Goal: Contribute content: Contribute content

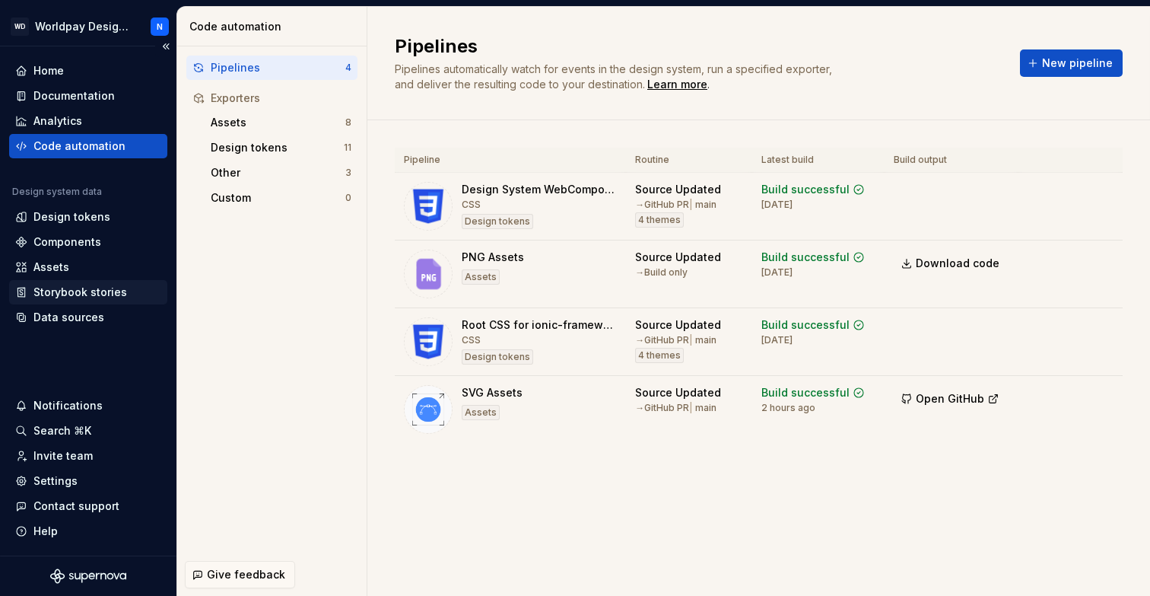
click at [111, 288] on div "Storybook stories" at bounding box center [80, 291] width 94 height 15
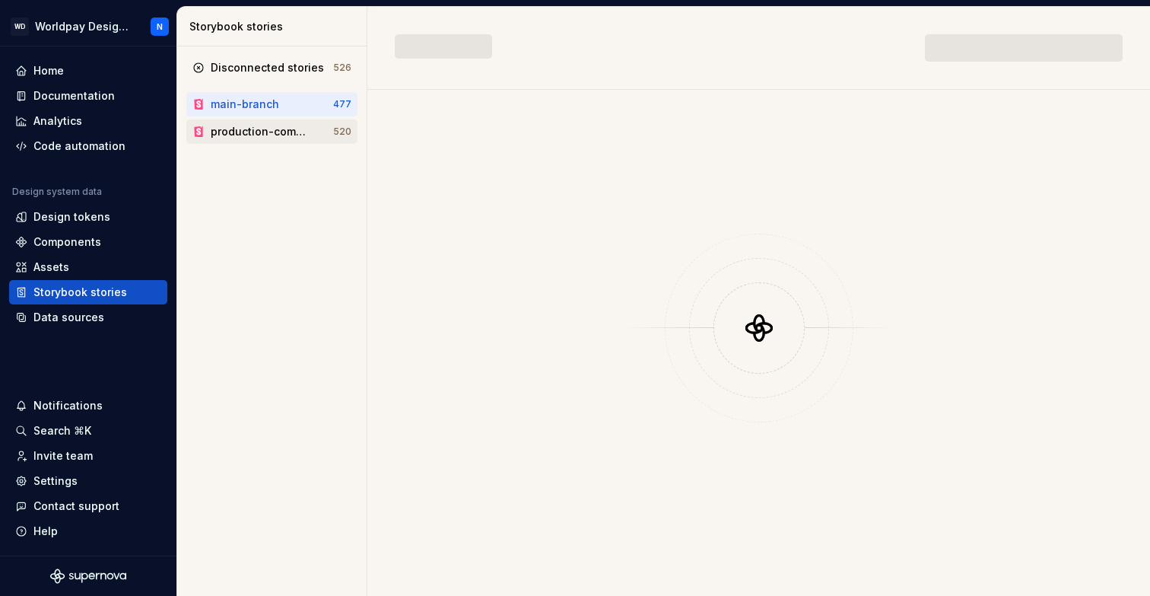
click at [286, 133] on div "production-components" at bounding box center [260, 131] width 98 height 15
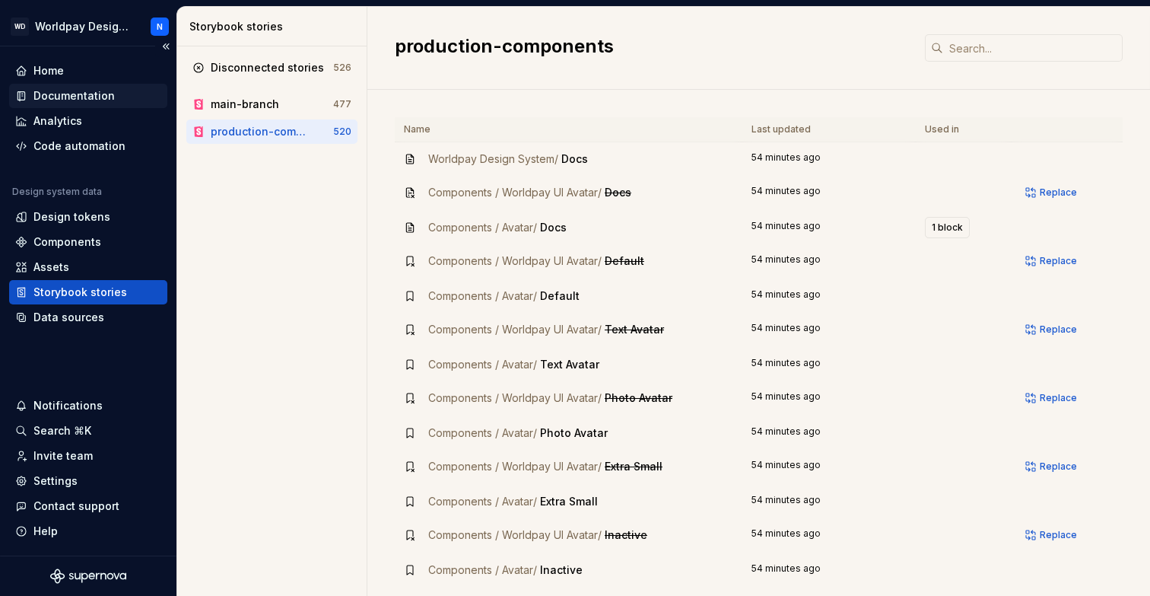
click at [95, 96] on div "Documentation" at bounding box center [73, 95] width 81 height 15
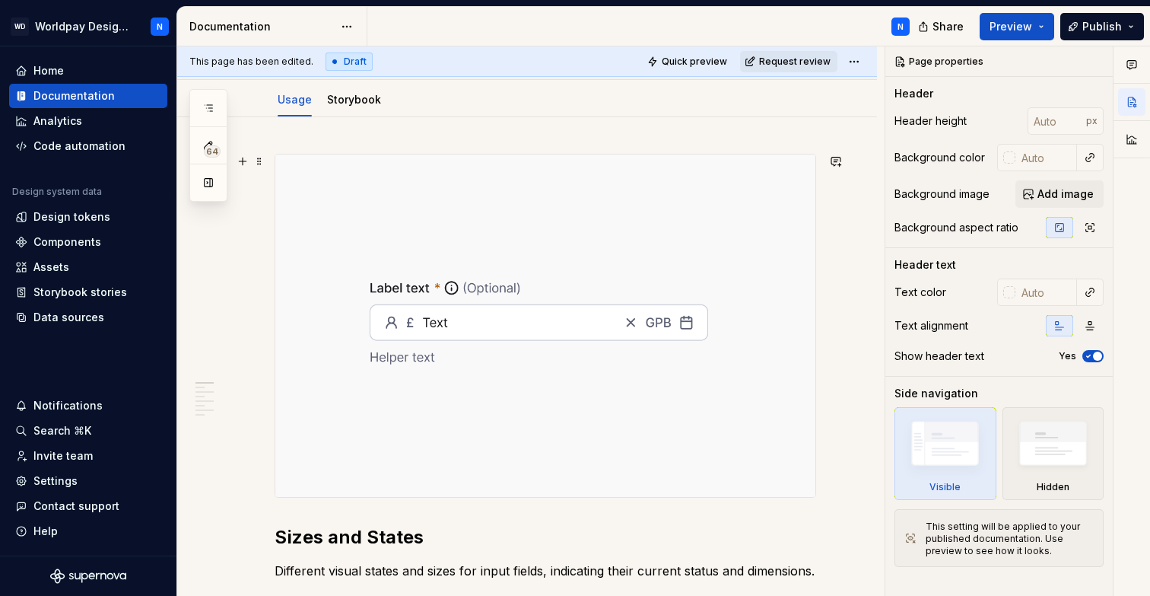
scroll to position [167, 0]
click at [474, 323] on img at bounding box center [545, 324] width 540 height 342
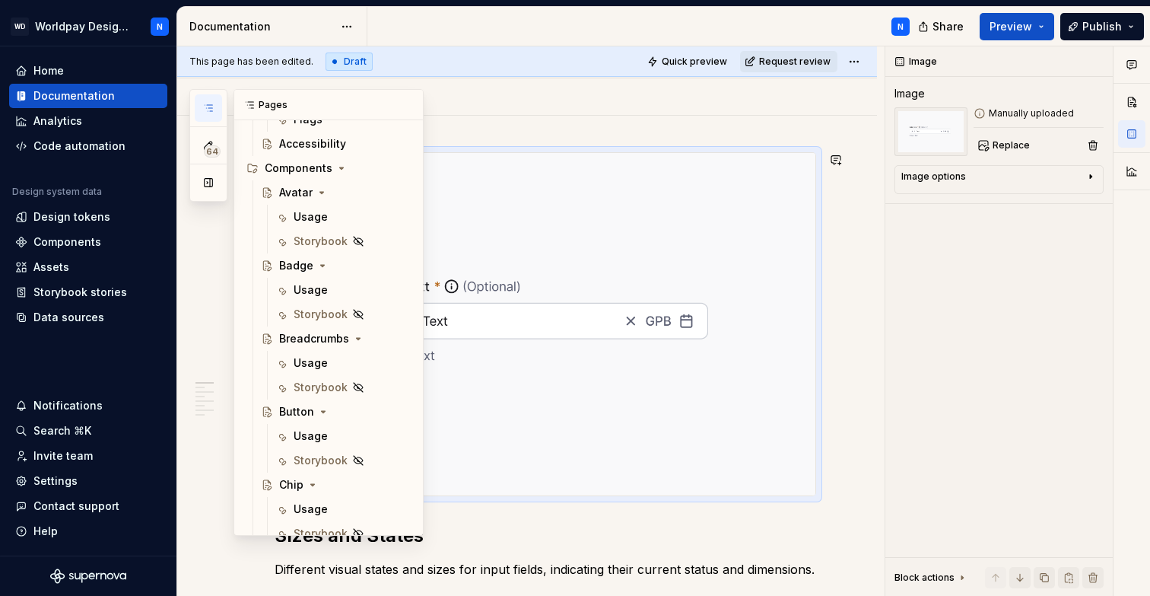
scroll to position [621, 0]
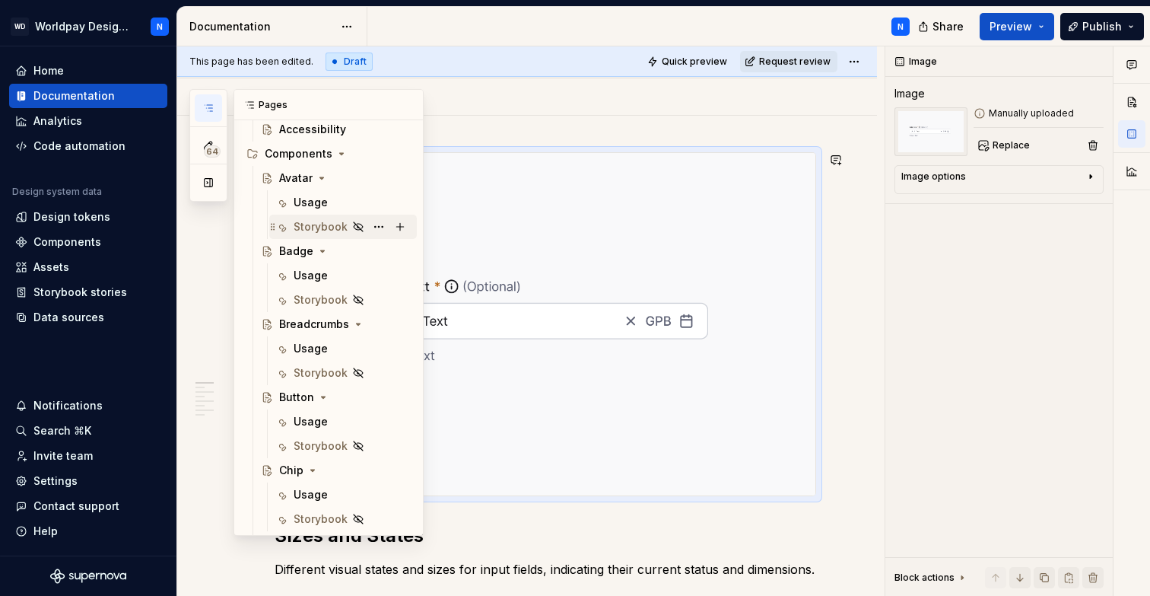
click at [312, 227] on div "Storybook" at bounding box center [321, 226] width 54 height 15
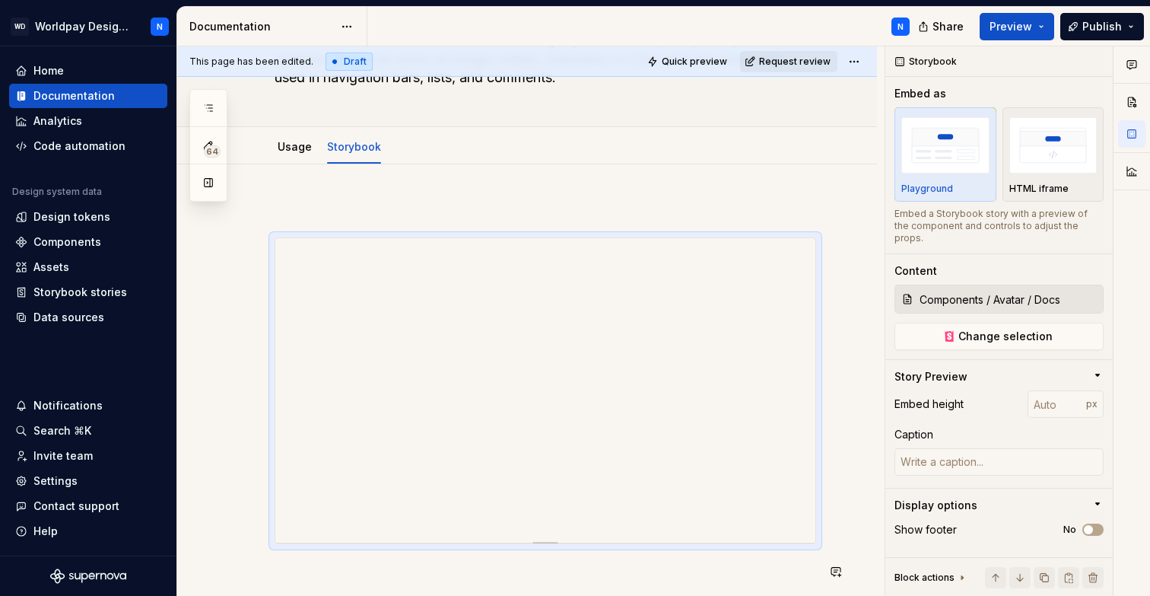
scroll to position [138, 0]
click at [87, 292] on div "Storybook stories" at bounding box center [80, 291] width 94 height 15
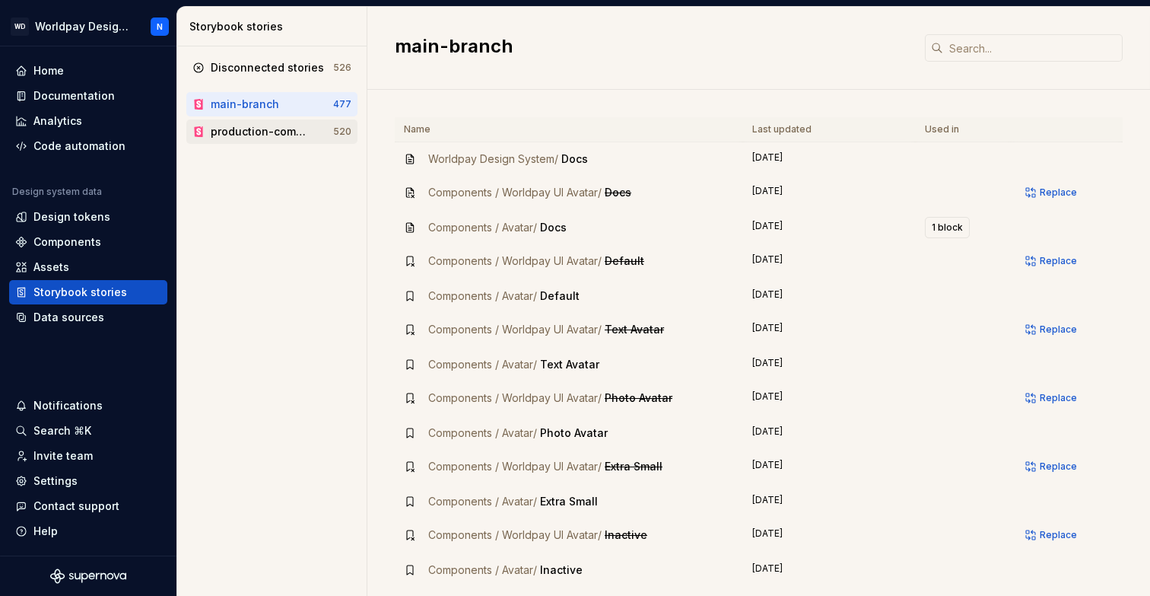
click at [273, 124] on div "production-components" at bounding box center [260, 131] width 98 height 15
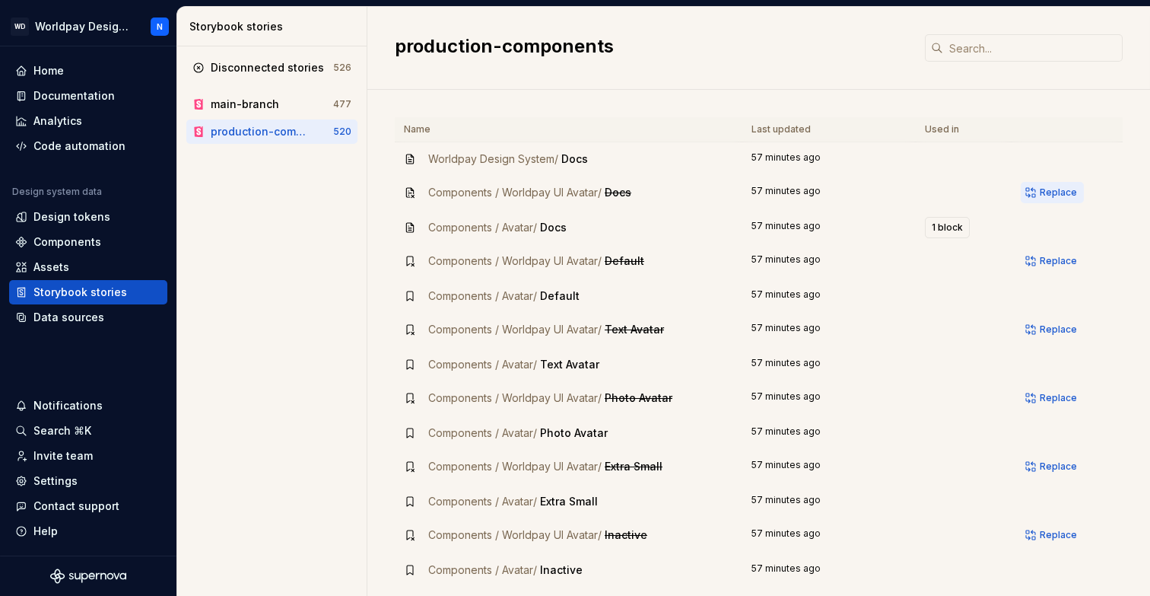
click at [1062, 190] on span "Replace" at bounding box center [1058, 192] width 37 height 12
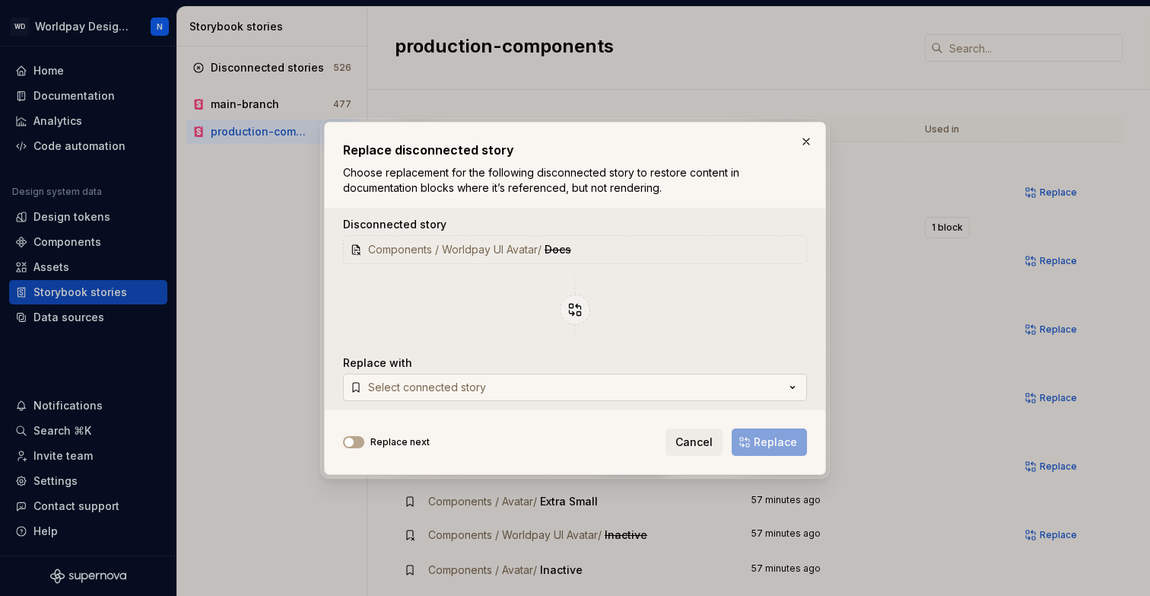
click at [783, 387] on button "Select connected story" at bounding box center [575, 386] width 464 height 27
click at [586, 447] on div "Replace next Cancel Replace" at bounding box center [575, 438] width 464 height 33
click at [654, 389] on button "Select connected story" at bounding box center [575, 386] width 464 height 27
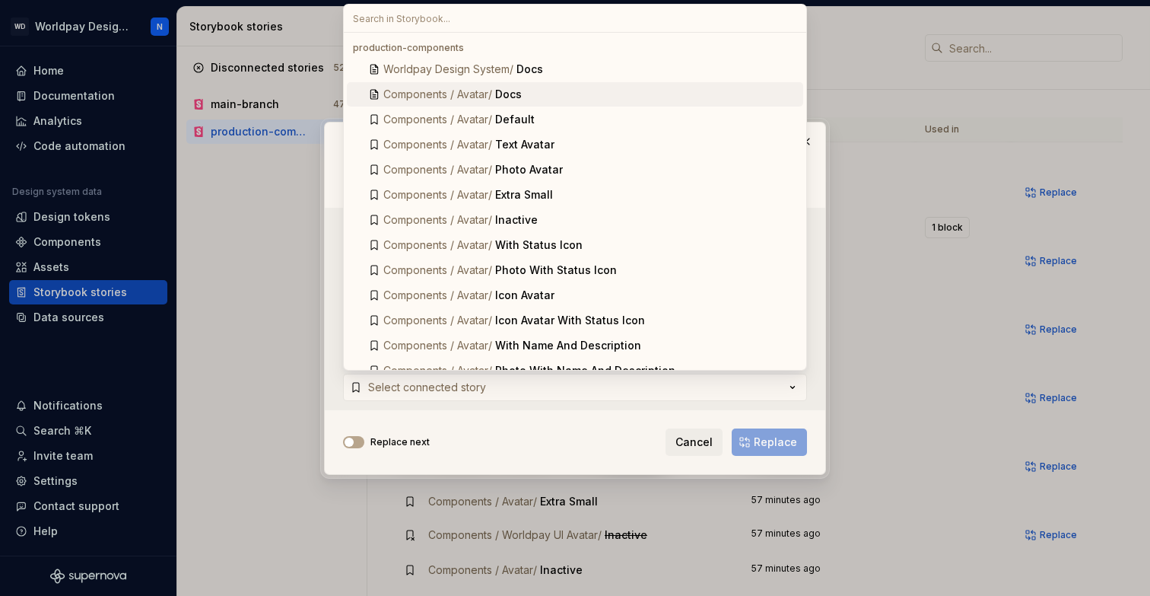
click at [522, 93] on div "Docs" at bounding box center [508, 94] width 27 height 15
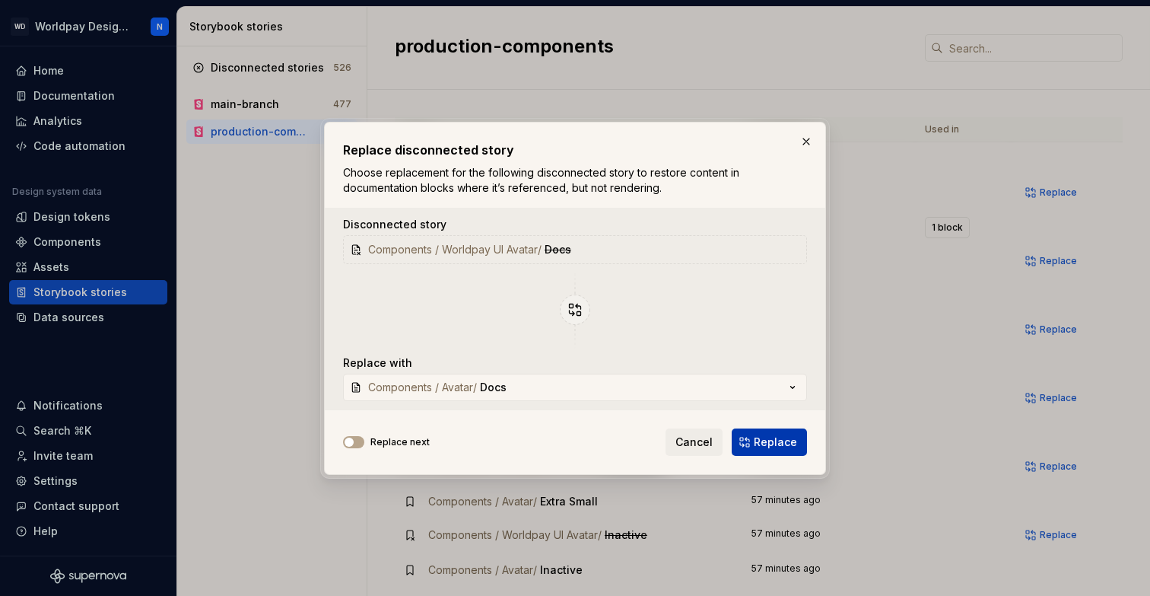
click at [790, 446] on span "Replace" at bounding box center [775, 441] width 43 height 15
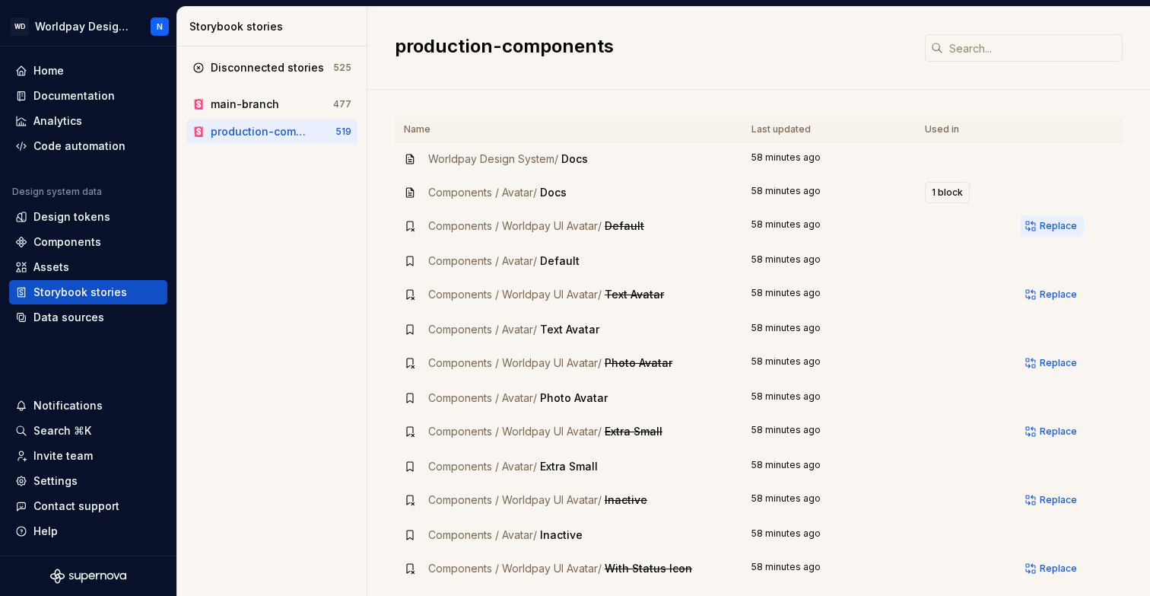
click at [1064, 227] on span "Replace" at bounding box center [1058, 226] width 37 height 12
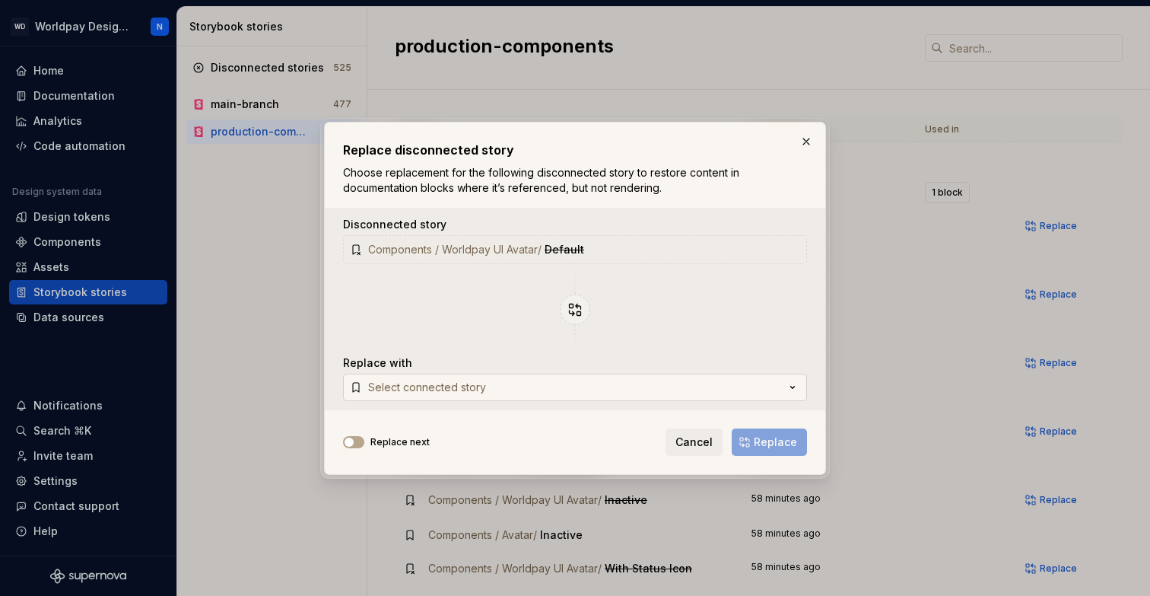
click at [605, 385] on button "Select connected story" at bounding box center [575, 386] width 464 height 27
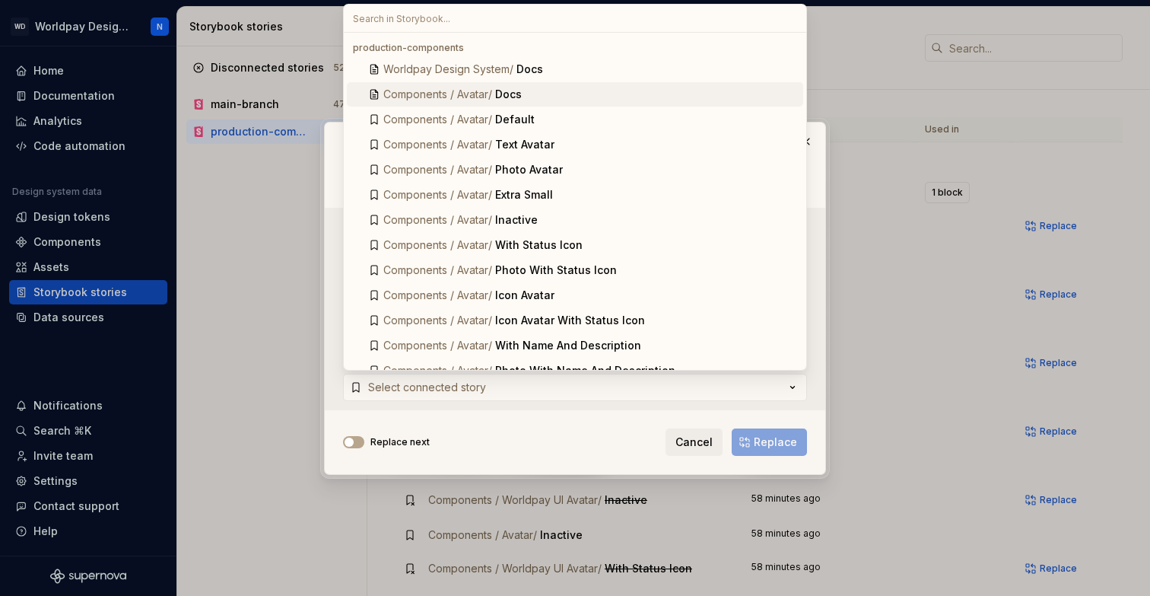
click at [562, 92] on div "Docs" at bounding box center [646, 94] width 302 height 15
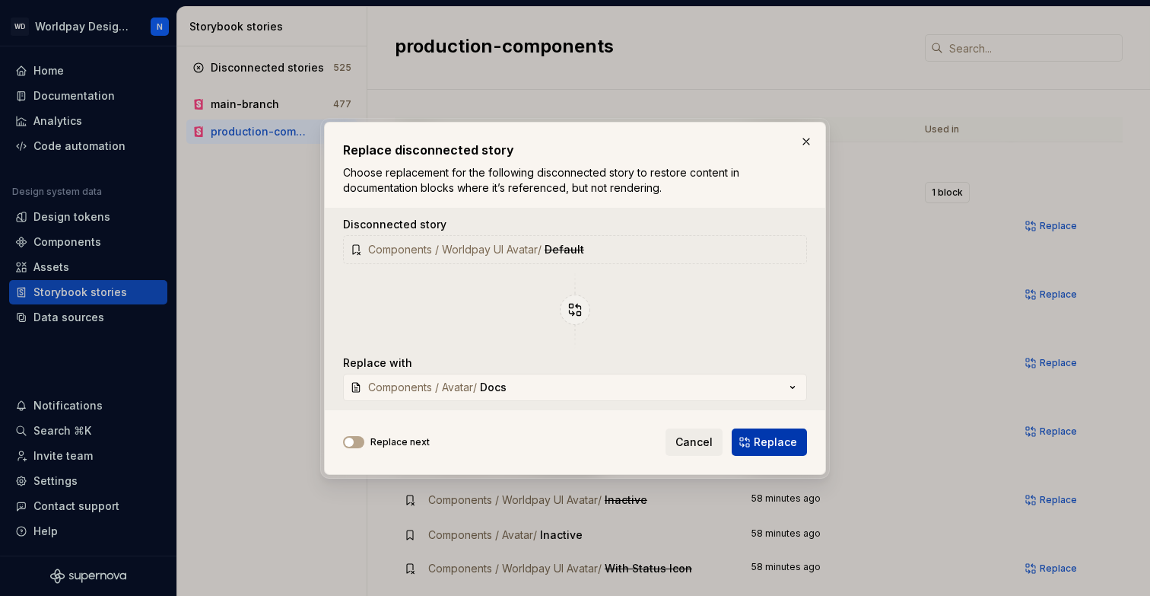
click at [780, 441] on span "Replace" at bounding box center [775, 441] width 43 height 15
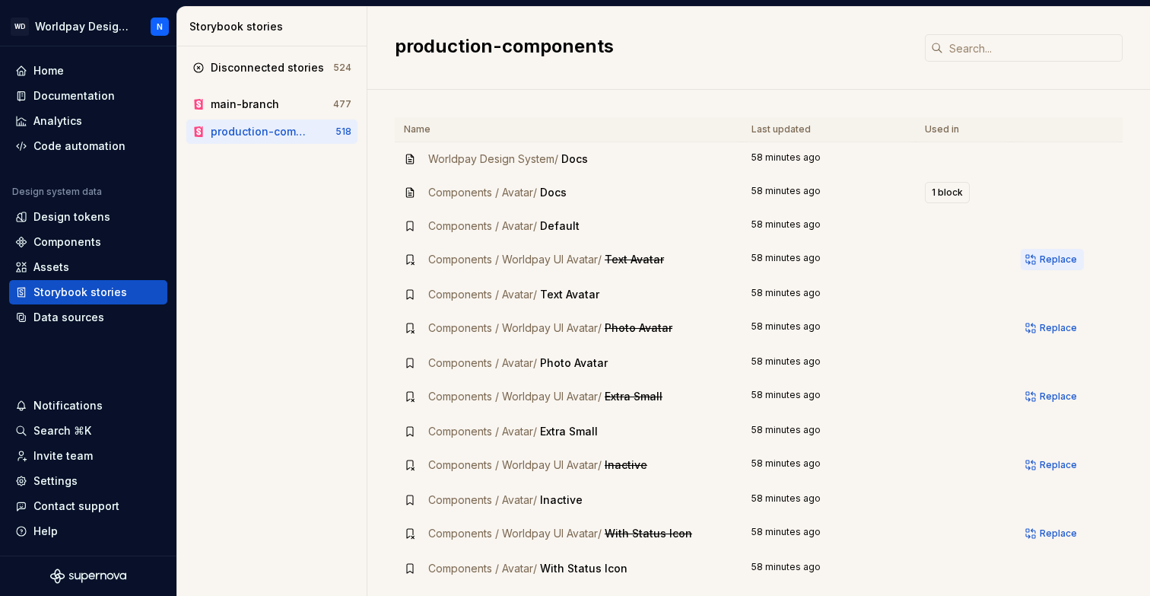
click at [1078, 262] on button "Replace" at bounding box center [1052, 259] width 63 height 21
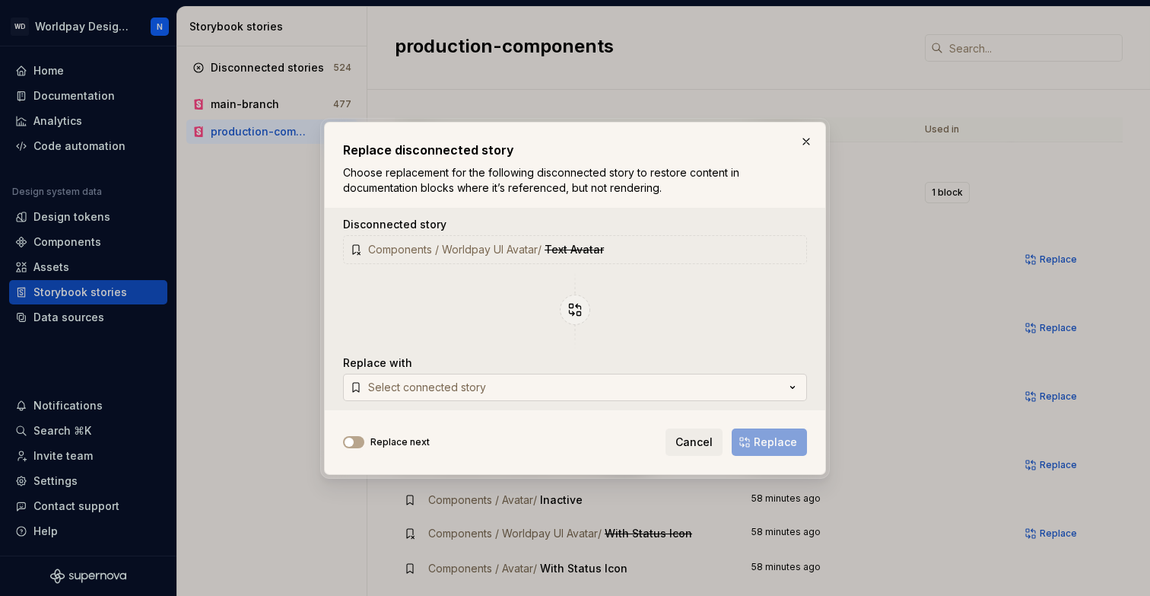
click at [662, 398] on button "Select connected story" at bounding box center [575, 386] width 464 height 27
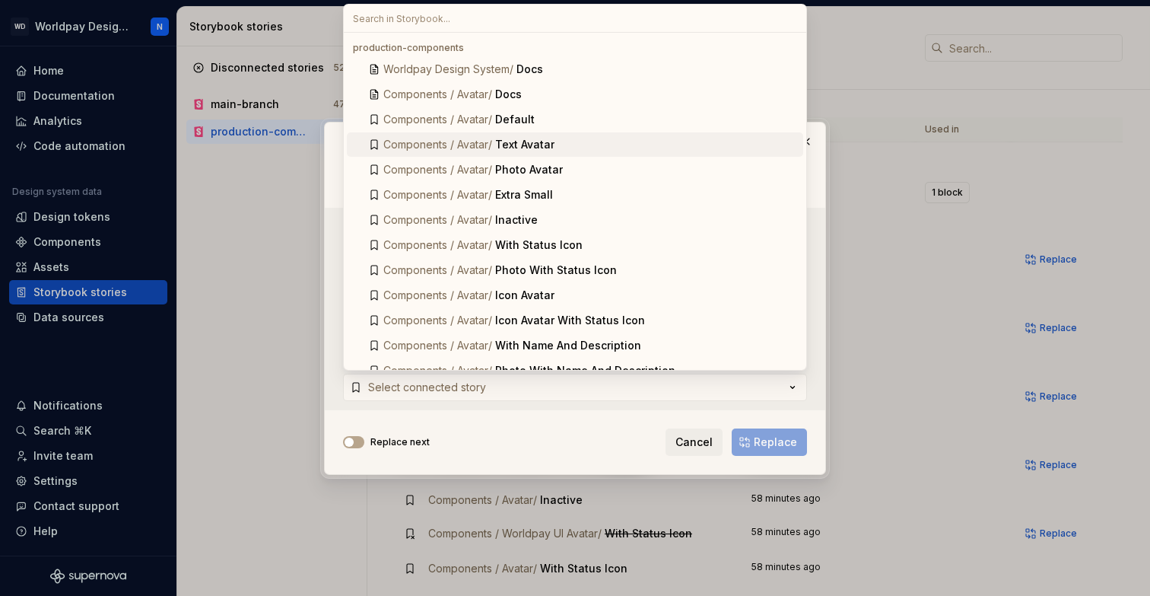
click at [608, 145] on div "Text Avatar" at bounding box center [646, 144] width 302 height 15
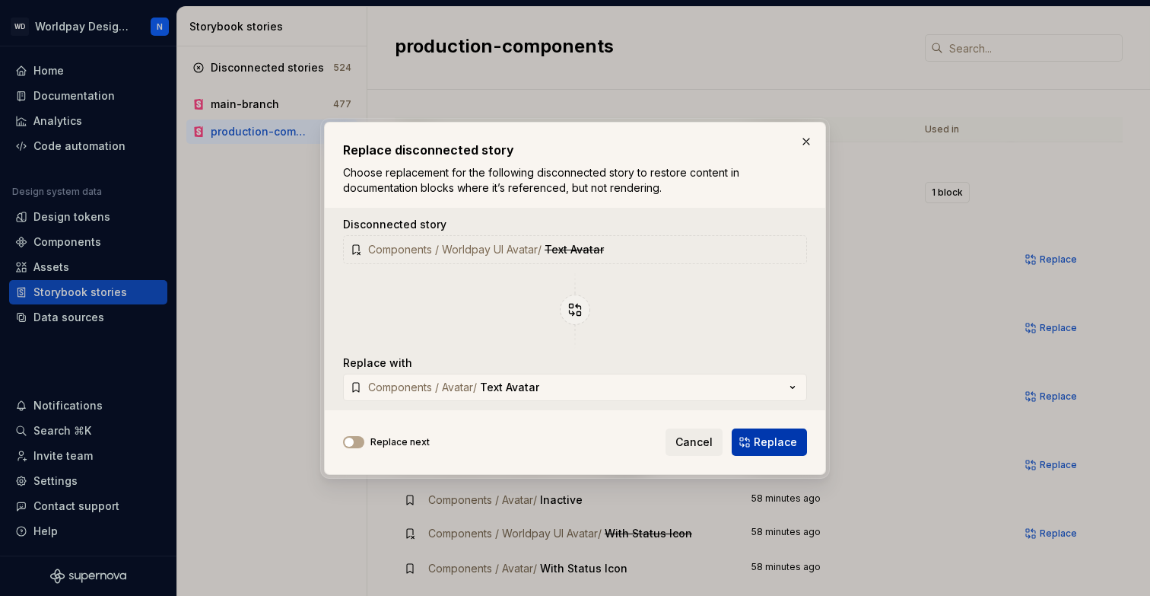
click at [778, 438] on span "Replace" at bounding box center [775, 441] width 43 height 15
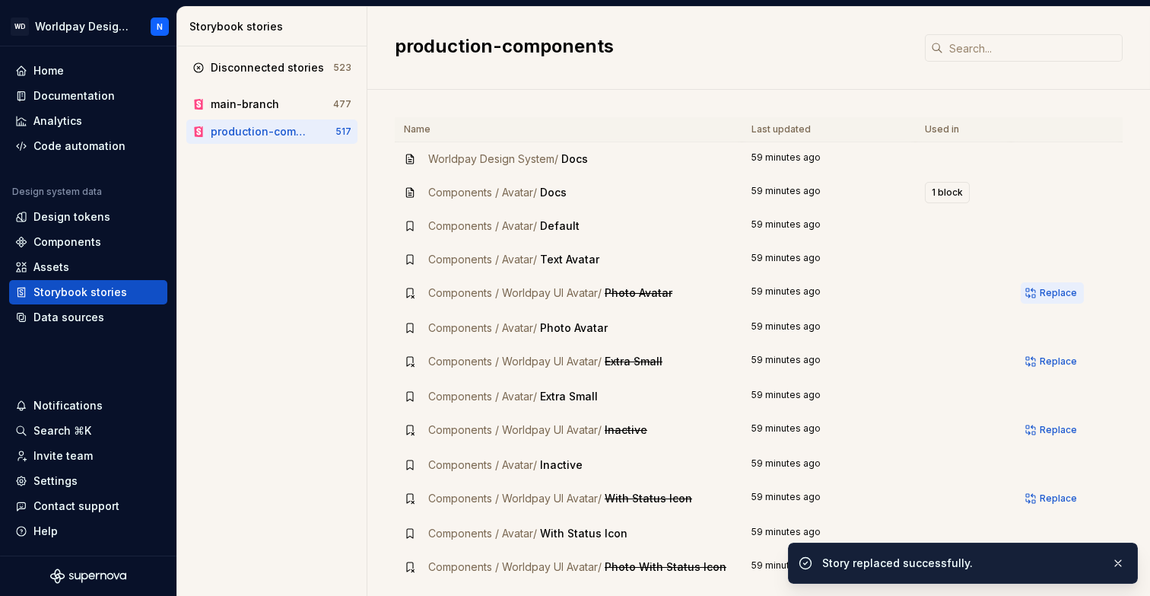
click at [1063, 291] on span "Replace" at bounding box center [1058, 293] width 37 height 12
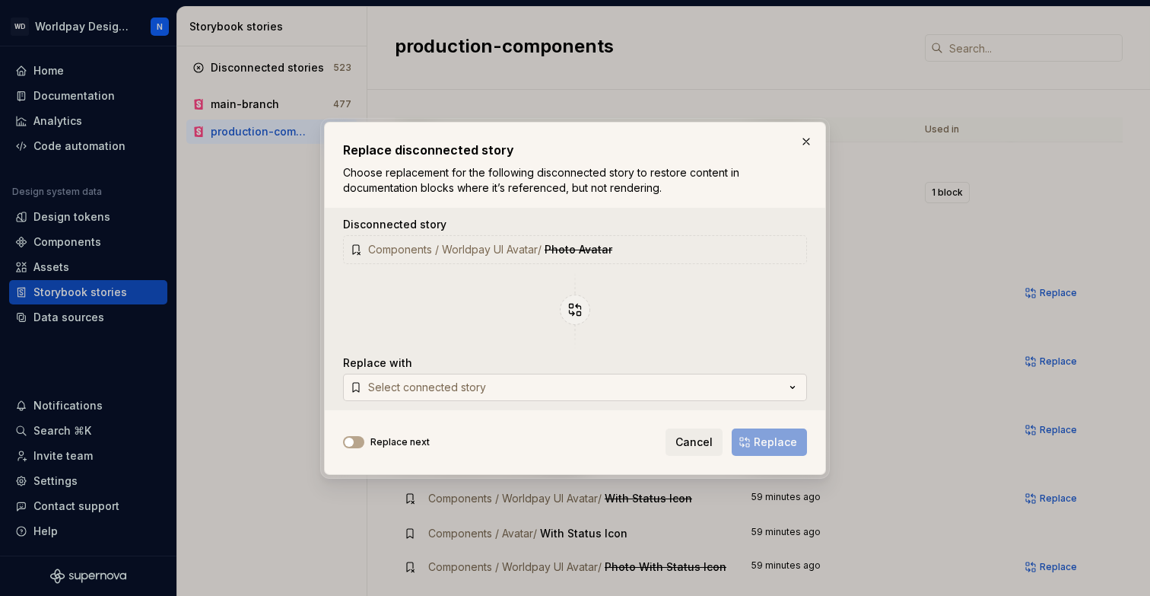
click at [648, 397] on button "Select connected story" at bounding box center [575, 386] width 464 height 27
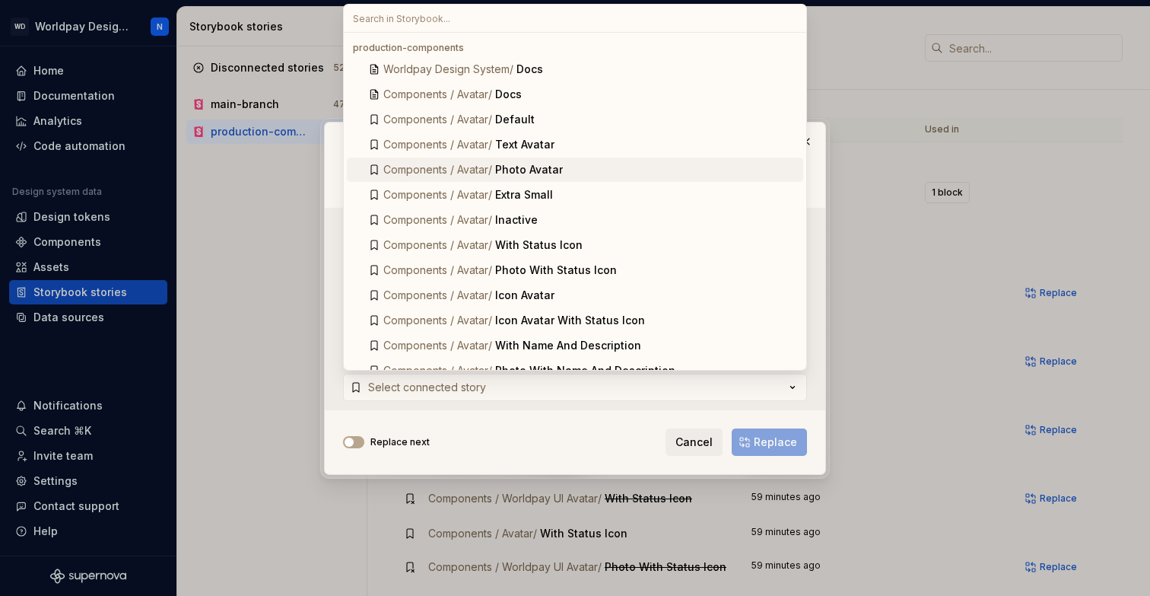
click at [640, 170] on div "Photo Avatar" at bounding box center [646, 169] width 302 height 15
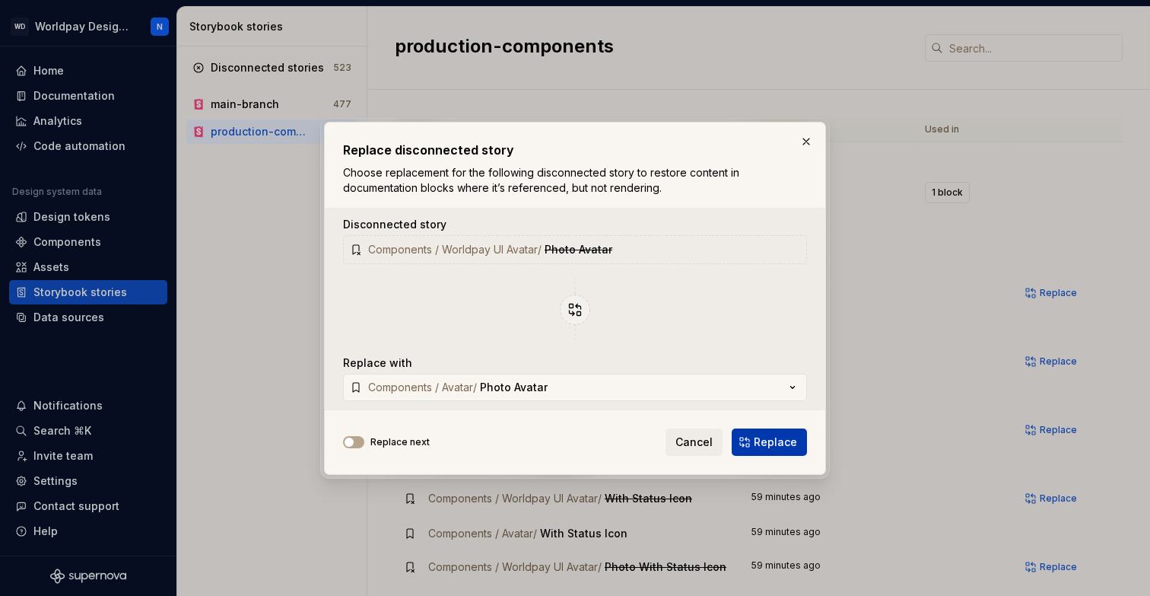
click at [782, 442] on span "Replace" at bounding box center [775, 441] width 43 height 15
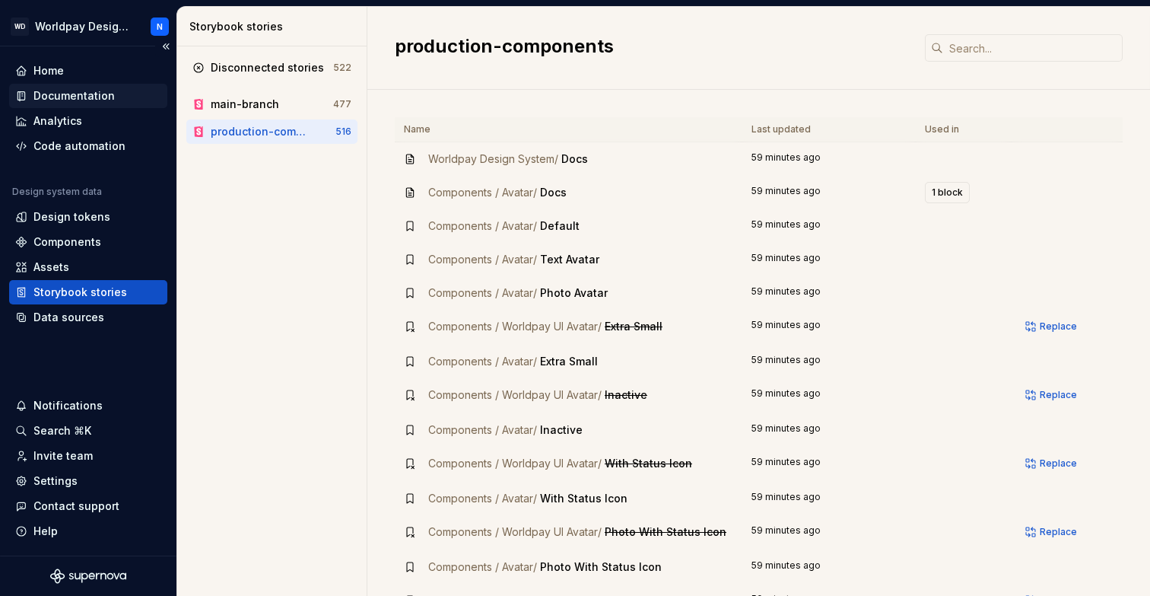
click at [80, 90] on div "Documentation" at bounding box center [73, 95] width 81 height 15
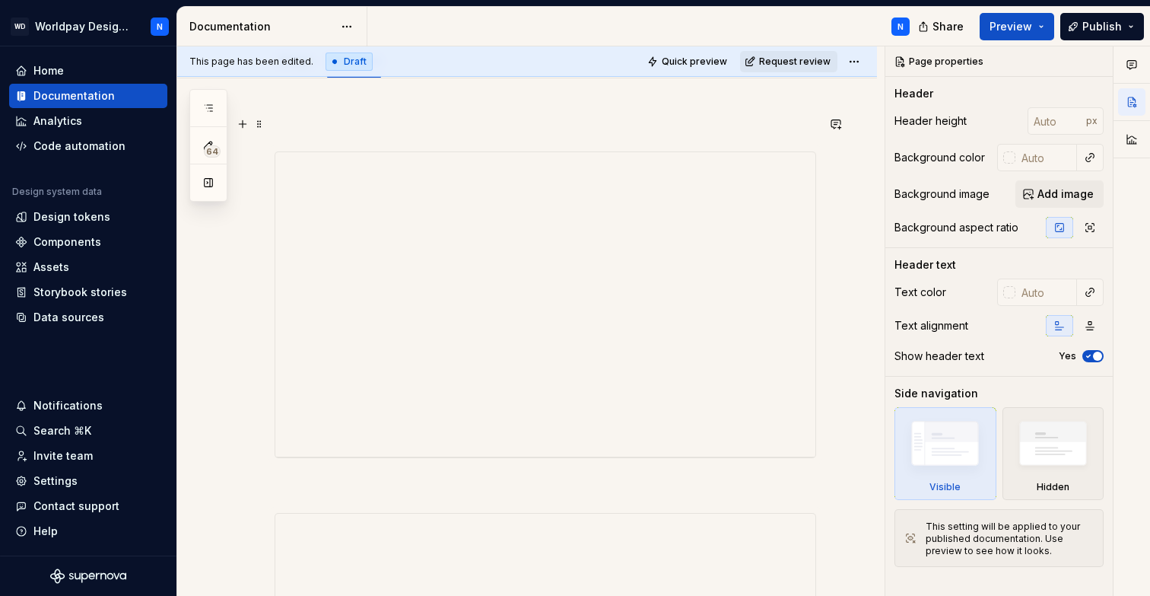
scroll to position [189, 0]
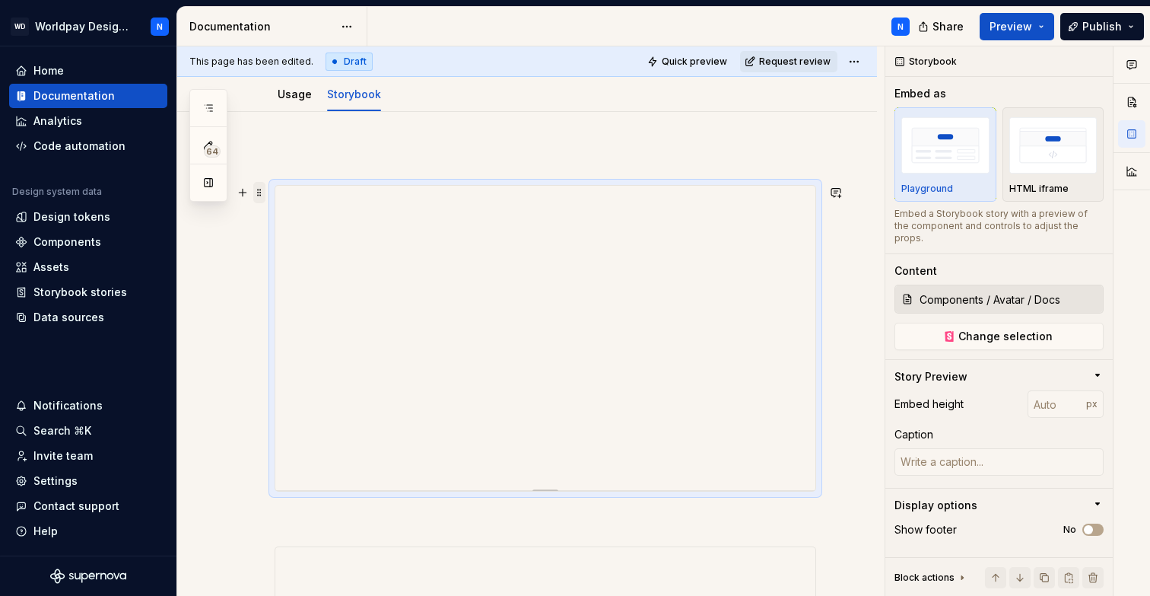
click at [259, 192] on span at bounding box center [259, 192] width 12 height 21
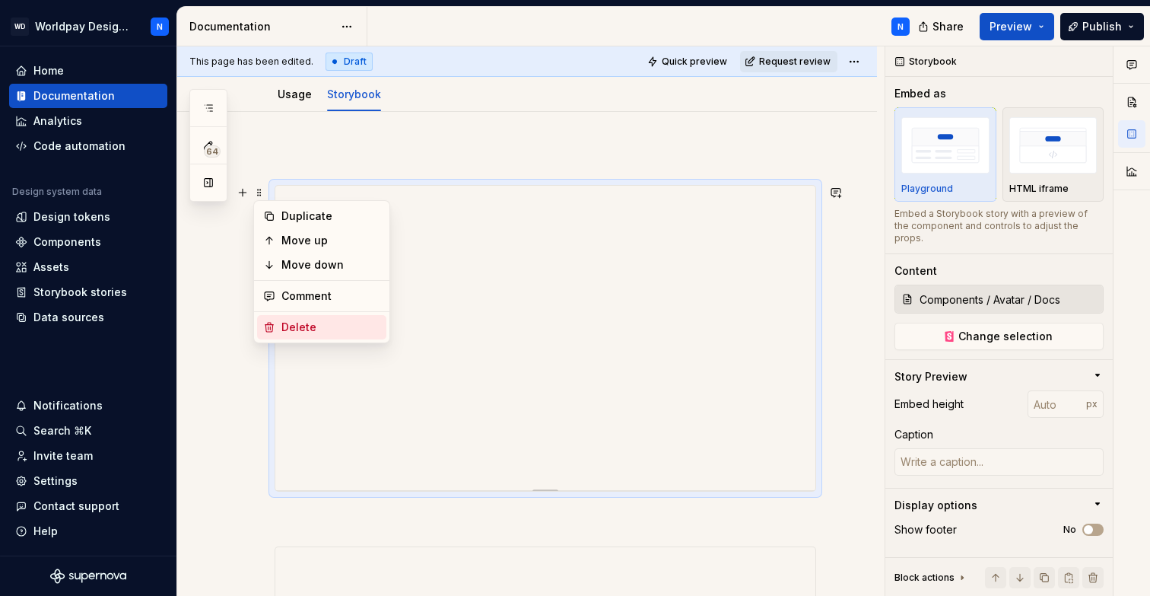
click at [297, 326] on div "Delete" at bounding box center [330, 326] width 99 height 15
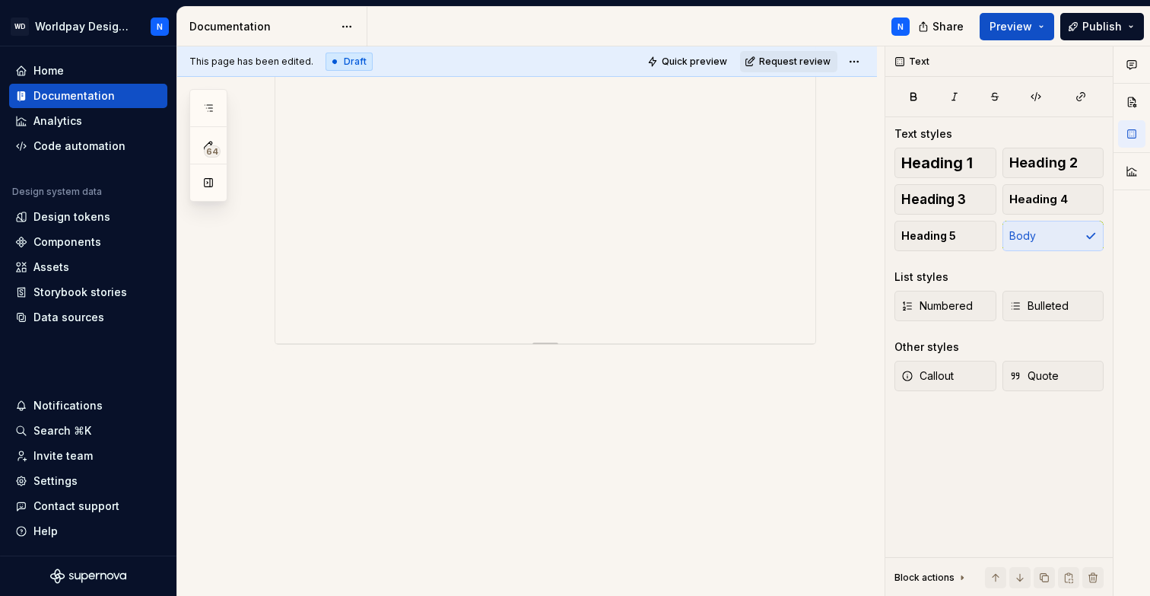
scroll to position [506, 0]
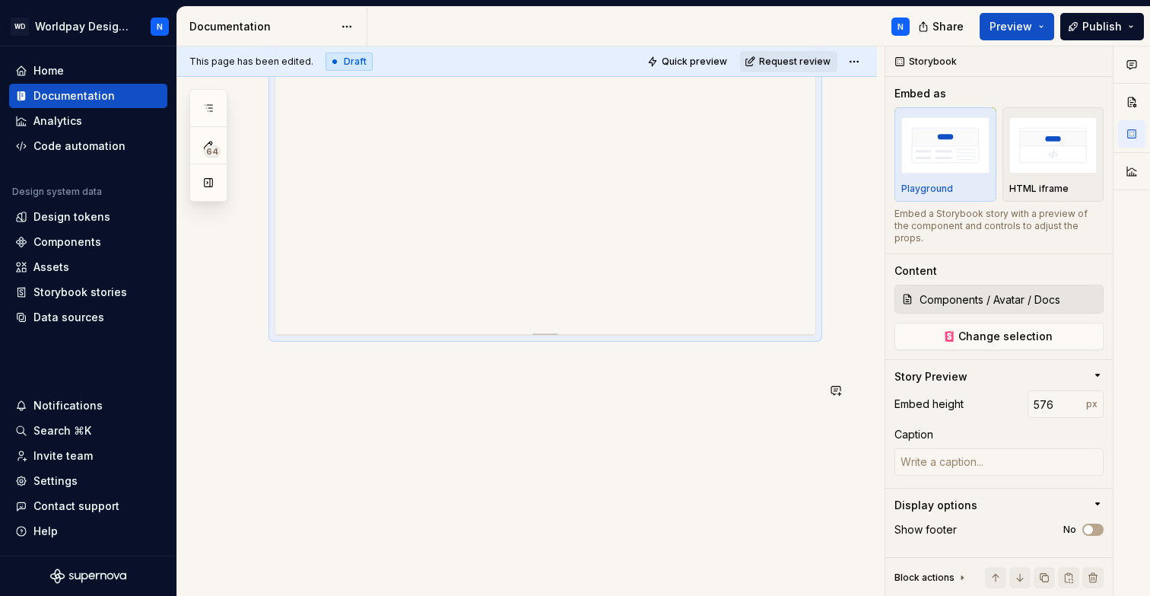
click at [535, 426] on div at bounding box center [527, 196] width 700 height 802
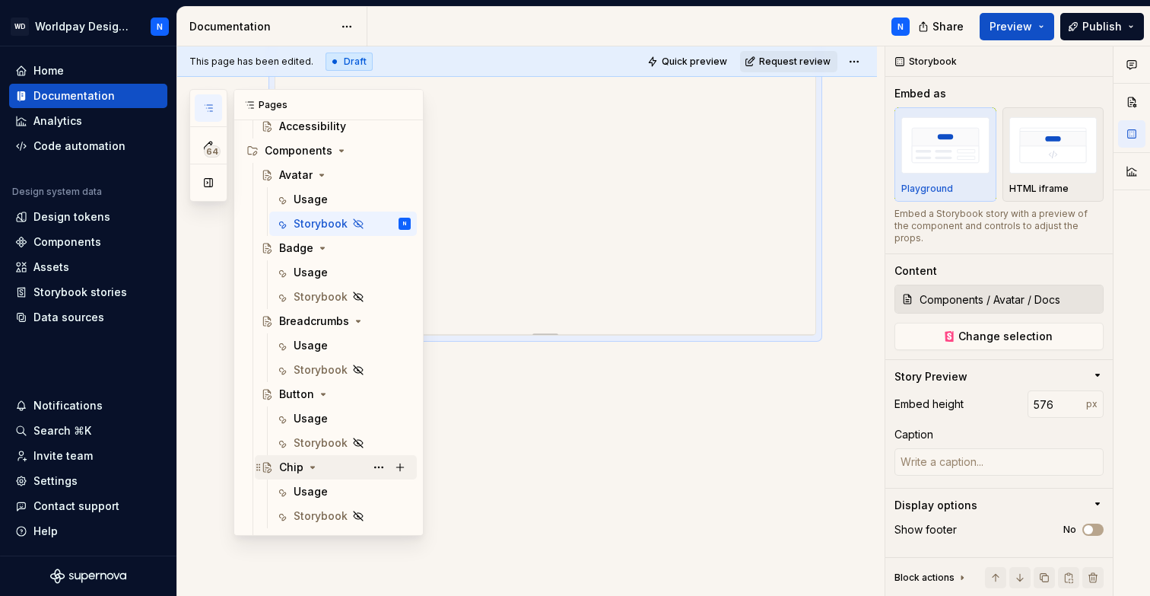
scroll to position [608, 0]
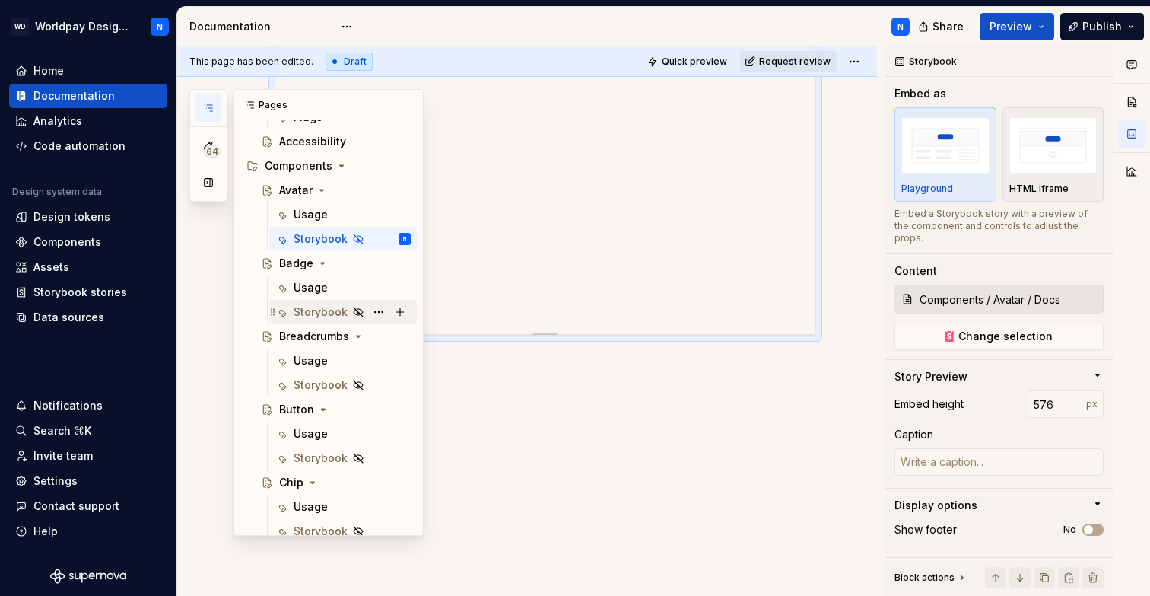
click at [316, 311] on div "Storybook" at bounding box center [321, 311] width 54 height 15
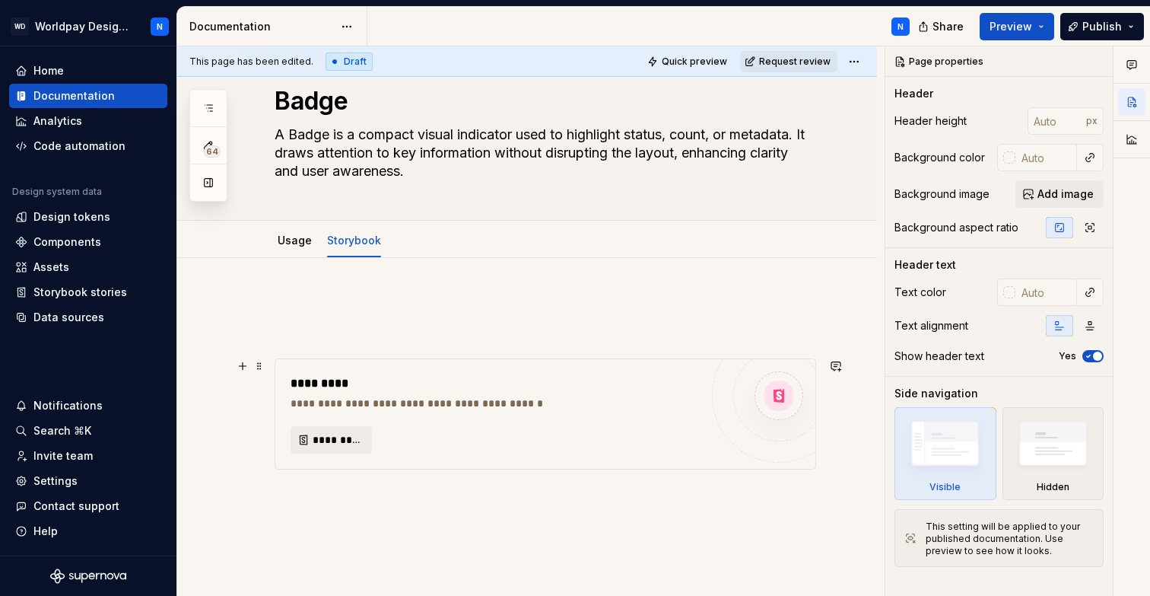
scroll to position [28, 0]
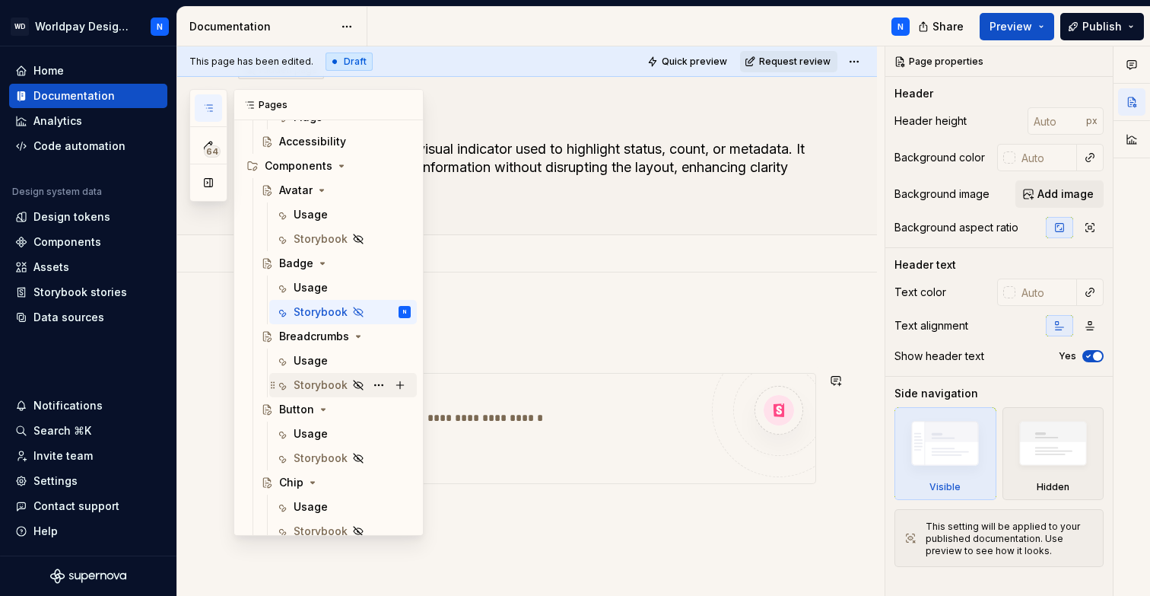
click at [322, 385] on div "Storybook" at bounding box center [321, 384] width 54 height 15
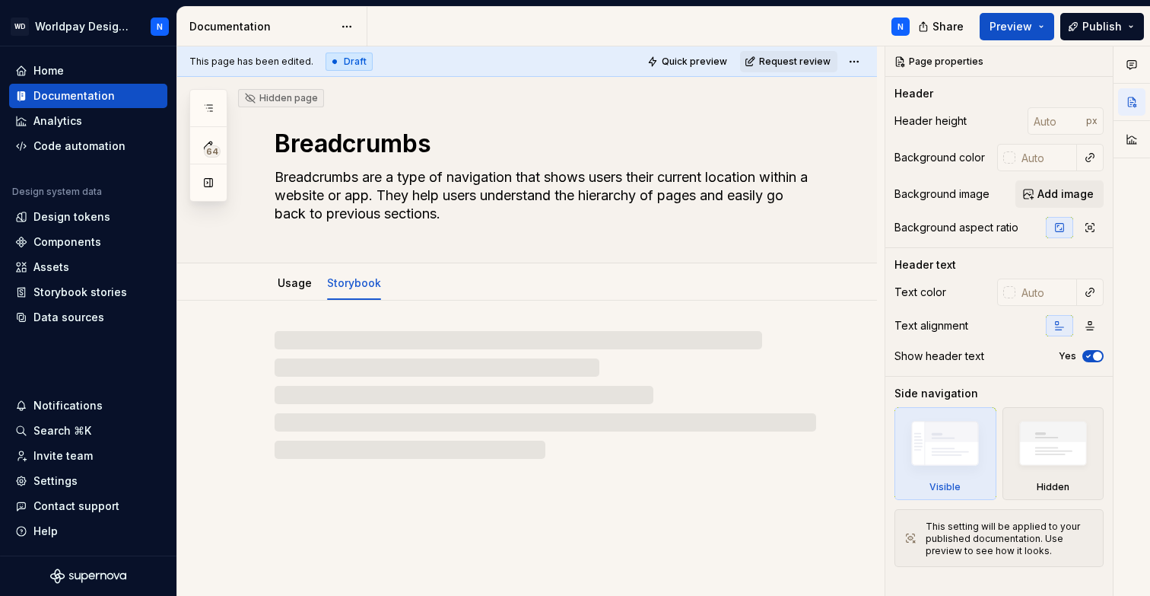
type textarea "*"
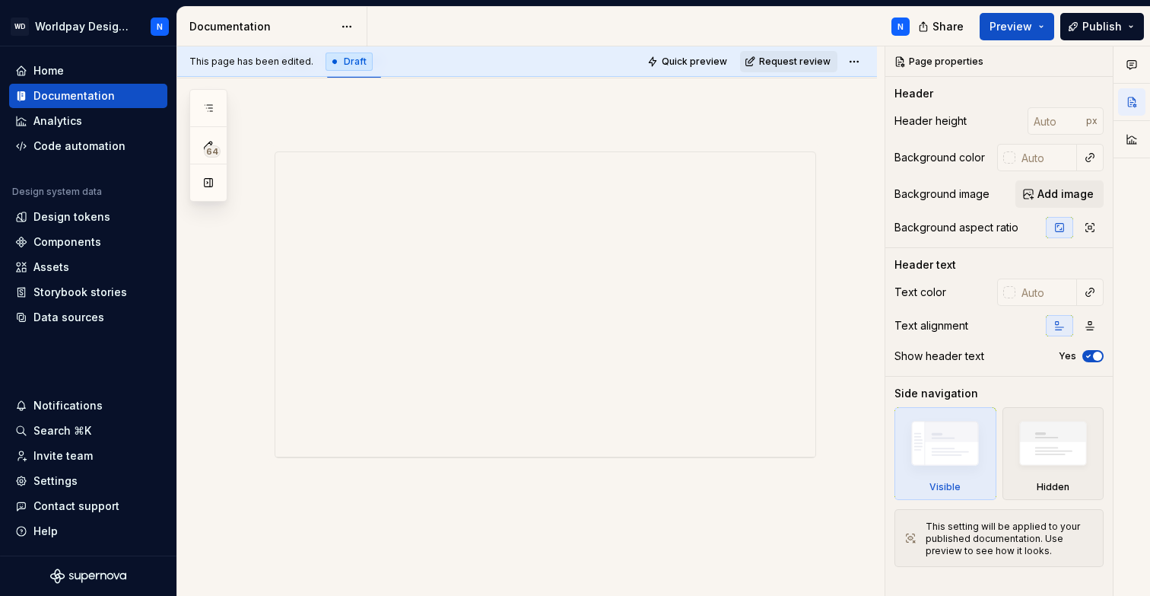
scroll to position [197, 0]
click at [89, 293] on div "Storybook stories" at bounding box center [80, 291] width 94 height 15
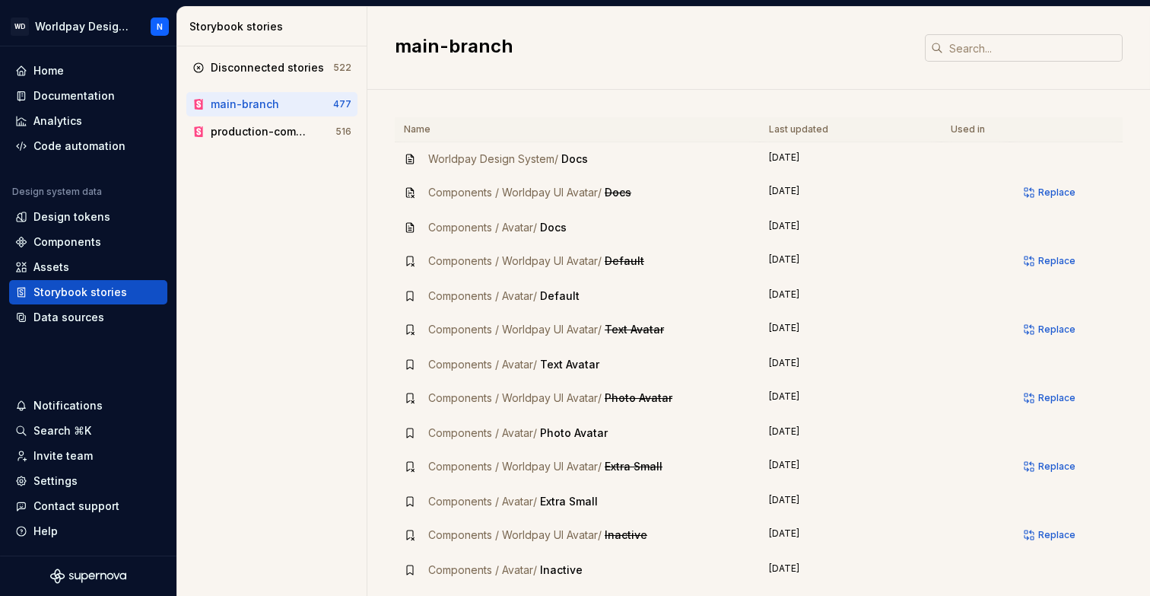
click at [1017, 44] on input "text" at bounding box center [1032, 47] width 179 height 27
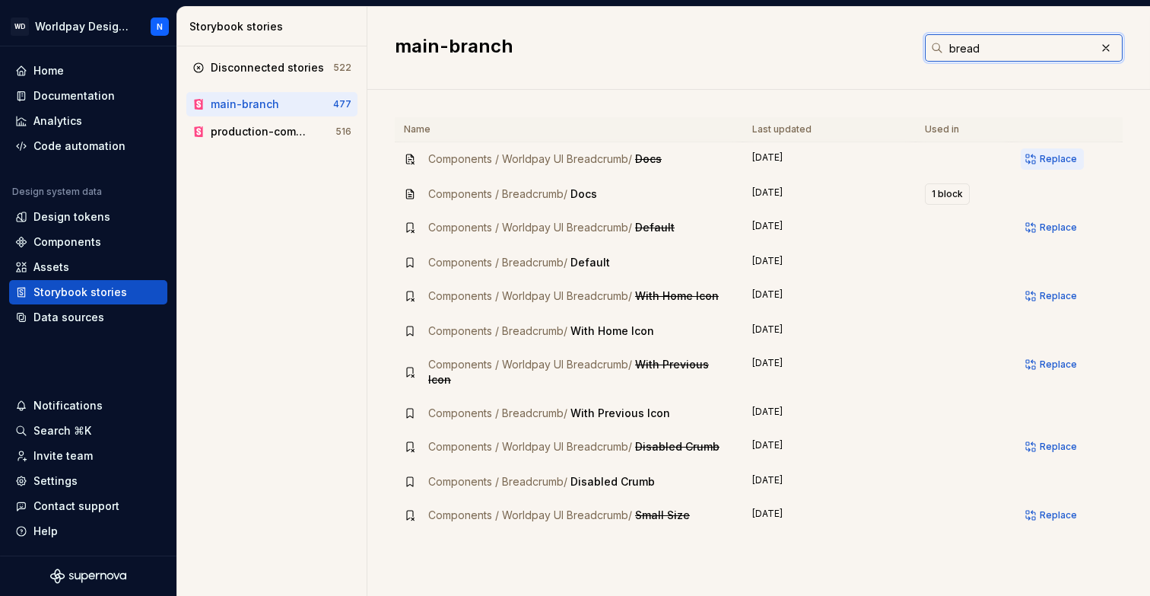
type input "bread"
click at [1054, 159] on span "Replace" at bounding box center [1058, 159] width 37 height 12
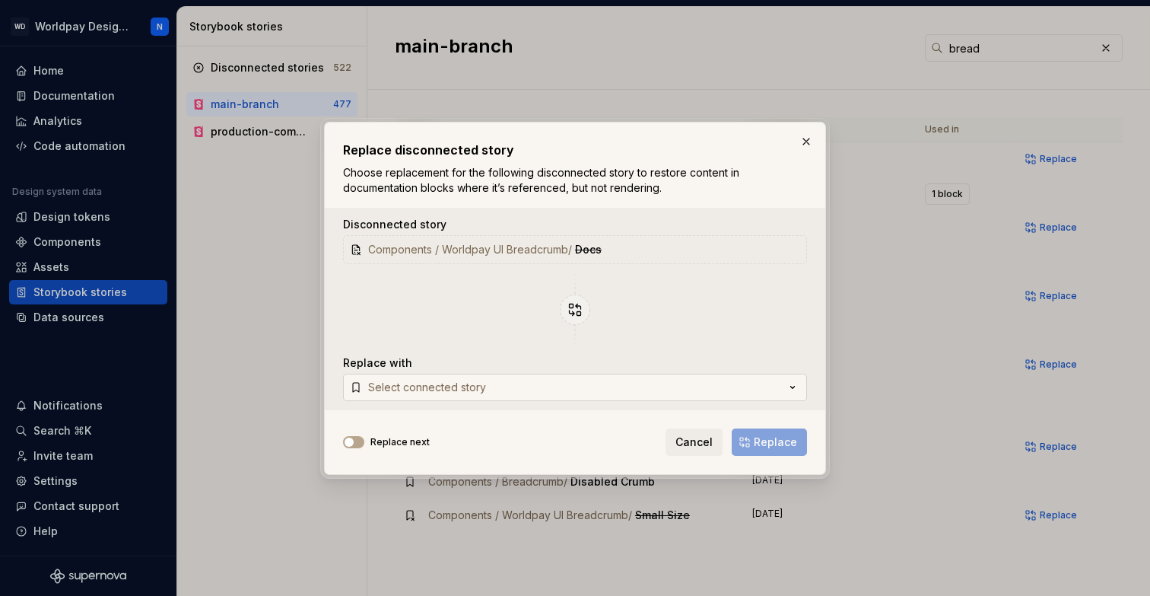
click at [547, 386] on button "Select connected story" at bounding box center [575, 386] width 464 height 27
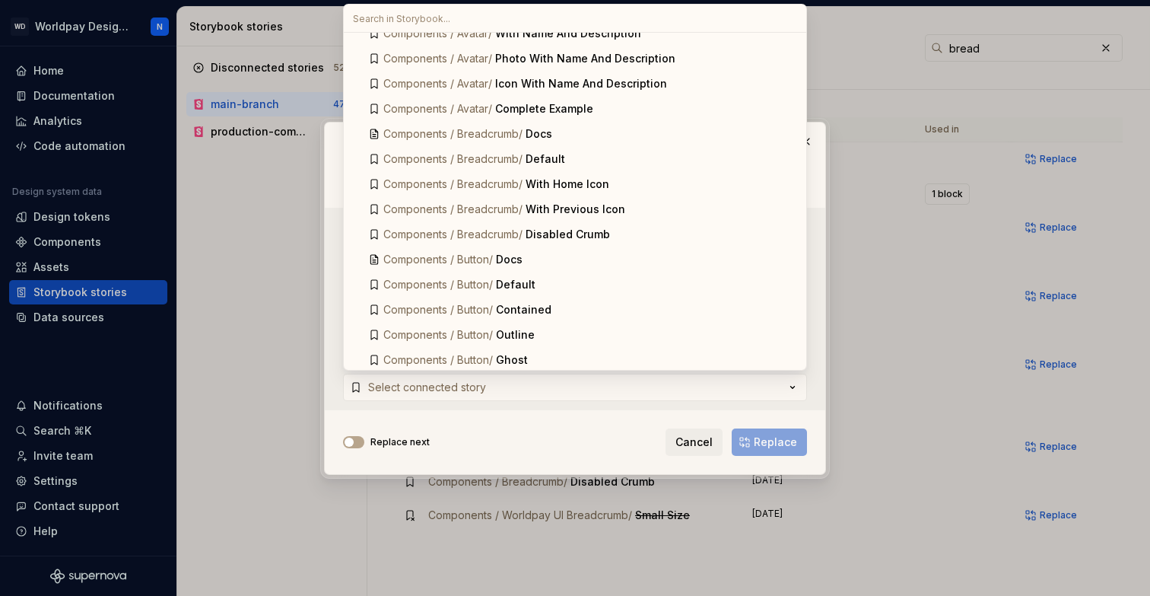
scroll to position [316, 0]
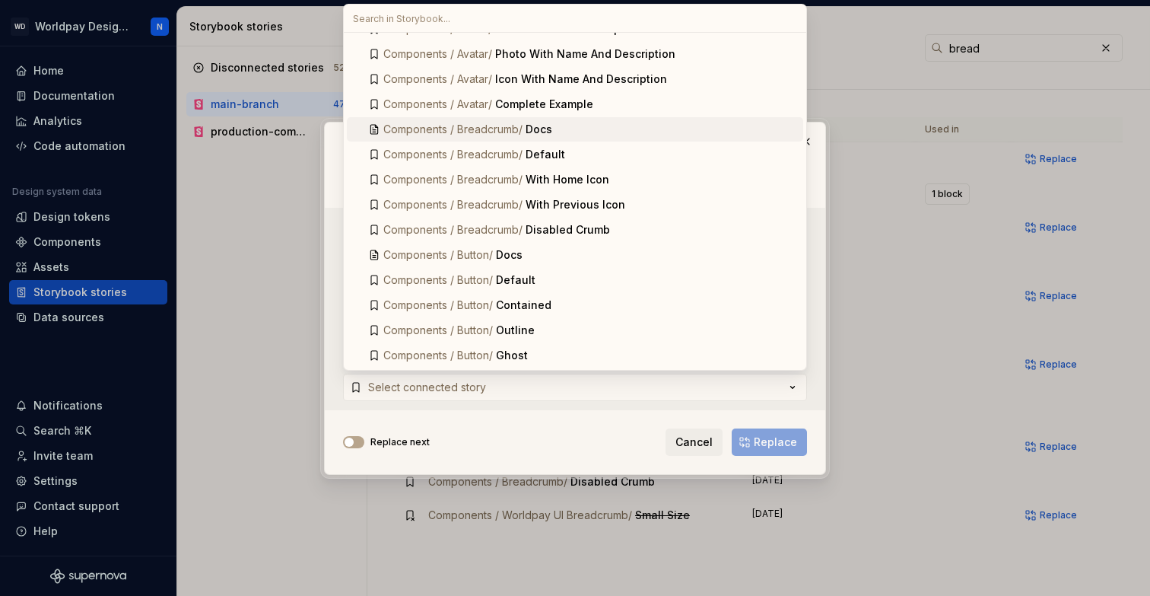
click at [581, 131] on div "Docs" at bounding box center [662, 129] width 272 height 15
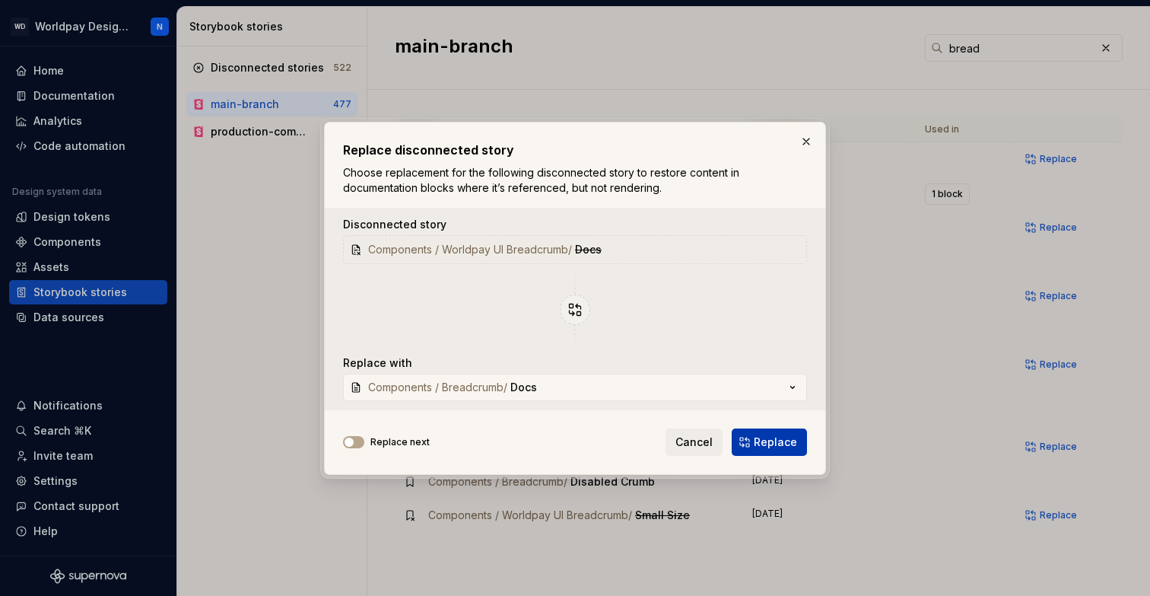
click at [783, 441] on span "Replace" at bounding box center [775, 441] width 43 height 15
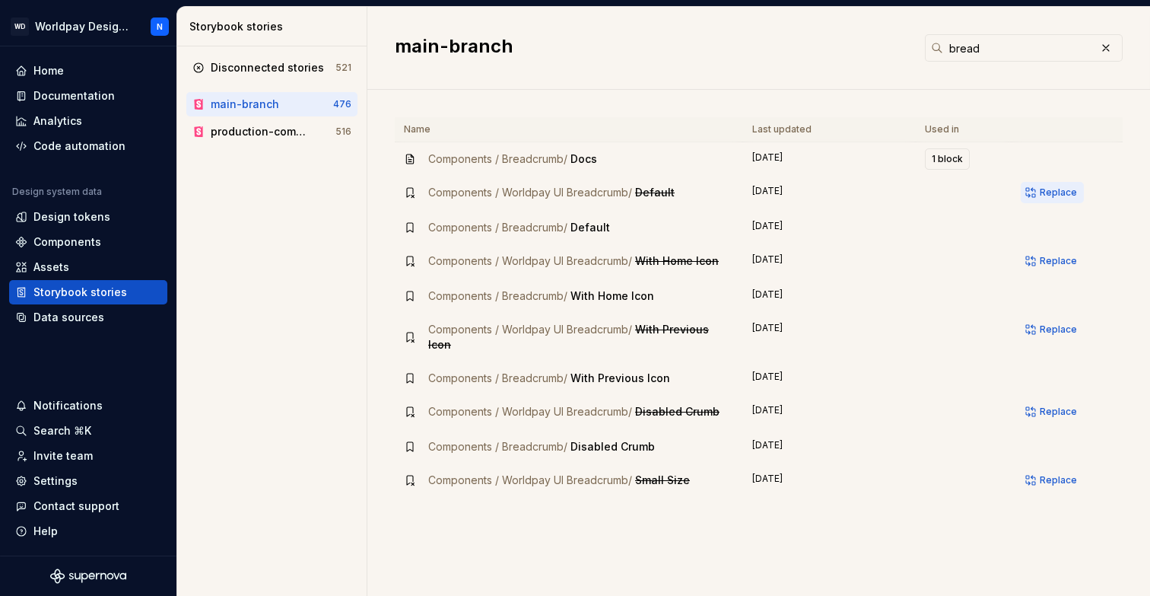
click at [1062, 189] on span "Replace" at bounding box center [1058, 192] width 37 height 12
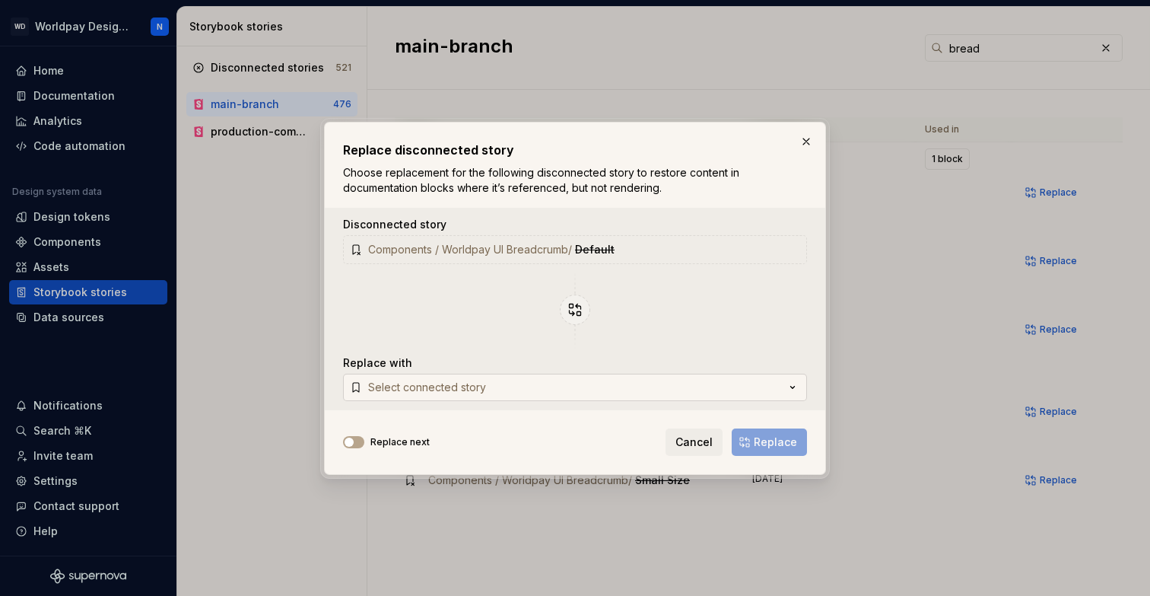
click at [597, 382] on button "Select connected story" at bounding box center [575, 386] width 464 height 27
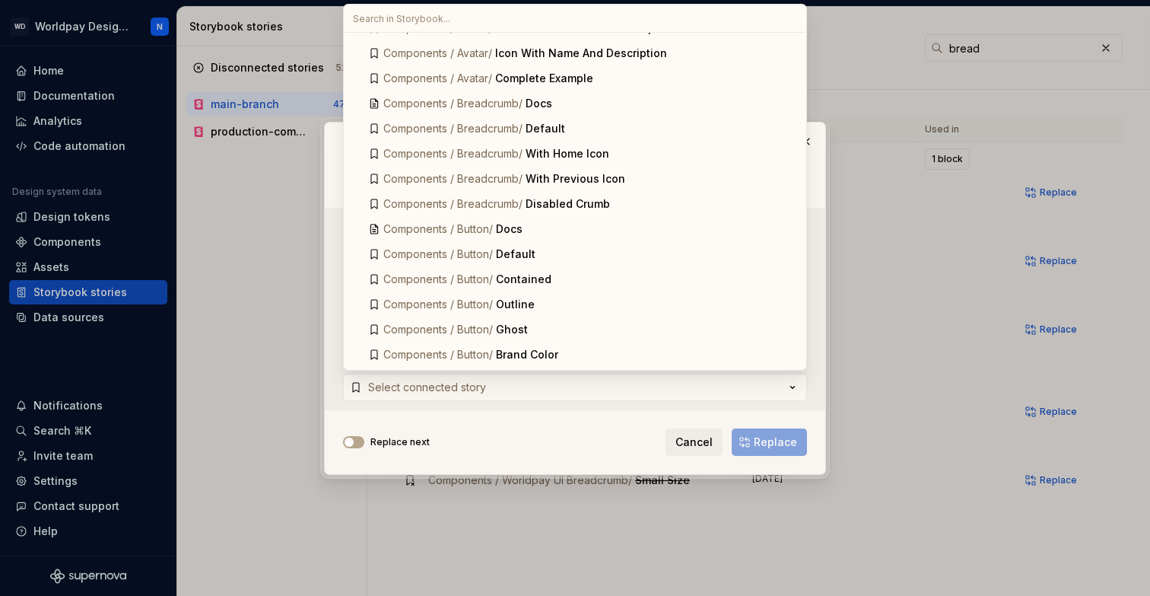
scroll to position [335, 0]
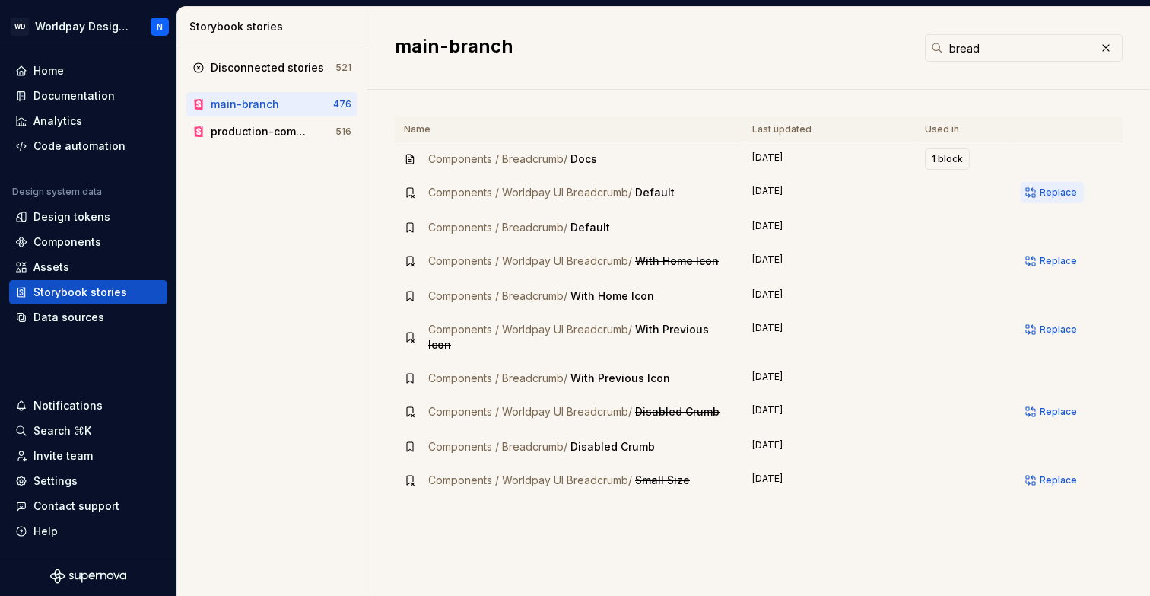
click at [1060, 191] on span "Replace" at bounding box center [1058, 192] width 37 height 12
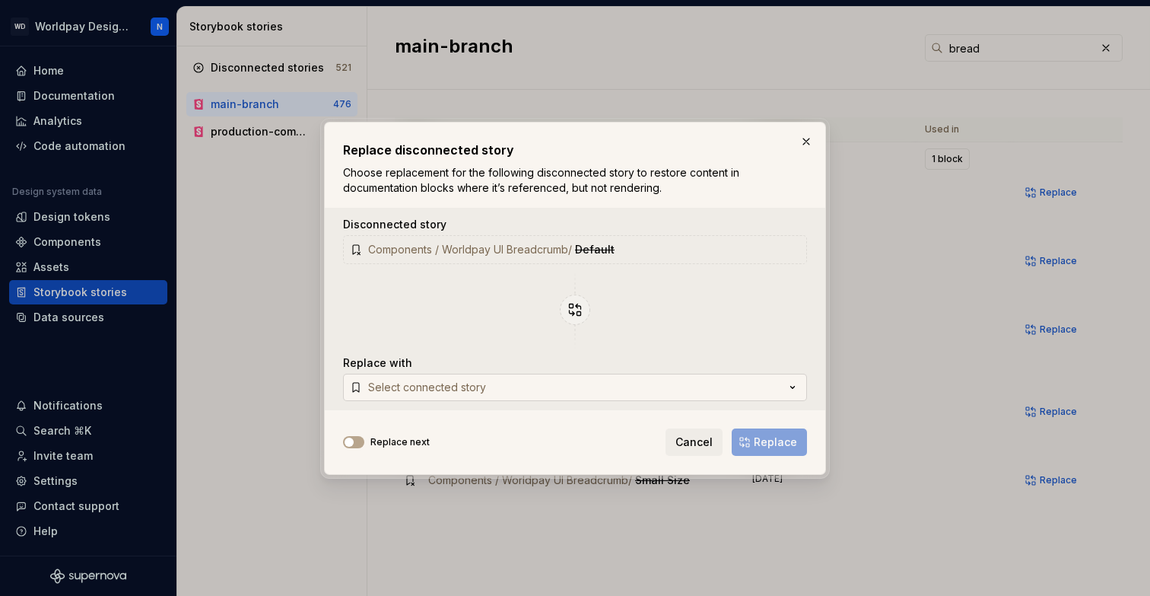
click at [655, 384] on button "Select connected story" at bounding box center [575, 386] width 464 height 27
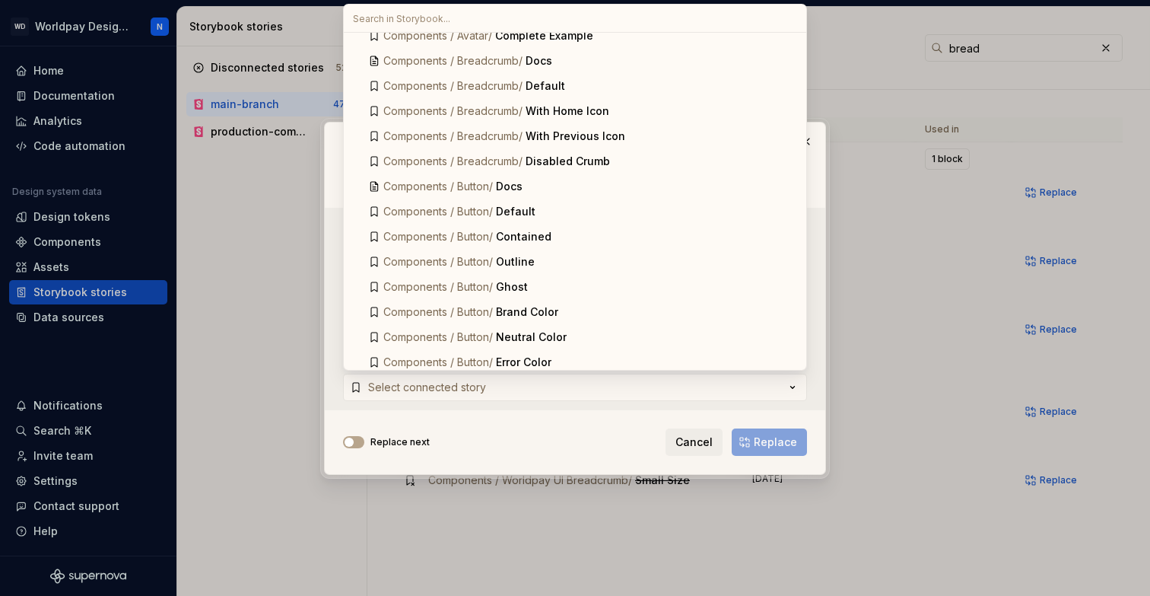
scroll to position [290, 0]
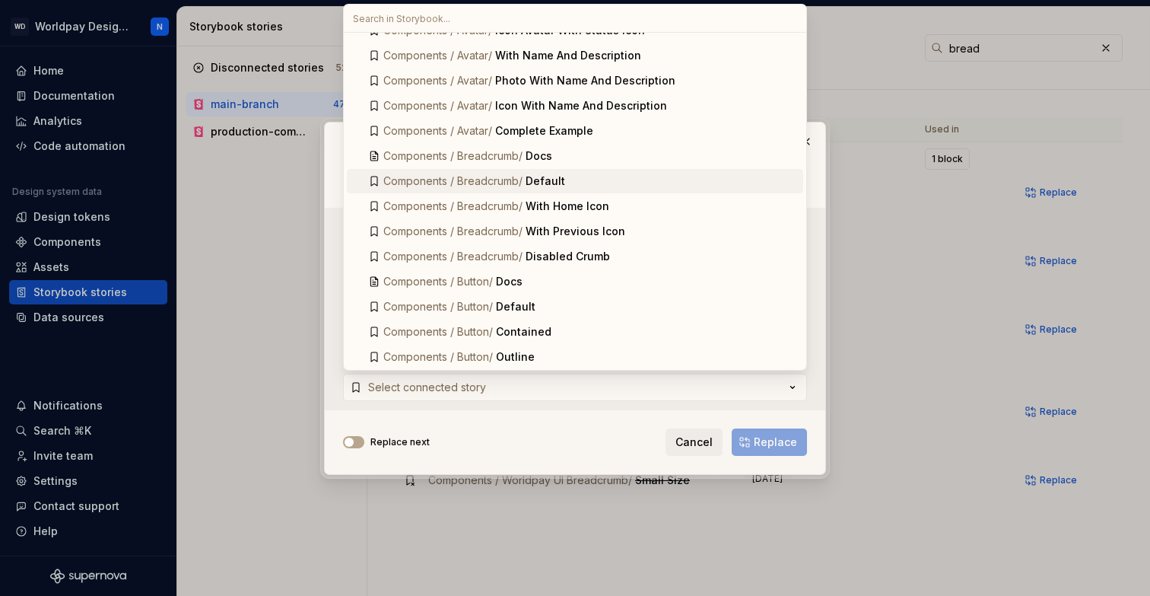
click at [548, 183] on div "Default" at bounding box center [546, 180] width 40 height 15
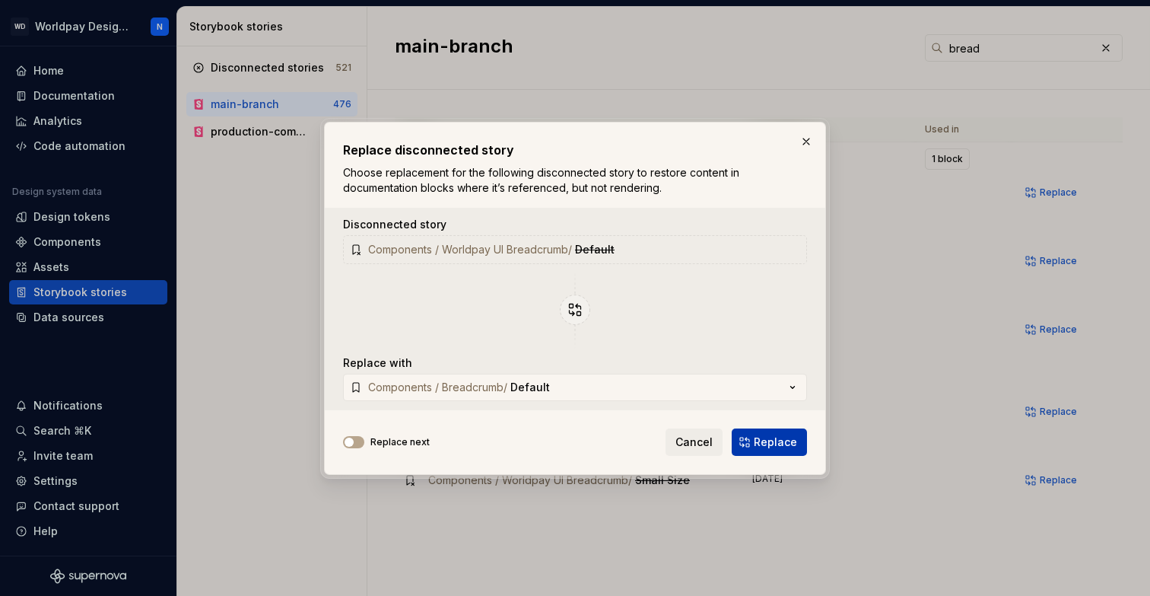
click at [783, 440] on span "Replace" at bounding box center [775, 441] width 43 height 15
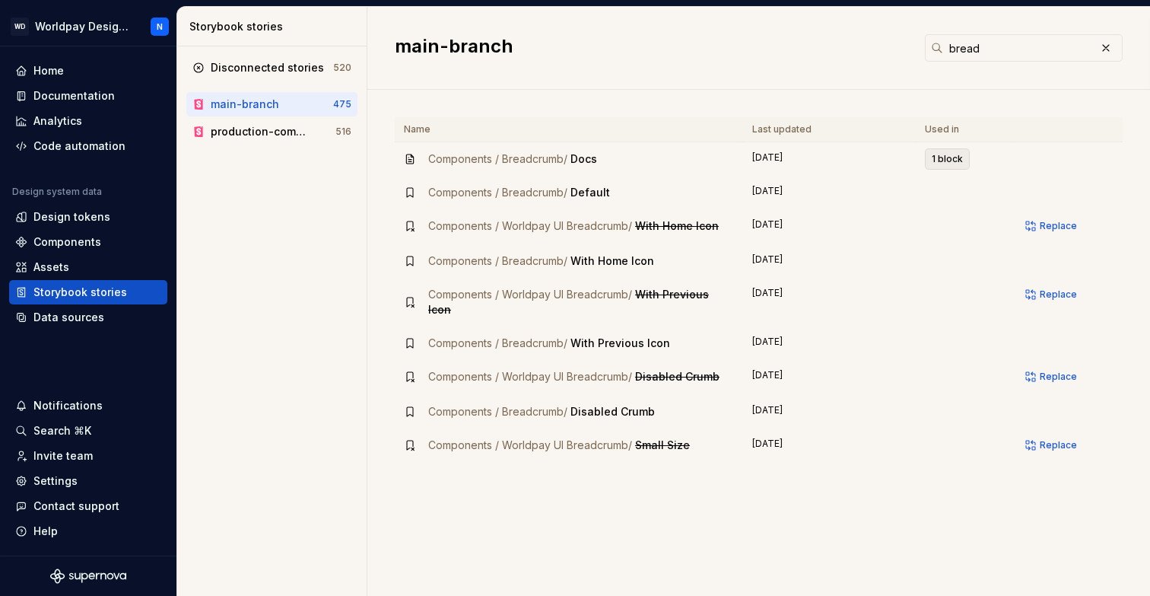
click at [948, 158] on span "1 block" at bounding box center [947, 159] width 31 height 12
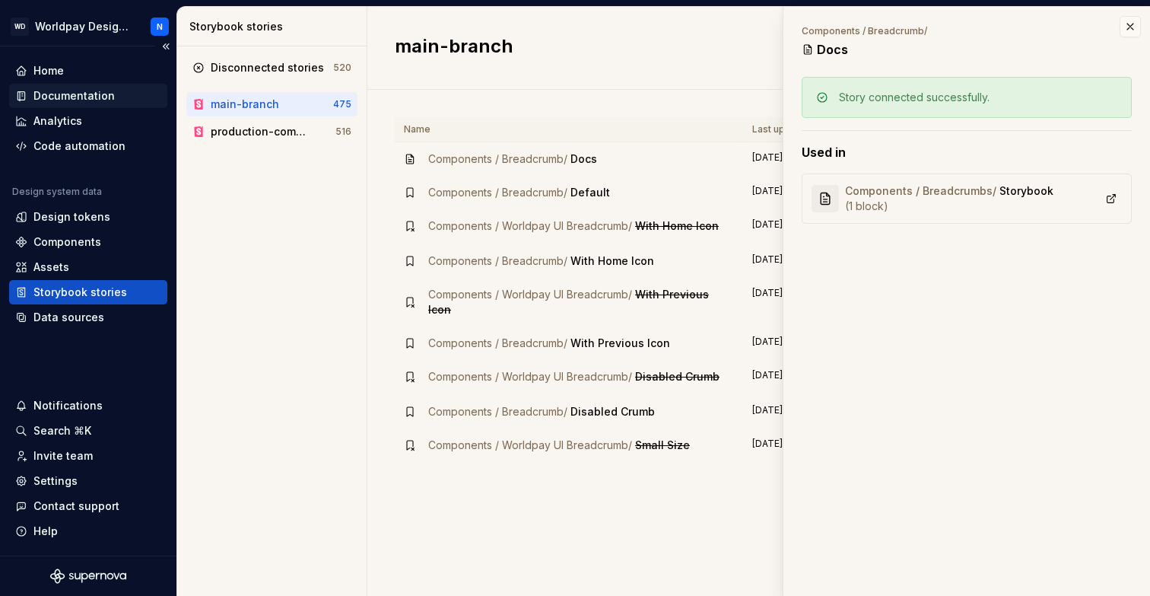
click at [92, 97] on div "Documentation" at bounding box center [73, 95] width 81 height 15
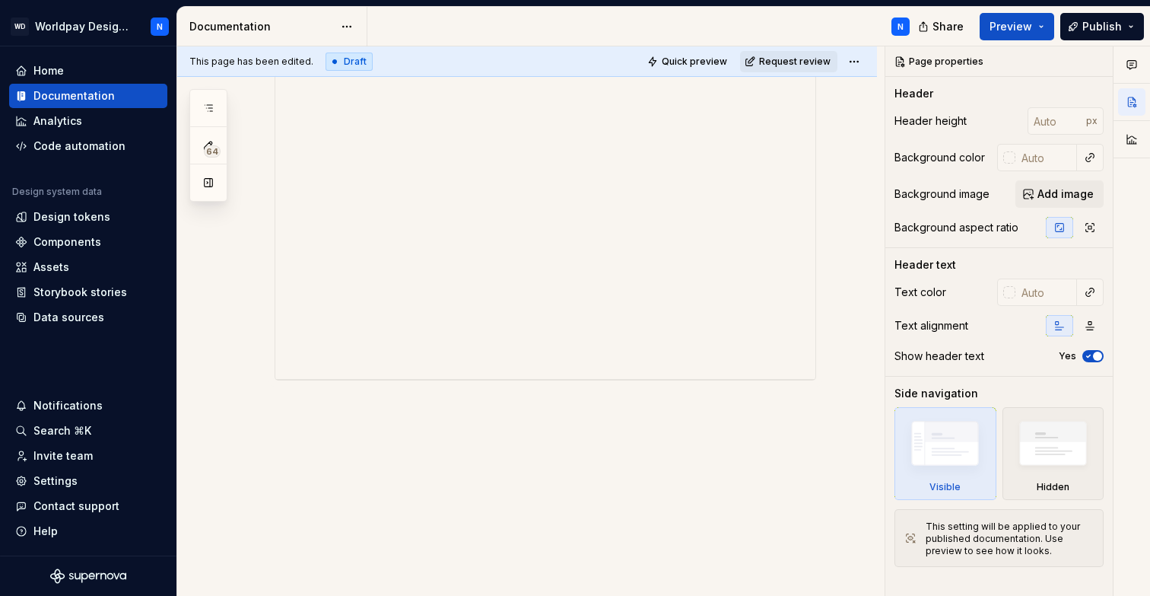
scroll to position [351, 0]
type textarea "*"
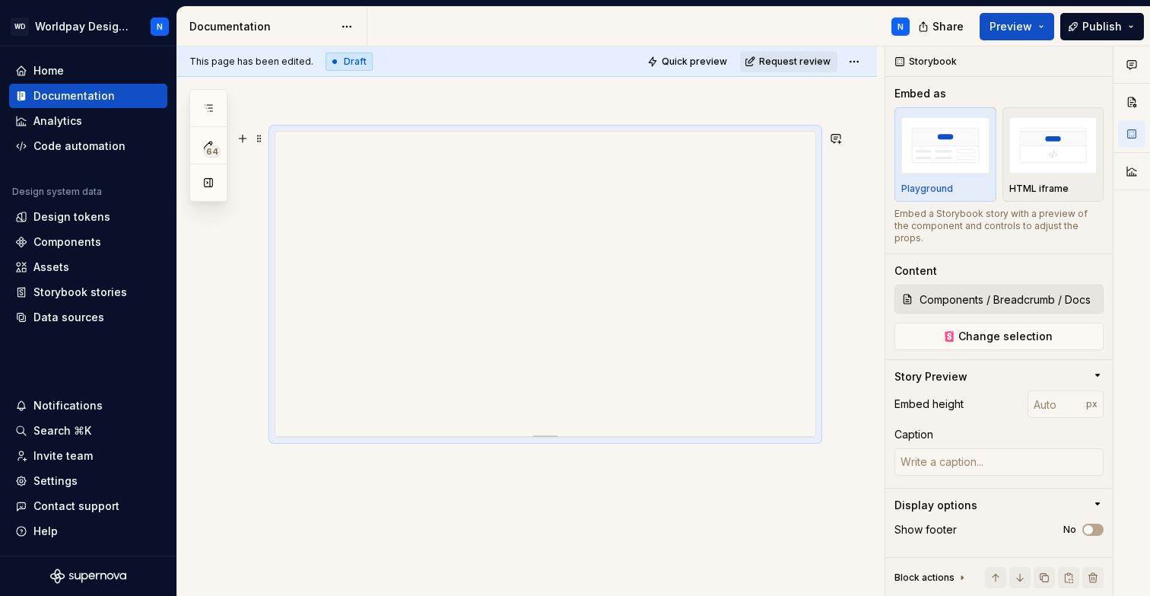
scroll to position [230, 0]
click at [261, 149] on span at bounding box center [259, 150] width 12 height 21
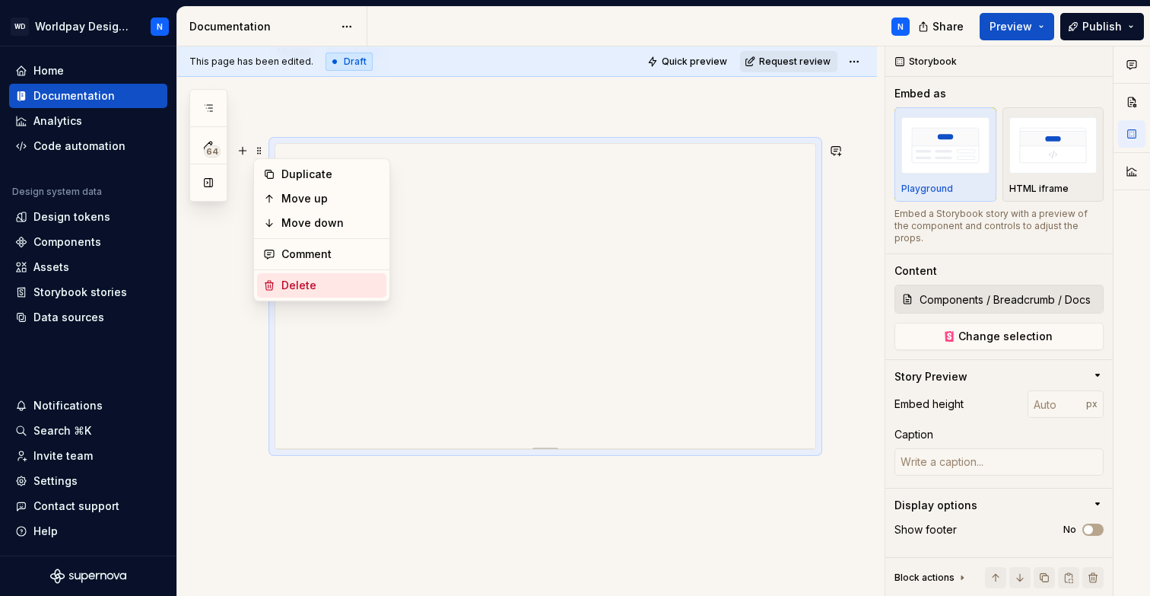
click at [324, 284] on div "Delete" at bounding box center [330, 285] width 99 height 15
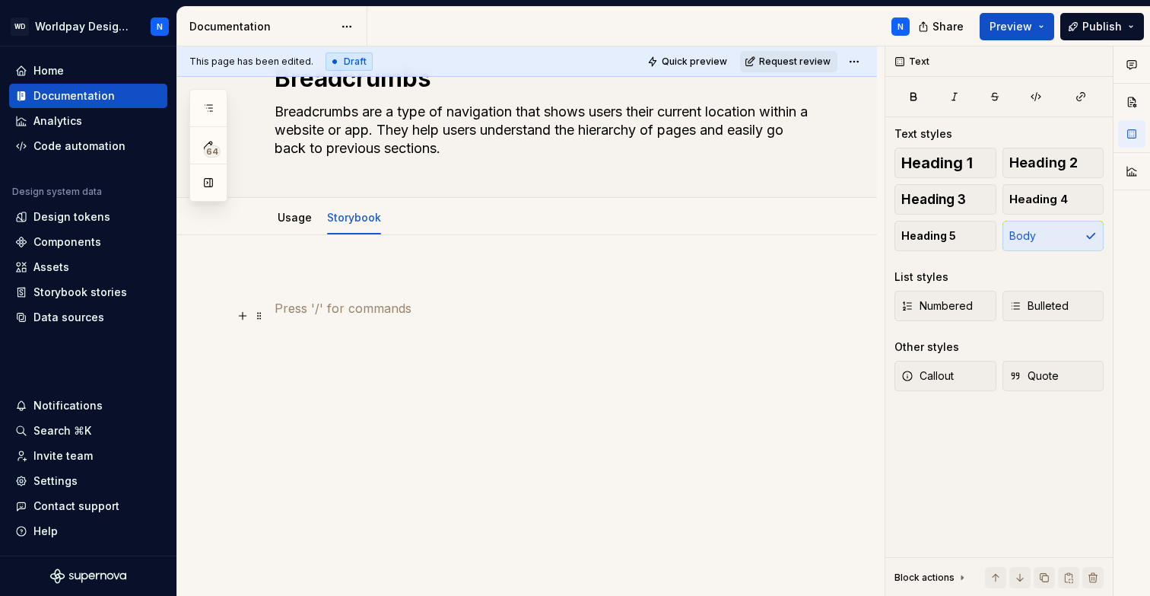
scroll to position [65, 0]
click at [243, 281] on button "button" at bounding box center [242, 280] width 21 height 21
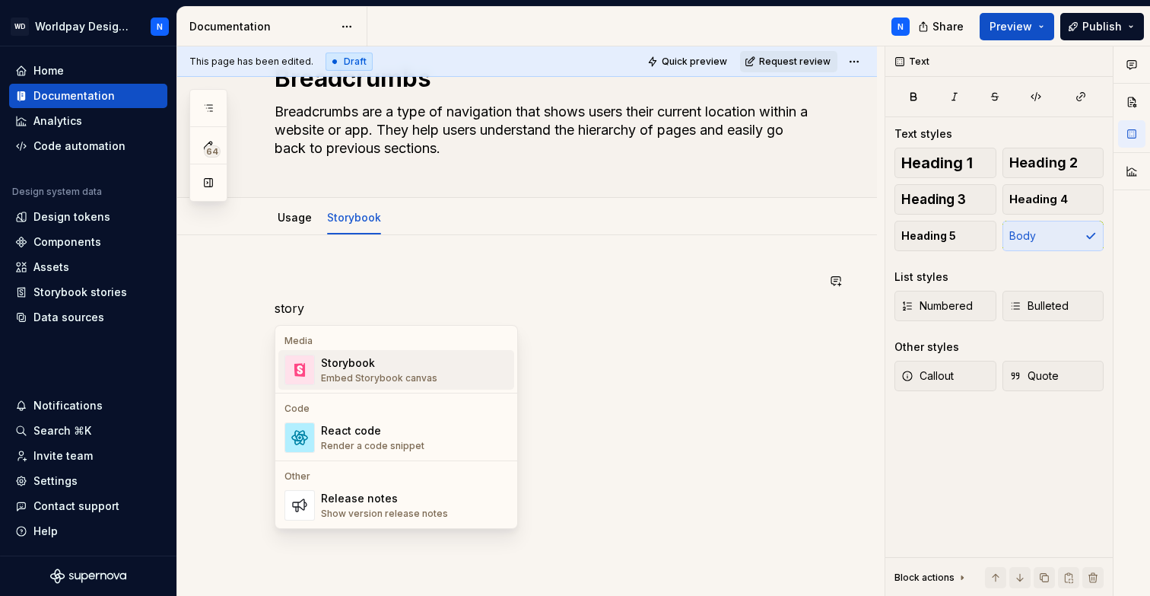
click at [364, 365] on div "Storybook" at bounding box center [379, 362] width 116 height 15
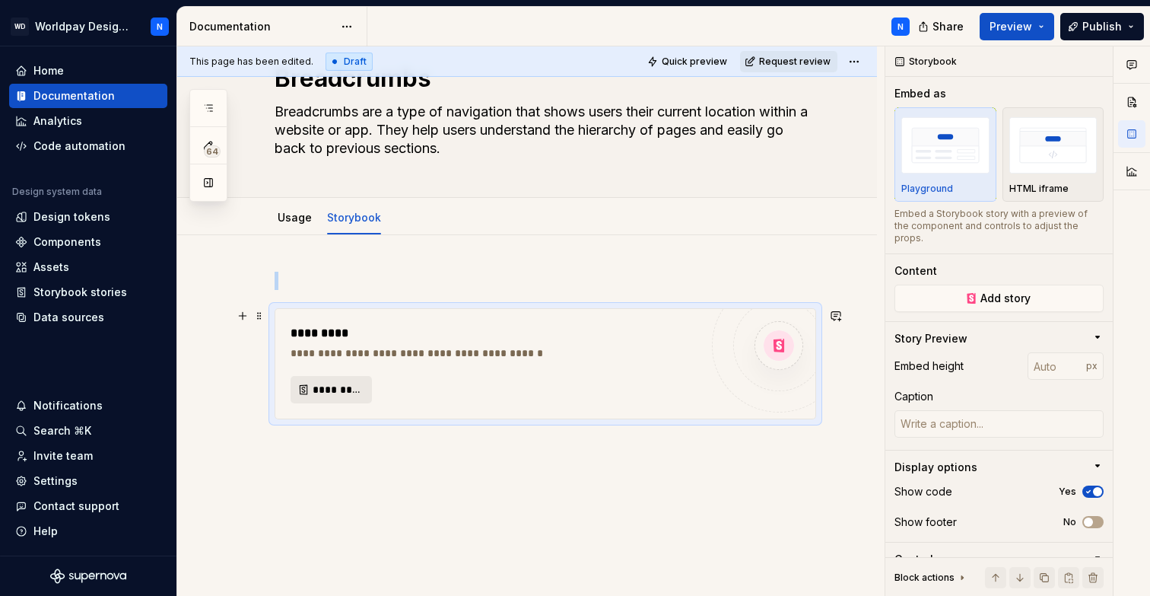
click at [338, 389] on span "*********" at bounding box center [337, 389] width 49 height 15
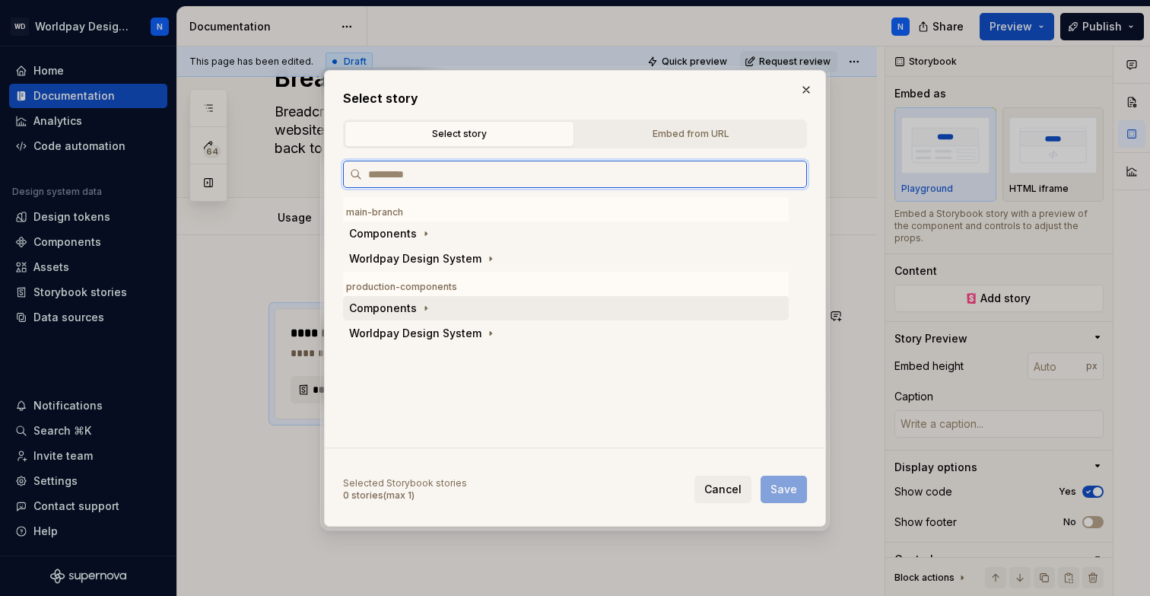
click at [405, 310] on div "Components" at bounding box center [383, 307] width 68 height 15
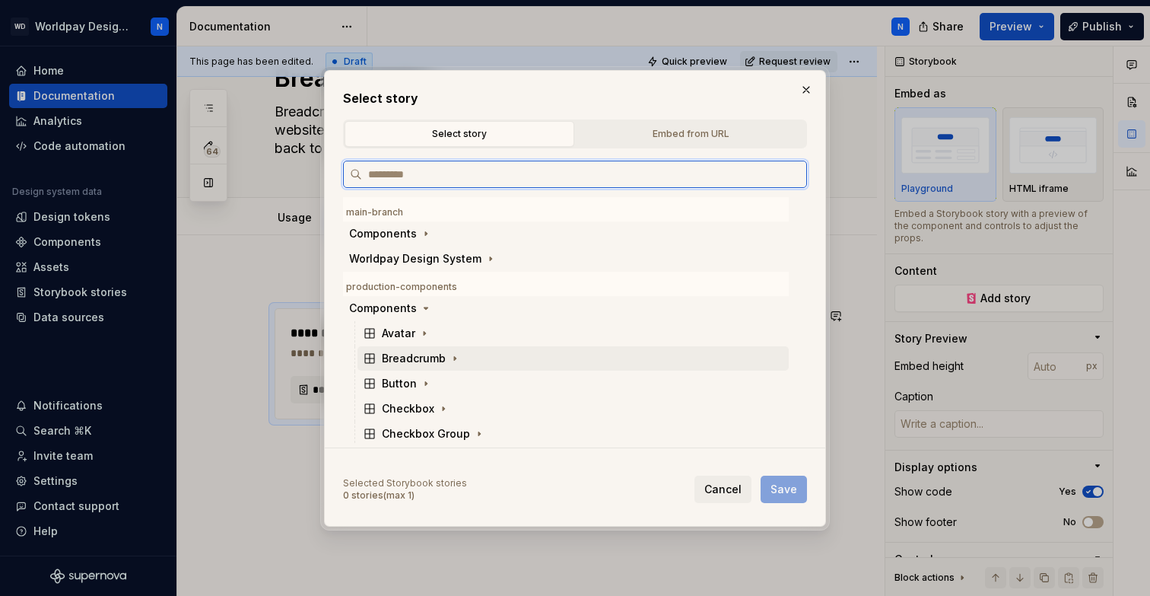
click at [429, 352] on div "Breadcrumb" at bounding box center [414, 358] width 64 height 15
click at [411, 386] on div "Docs" at bounding box center [409, 383] width 27 height 15
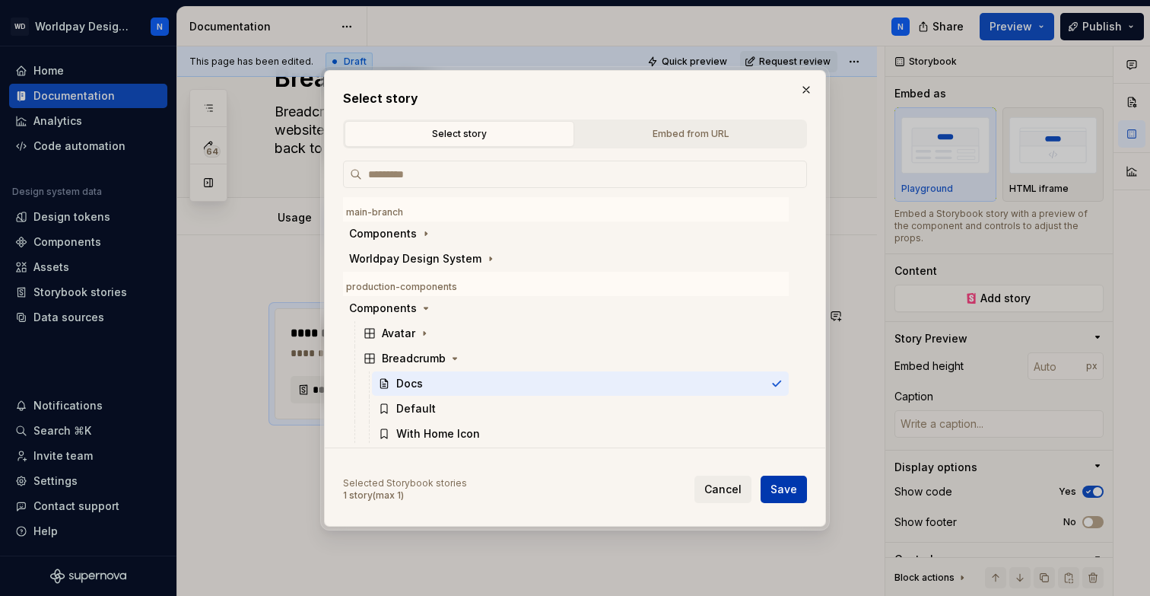
click at [790, 484] on span "Save" at bounding box center [783, 488] width 27 height 15
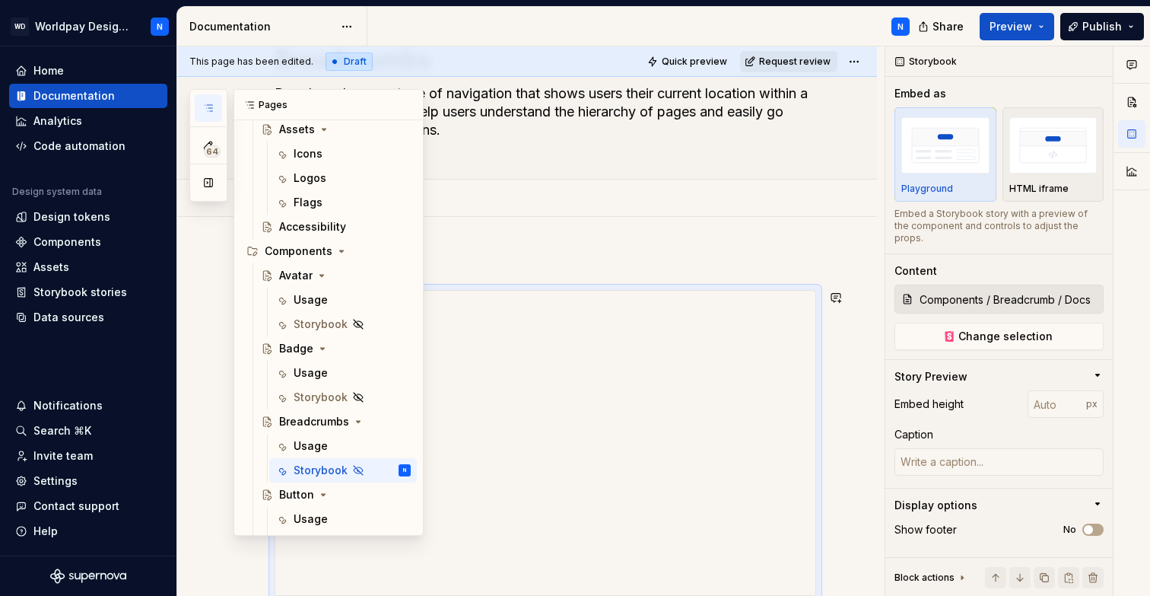
scroll to position [621, 0]
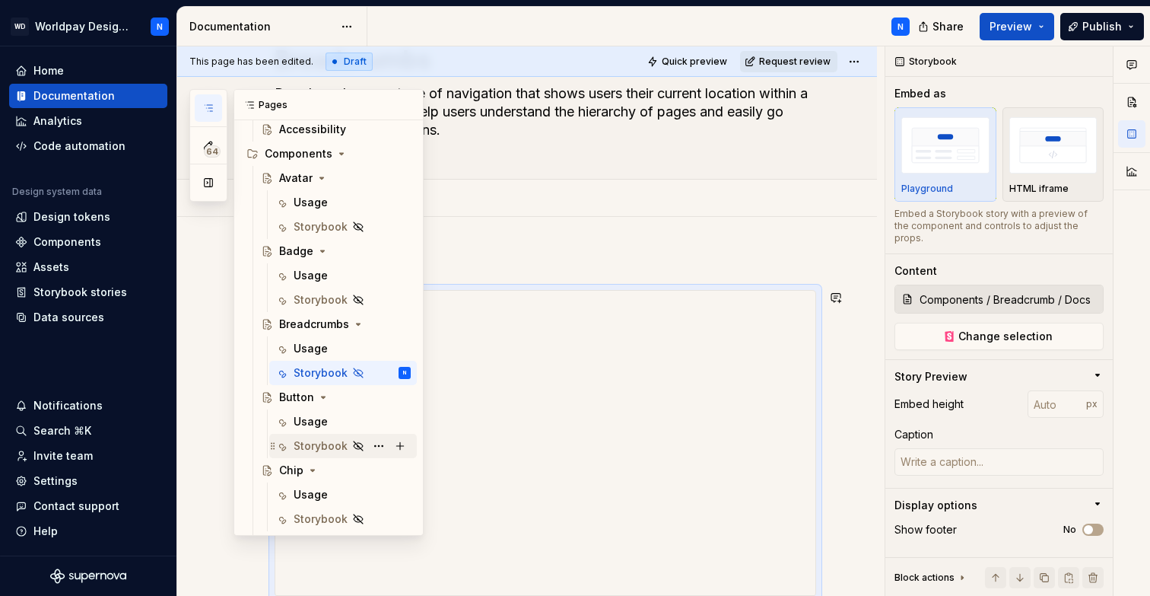
click at [319, 444] on div "Storybook" at bounding box center [321, 445] width 54 height 15
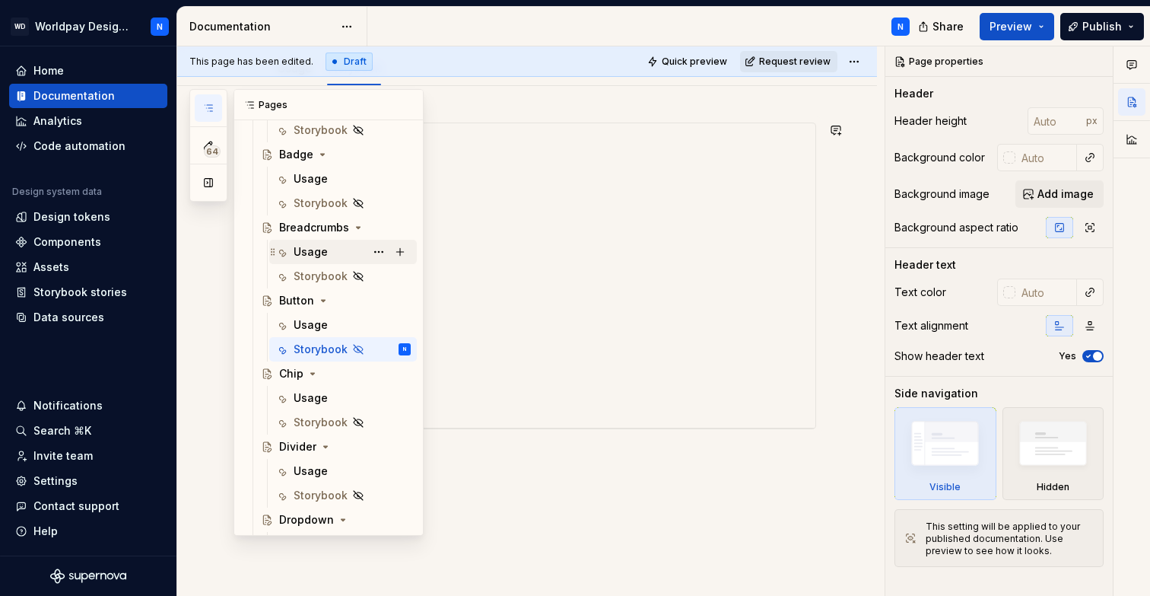
scroll to position [722, 0]
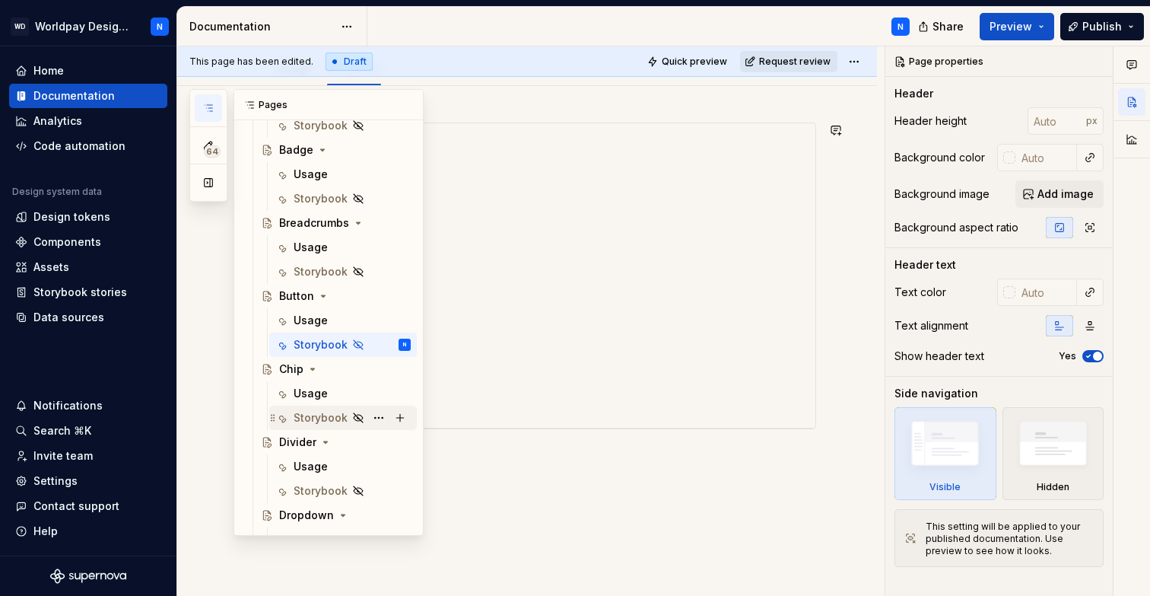
click at [313, 415] on div "Storybook" at bounding box center [321, 417] width 54 height 15
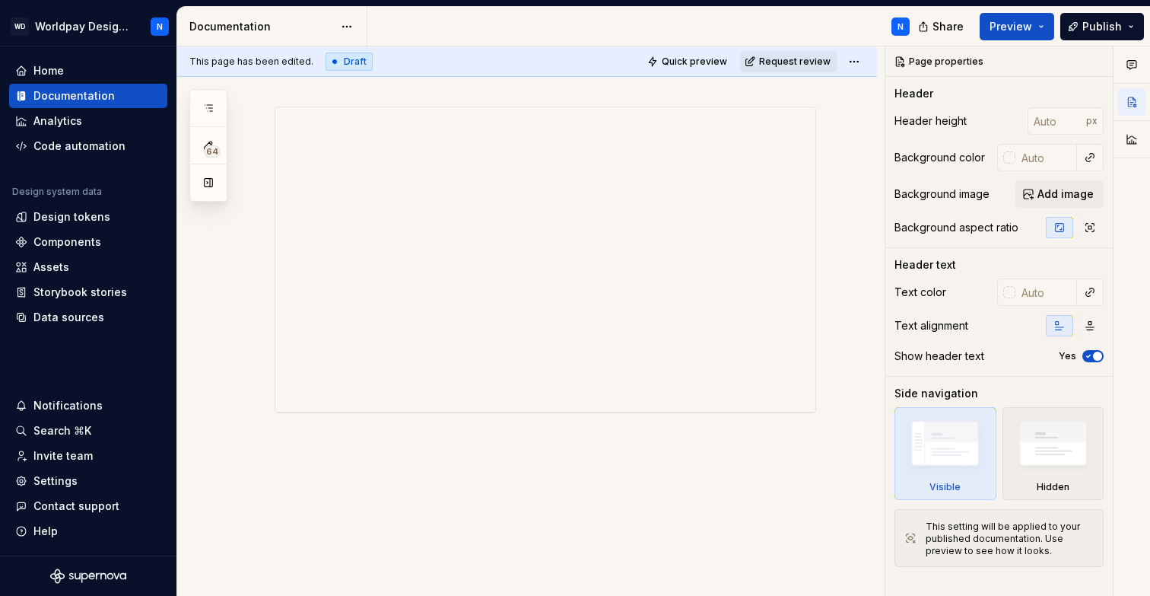
scroll to position [246, 0]
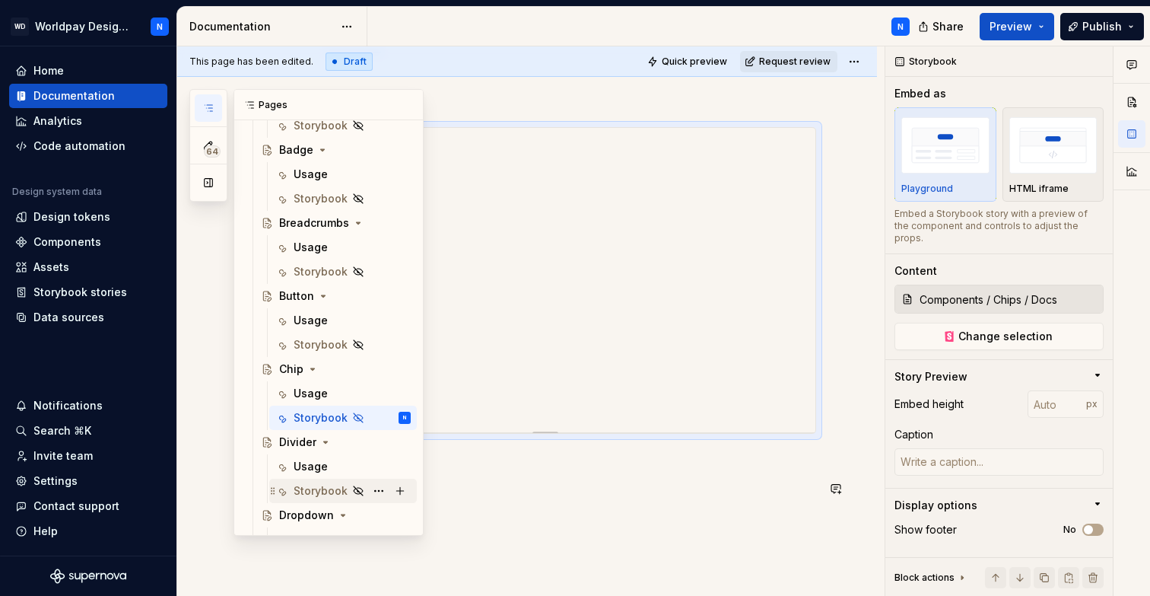
click at [320, 491] on div "Storybook" at bounding box center [321, 490] width 54 height 15
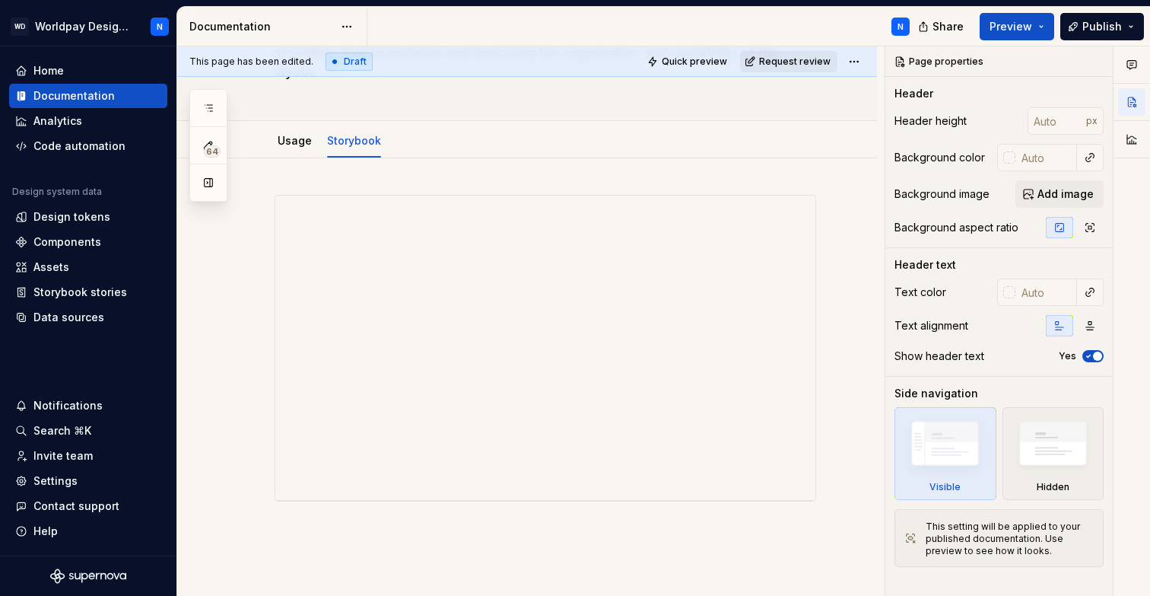
scroll to position [139, 0]
type textarea "*"
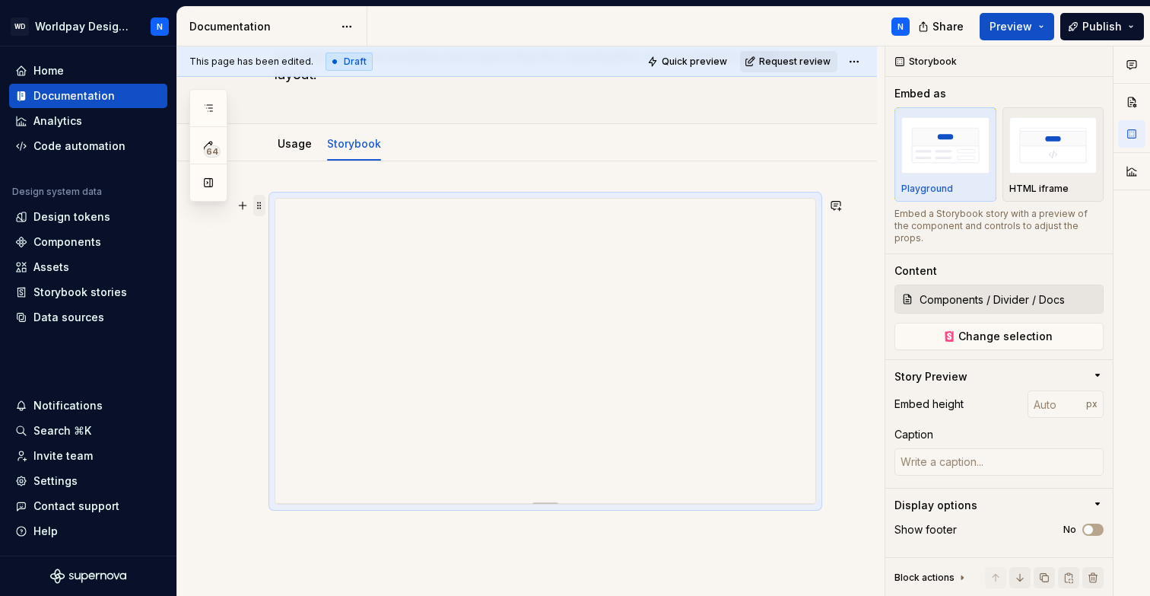
click at [257, 207] on span at bounding box center [259, 205] width 12 height 21
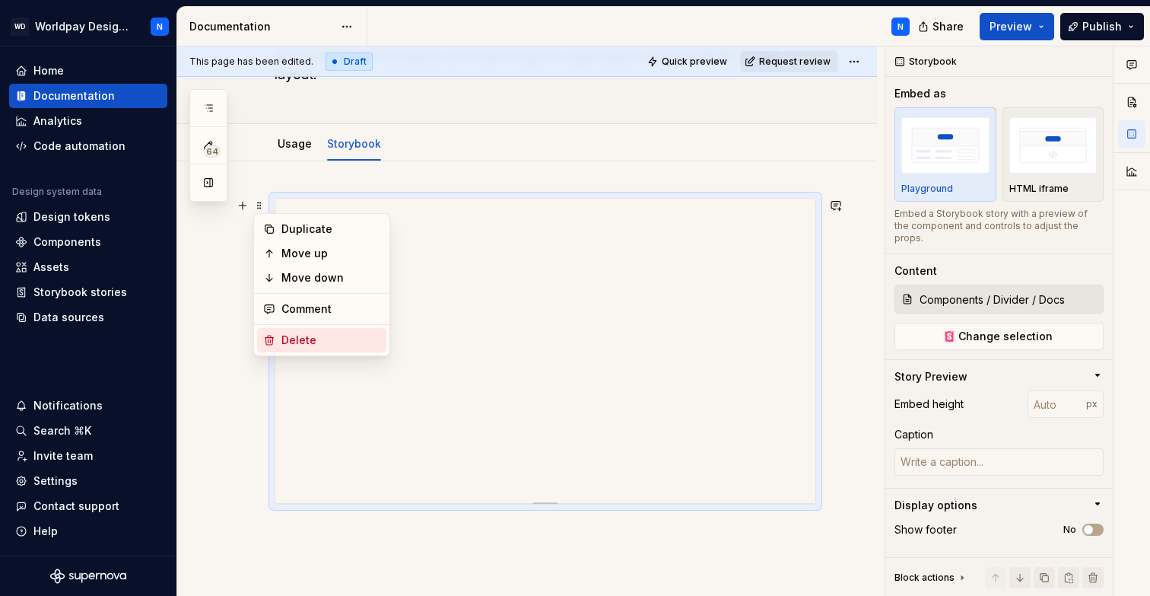
click at [307, 332] on div "Delete" at bounding box center [321, 340] width 129 height 24
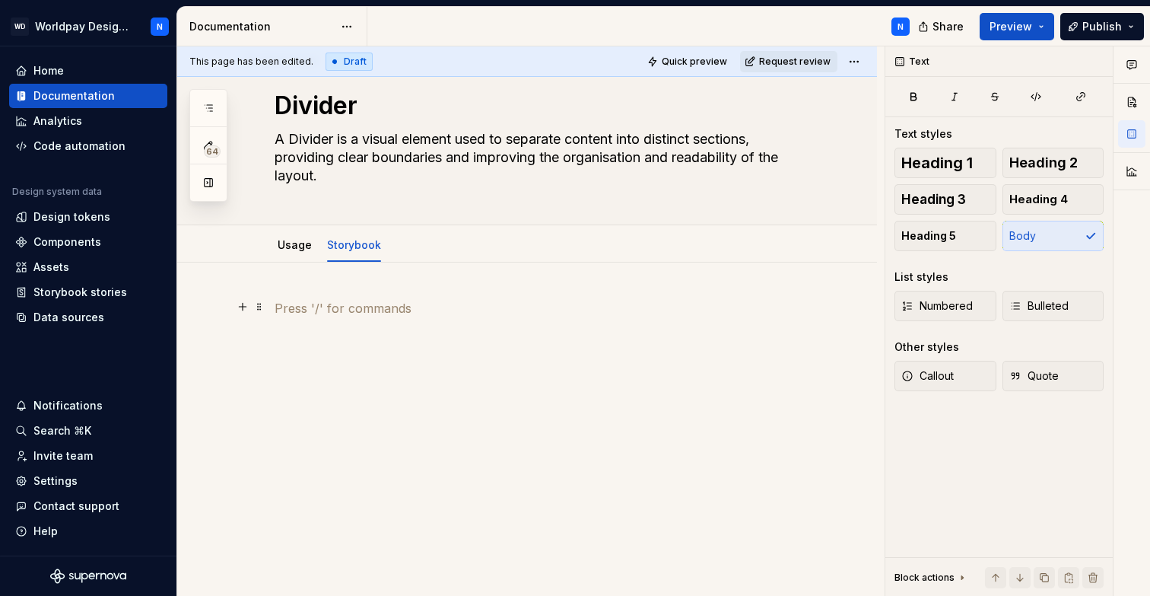
scroll to position [38, 0]
click at [246, 303] on button "button" at bounding box center [242, 307] width 21 height 21
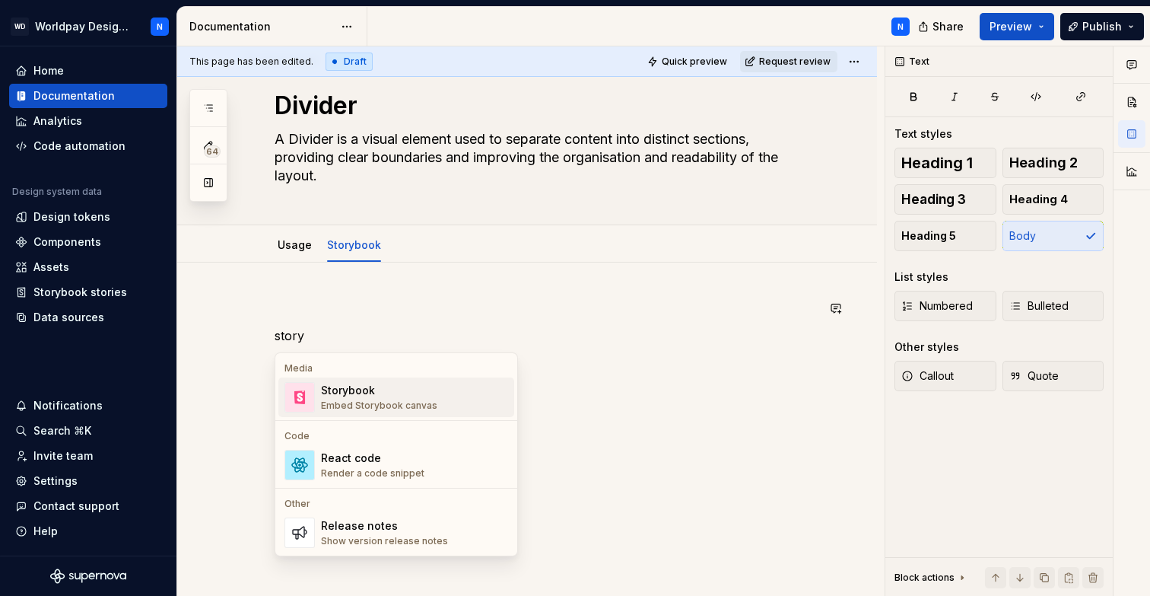
click at [361, 398] on div "Storybook Embed Storybook canvas" at bounding box center [379, 397] width 116 height 29
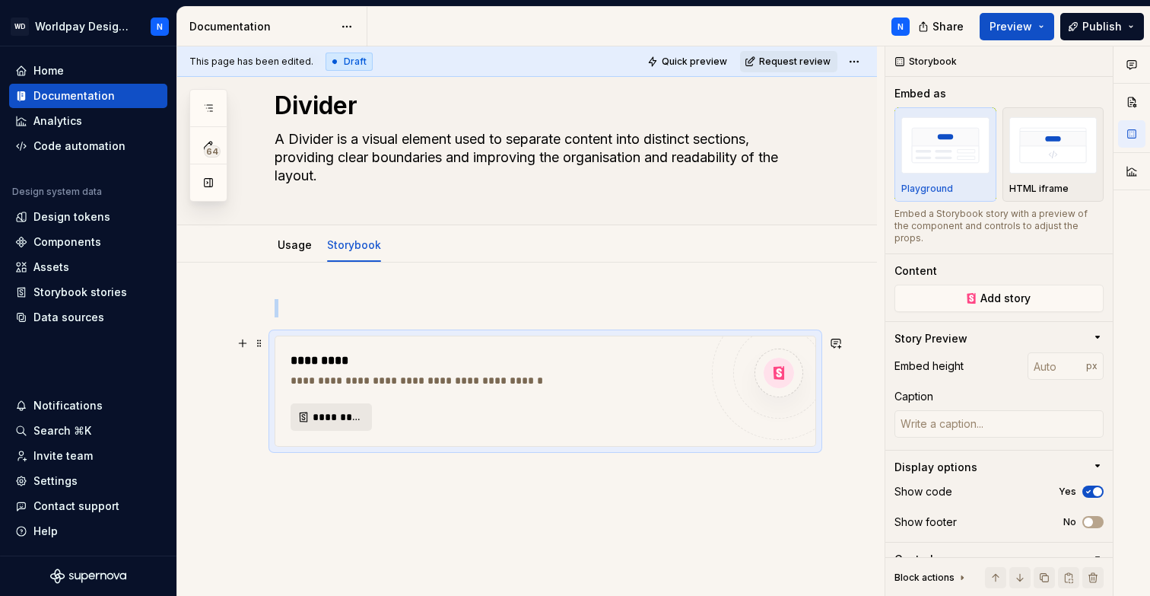
click at [326, 415] on span "*********" at bounding box center [337, 416] width 49 height 15
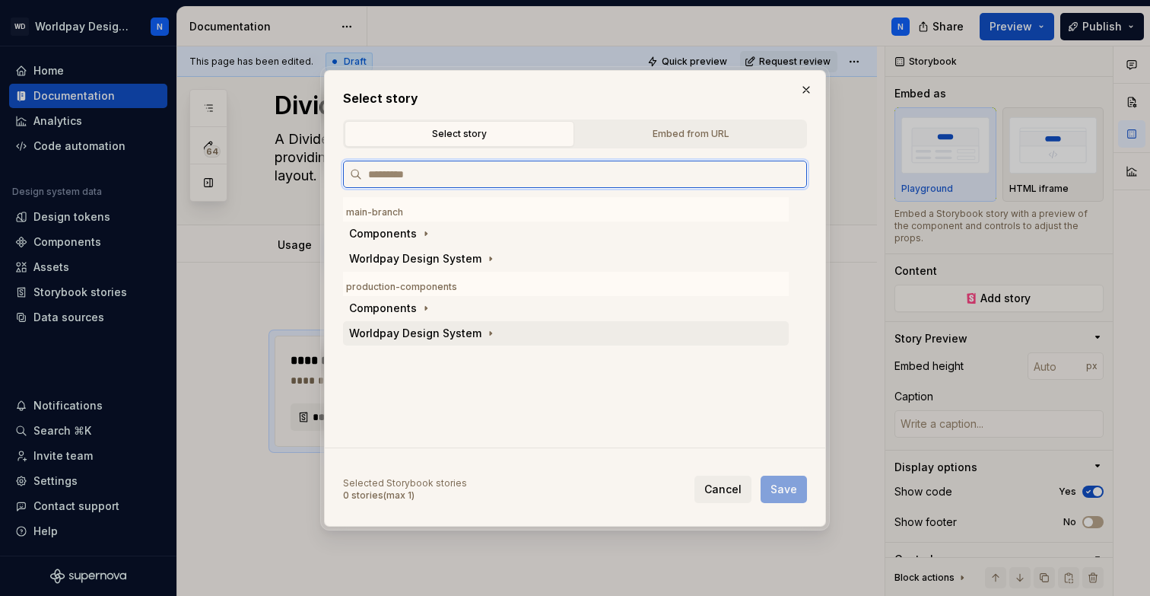
click at [447, 337] on div "Worldpay Design System" at bounding box center [415, 333] width 132 height 15
click at [408, 304] on div "Components" at bounding box center [383, 307] width 68 height 15
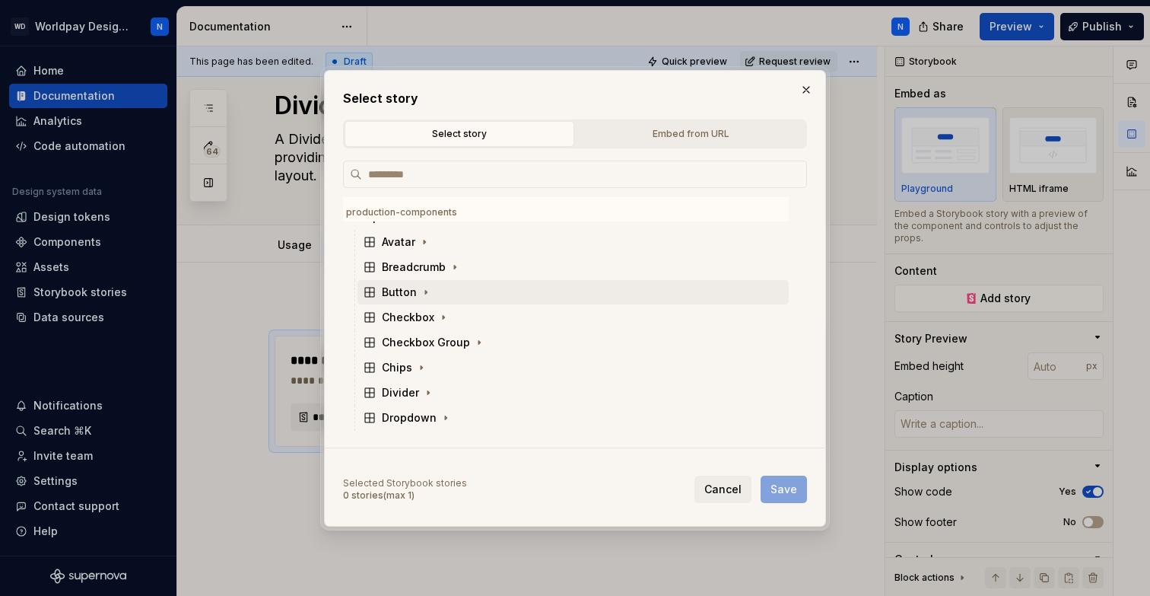
scroll to position [107, 0]
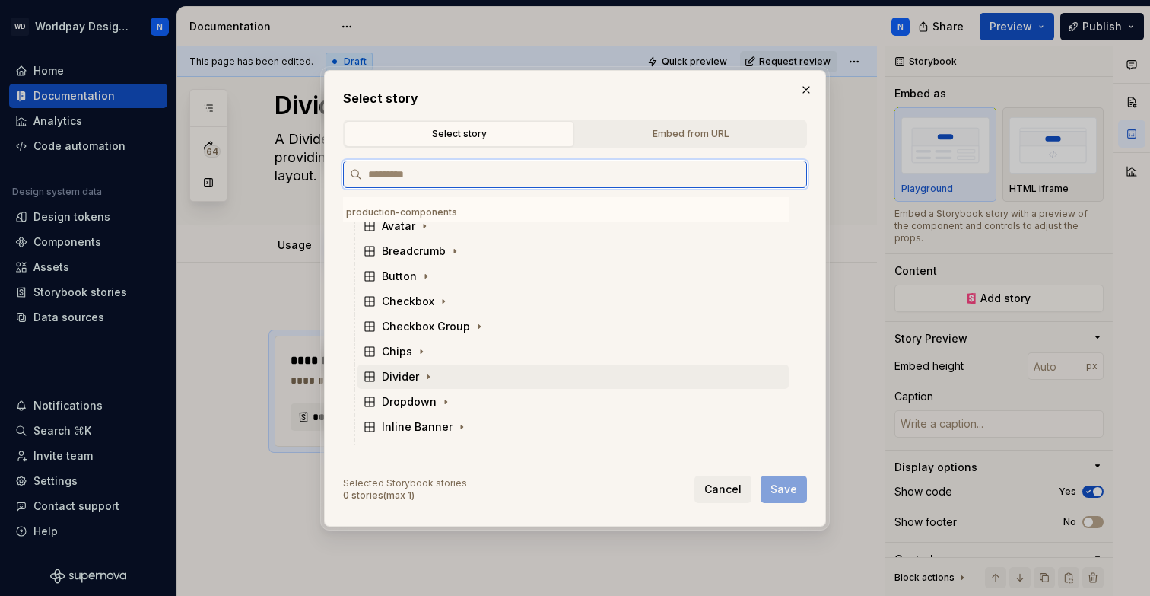
click at [410, 378] on div "Divider" at bounding box center [400, 376] width 37 height 15
click at [413, 402] on div "Docs" at bounding box center [409, 401] width 27 height 15
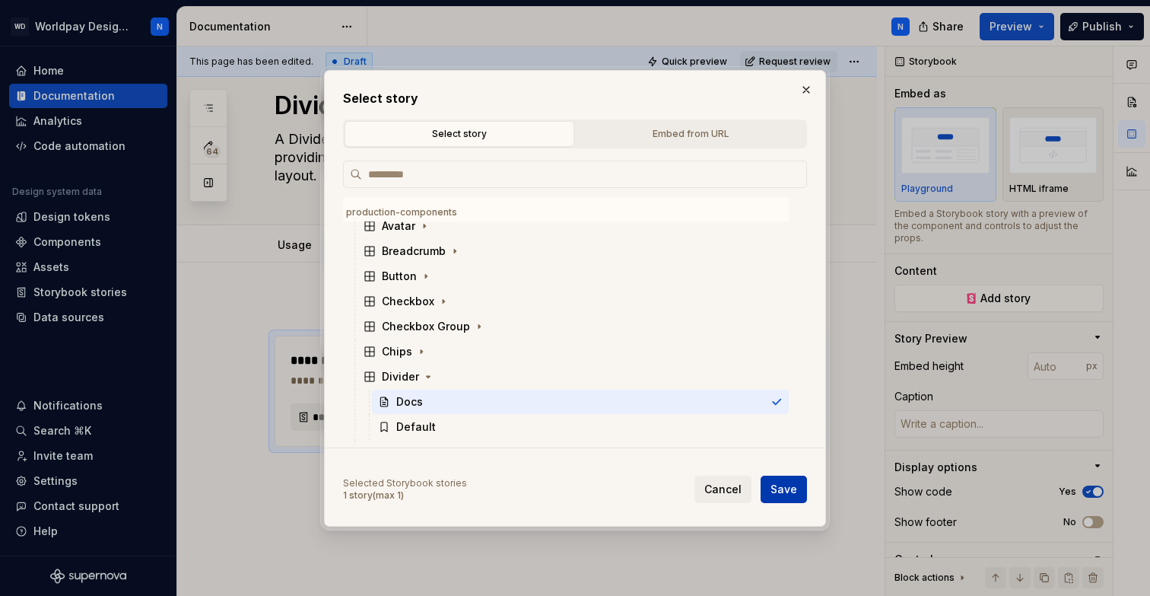
click at [793, 490] on span "Save" at bounding box center [783, 488] width 27 height 15
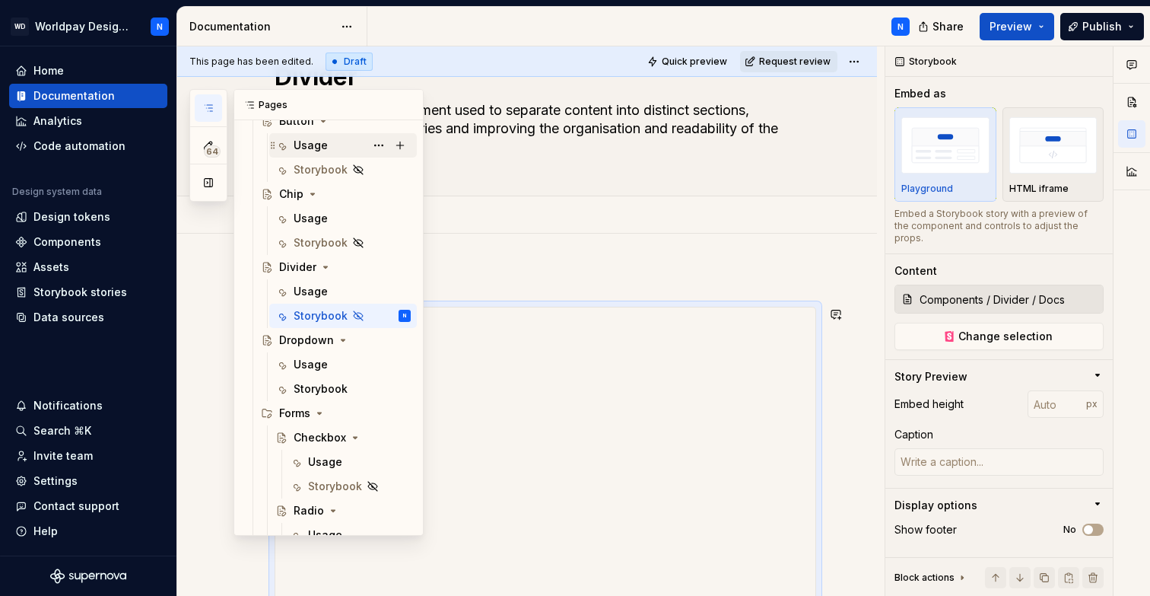
scroll to position [917, 0]
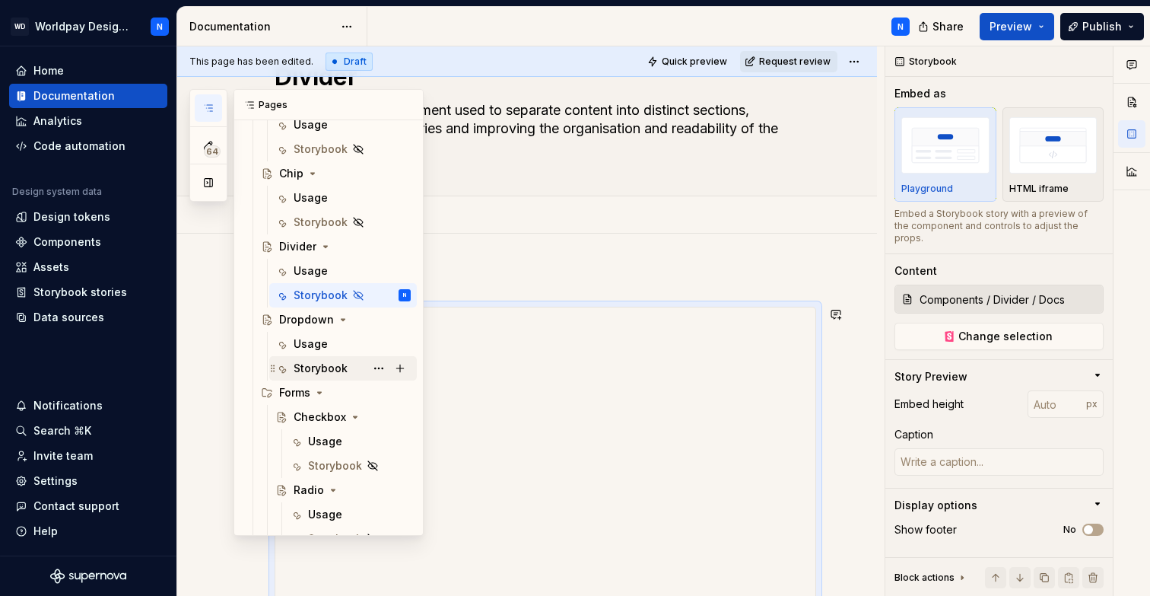
click at [333, 366] on div "Storybook" at bounding box center [321, 368] width 54 height 15
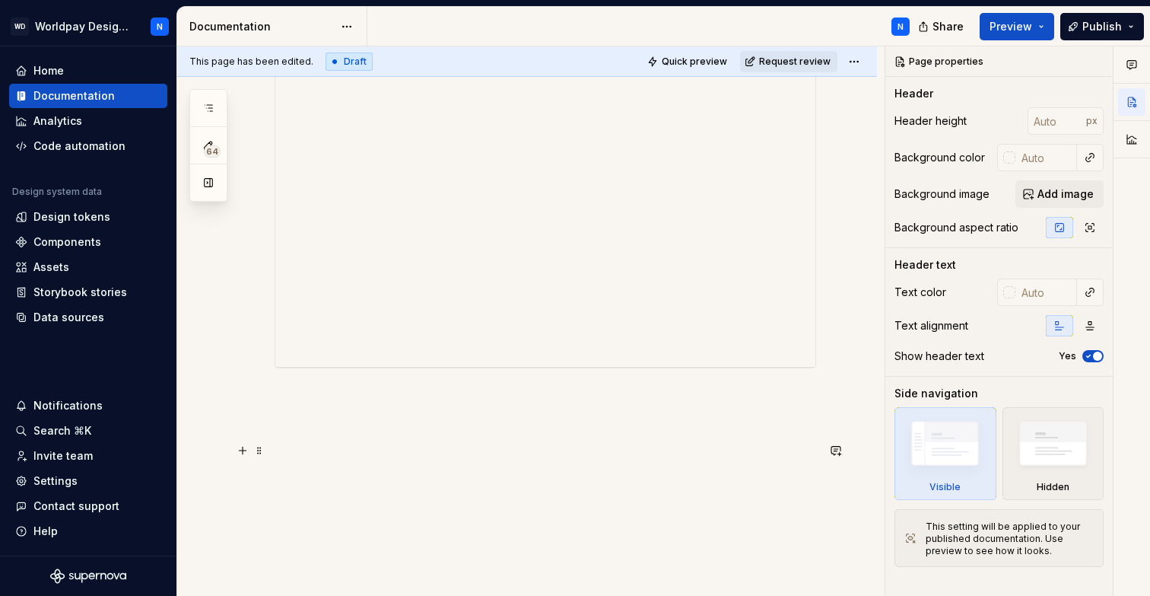
scroll to position [227, 0]
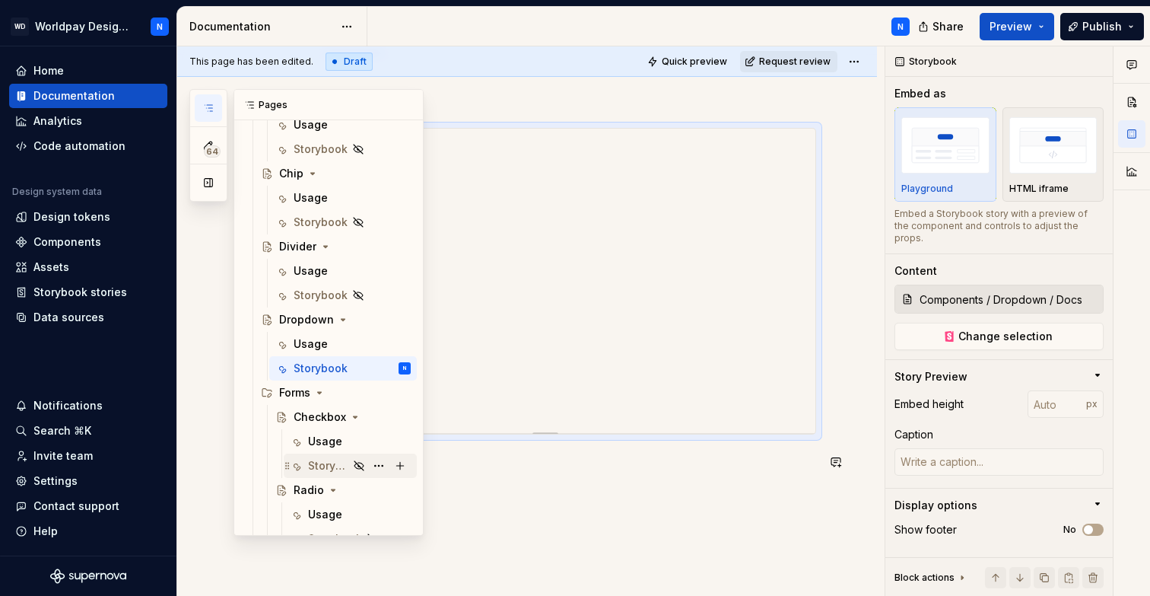
click at [328, 463] on div "Storybook" at bounding box center [328, 465] width 40 height 15
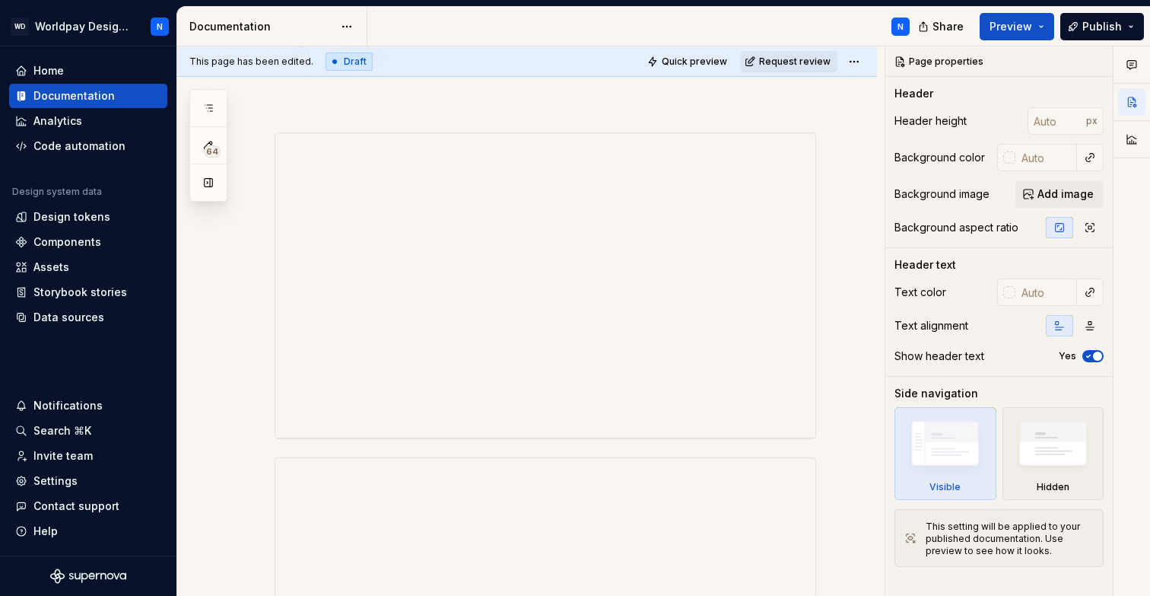
scroll to position [464, 0]
click at [253, 349] on span at bounding box center [259, 351] width 12 height 21
type textarea "*"
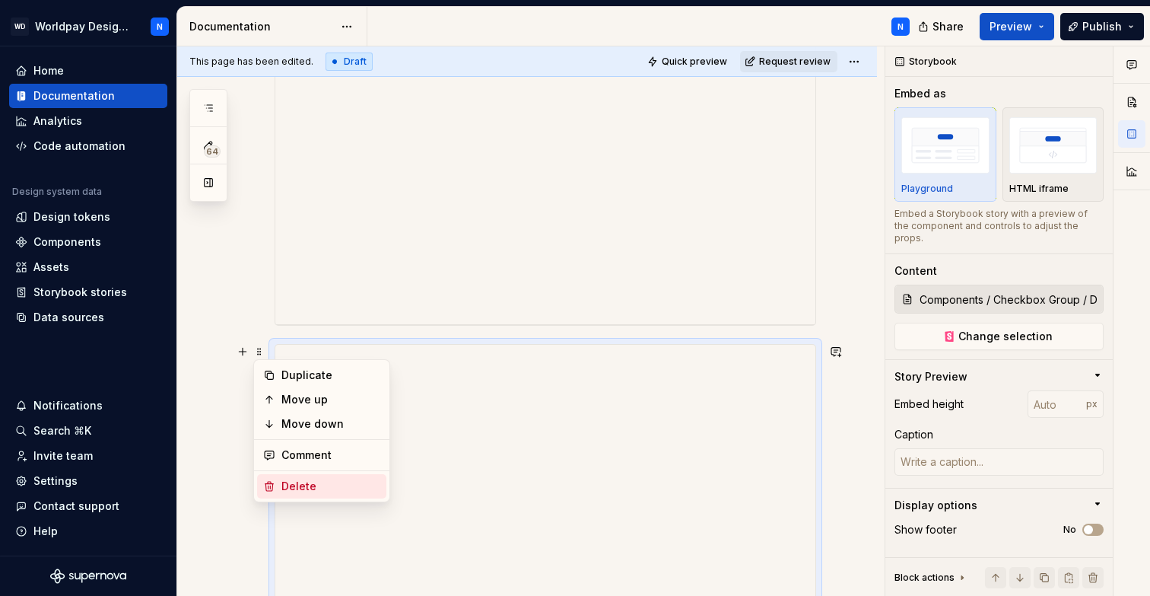
click at [310, 482] on div "Delete" at bounding box center [330, 485] width 99 height 15
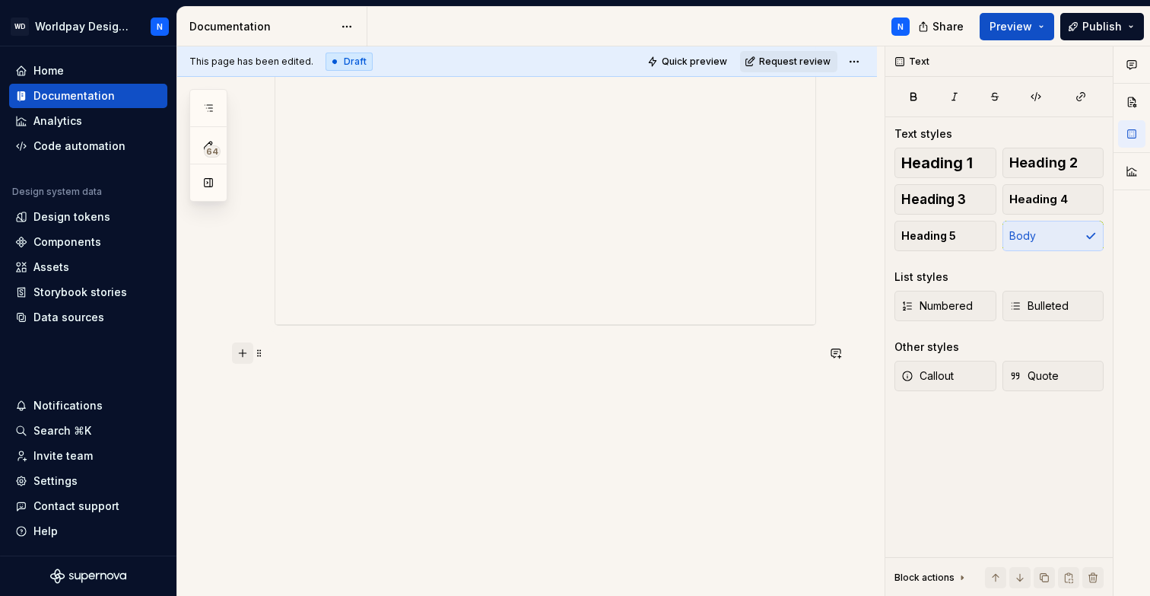
click at [244, 349] on button "button" at bounding box center [242, 352] width 21 height 21
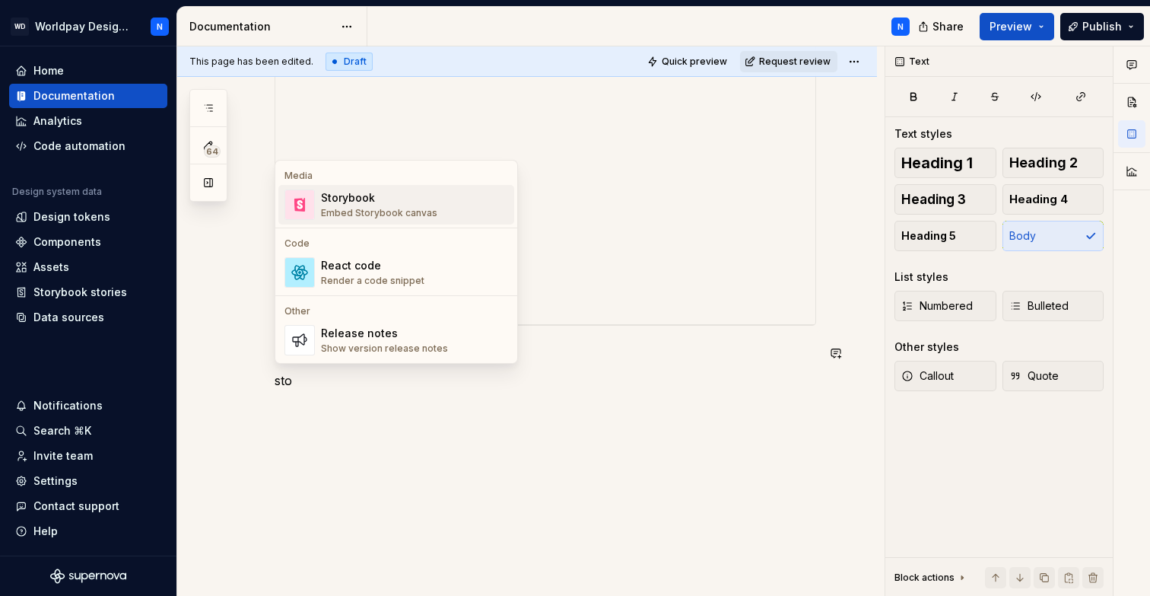
click at [378, 202] on div "Storybook" at bounding box center [379, 197] width 116 height 15
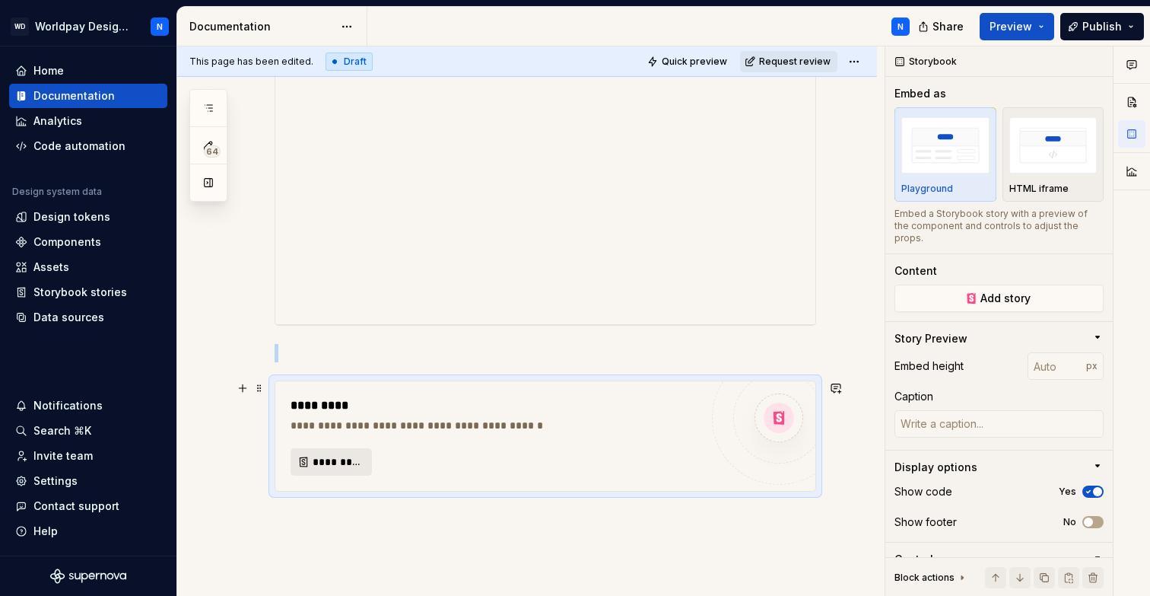
click at [340, 461] on span "*********" at bounding box center [337, 461] width 49 height 15
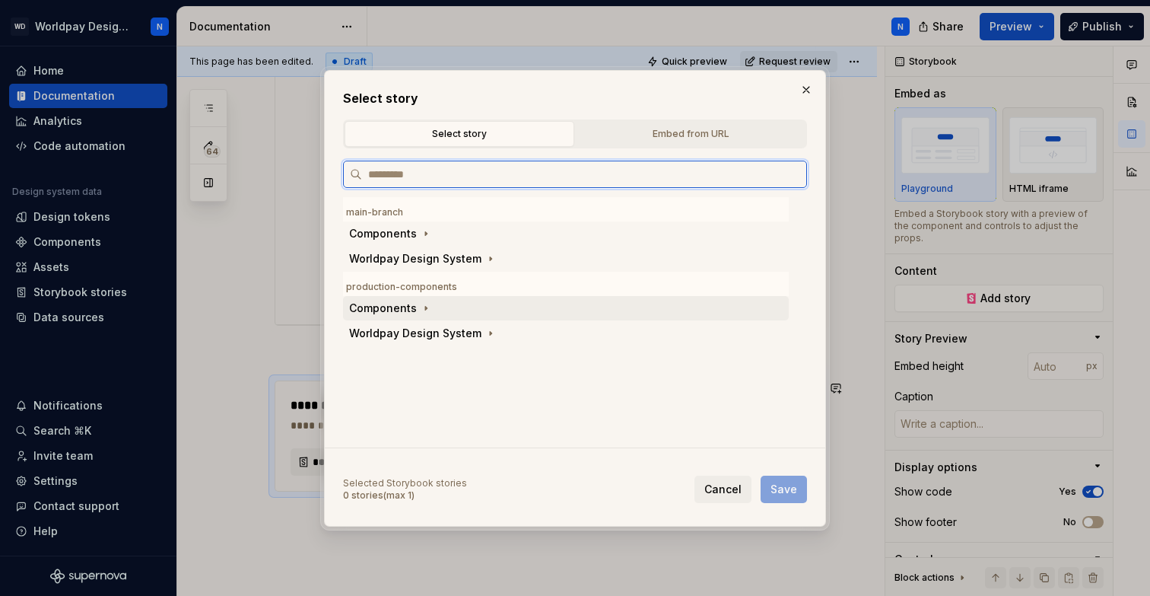
click at [408, 309] on div "Components" at bounding box center [383, 307] width 68 height 15
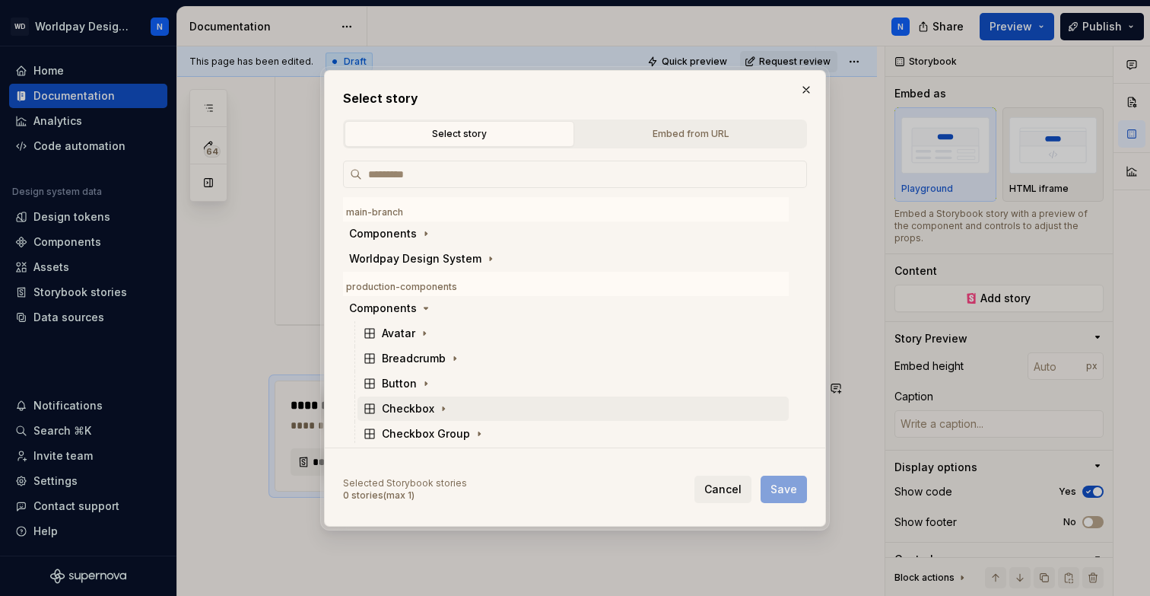
scroll to position [27, 0]
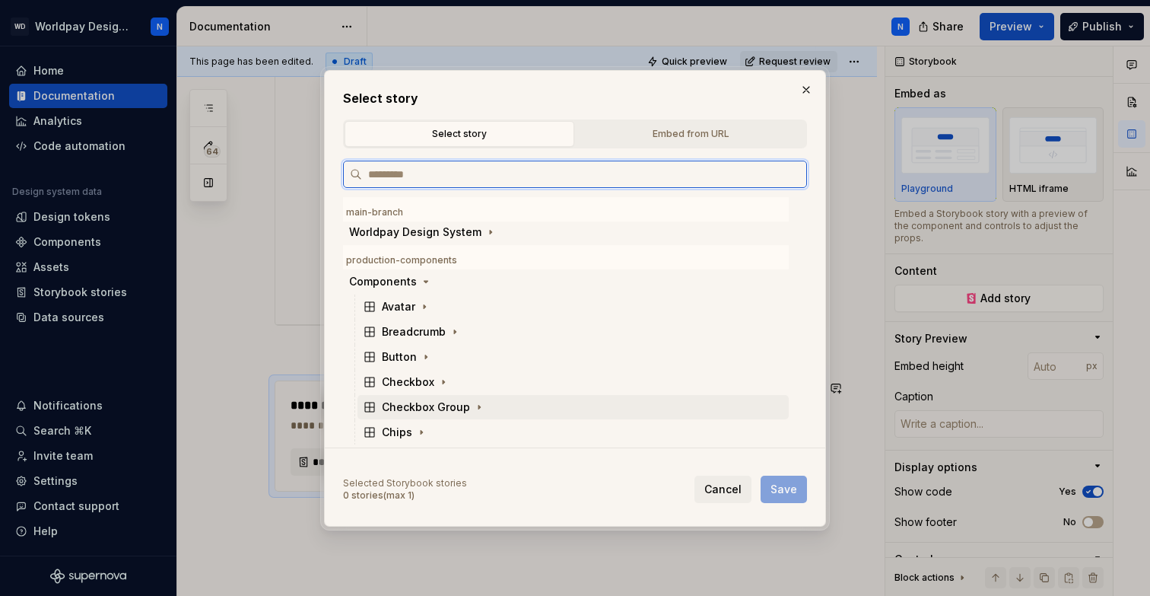
click at [449, 407] on div "Checkbox Group" at bounding box center [426, 406] width 88 height 15
click at [453, 429] on div "Docs" at bounding box center [580, 432] width 417 height 24
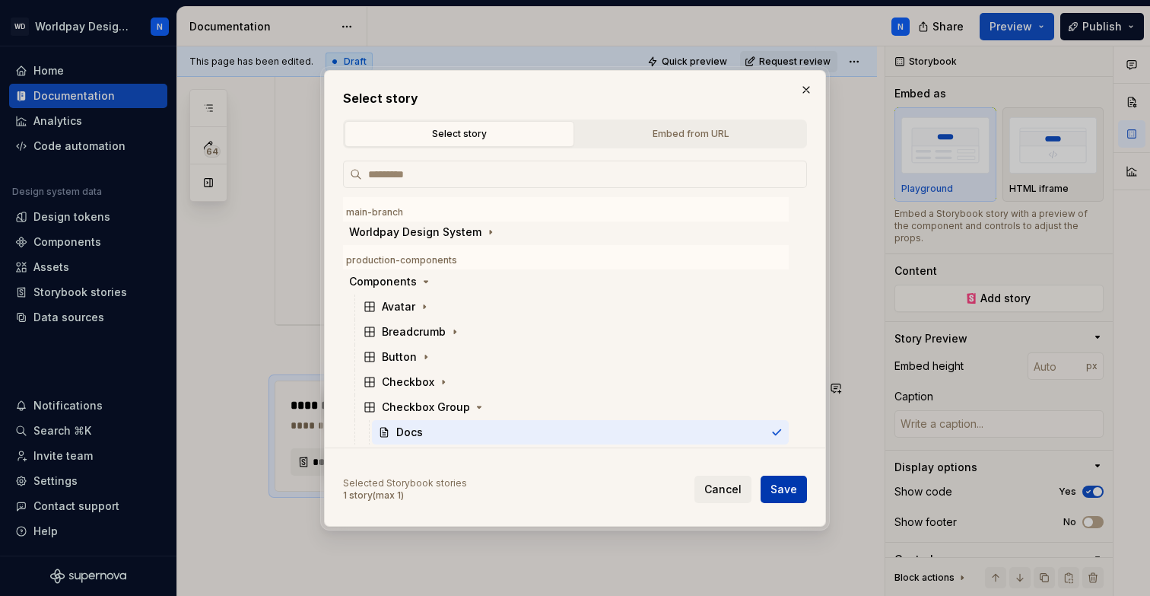
click at [789, 491] on span "Save" at bounding box center [783, 488] width 27 height 15
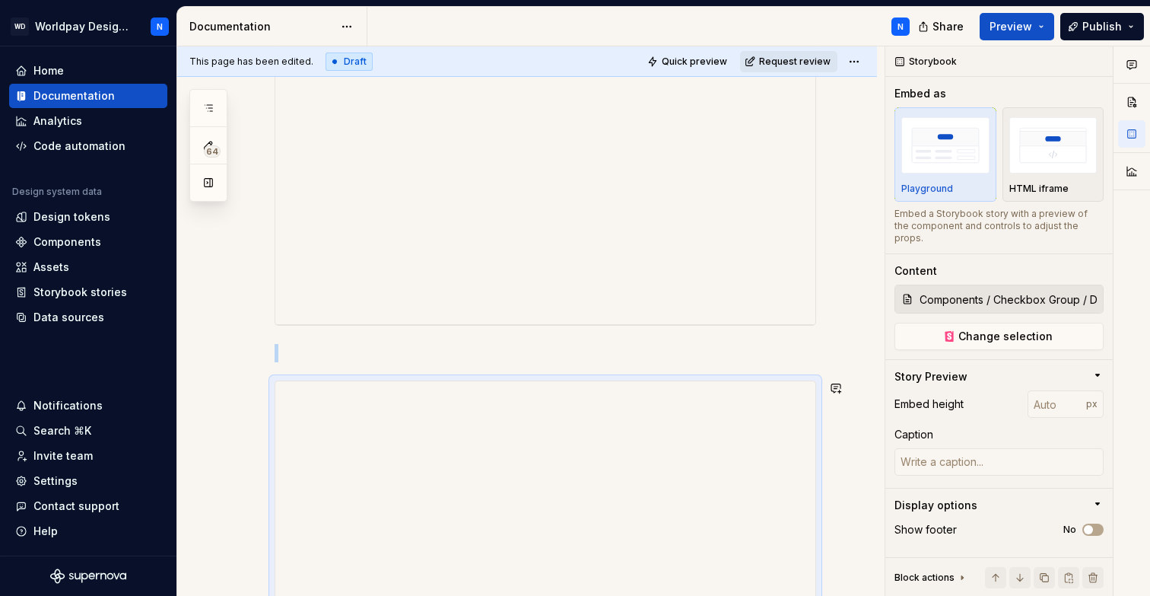
scroll to position [554, 0]
click at [229, 380] on div at bounding box center [527, 356] width 700 height 1002
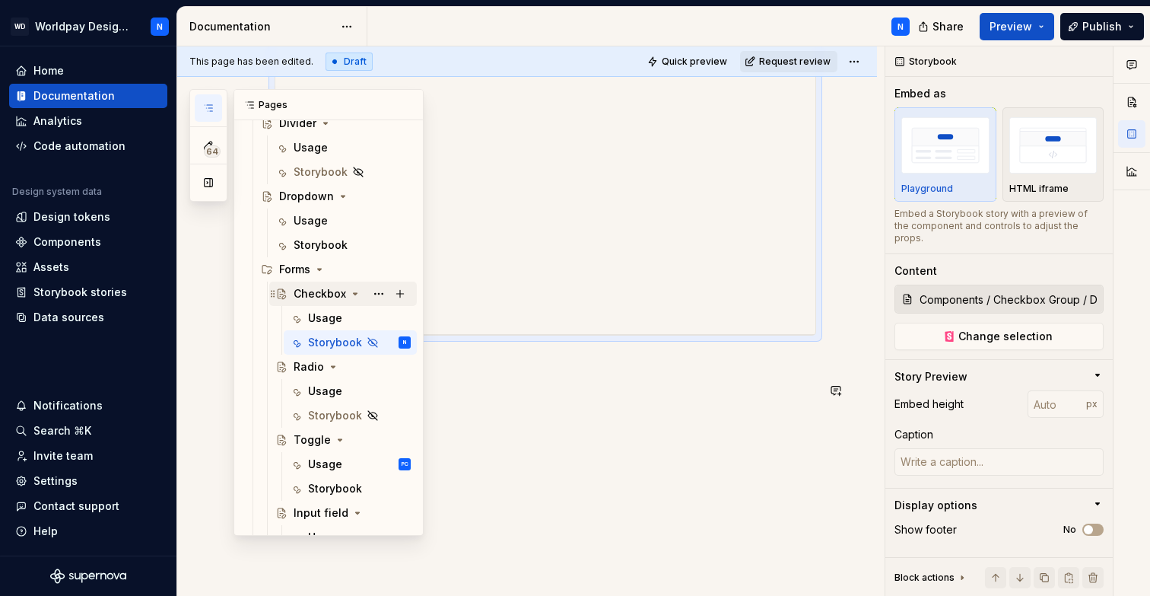
scroll to position [1041, 0]
click at [322, 413] on div "Storybook" at bounding box center [328, 414] width 40 height 15
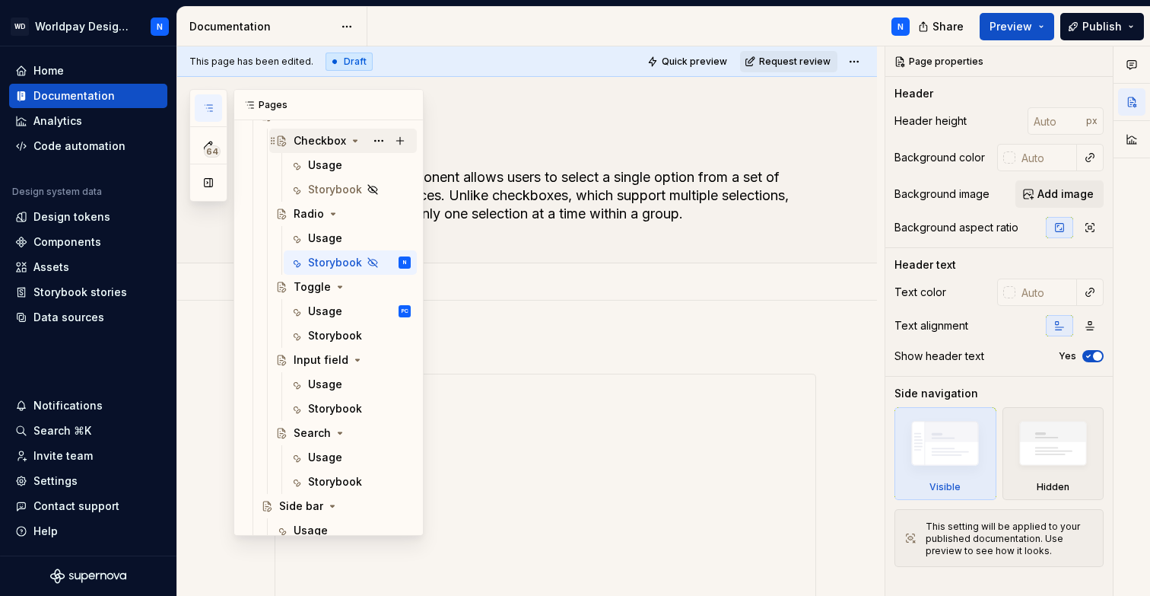
scroll to position [1195, 0]
click at [323, 332] on div "Storybook" at bounding box center [335, 333] width 54 height 15
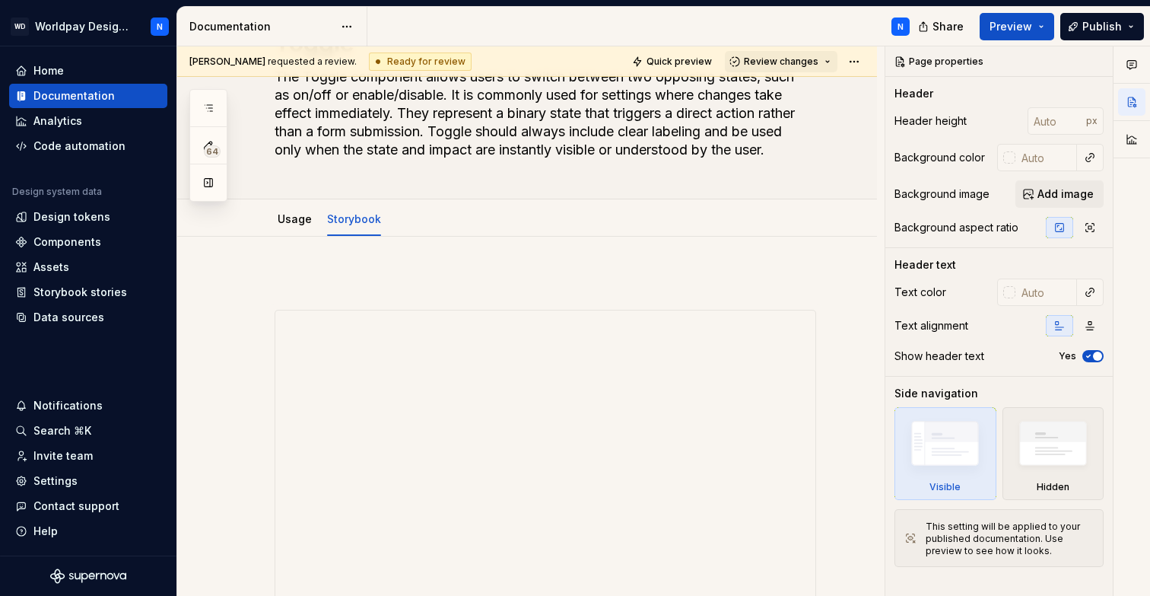
scroll to position [112, 0]
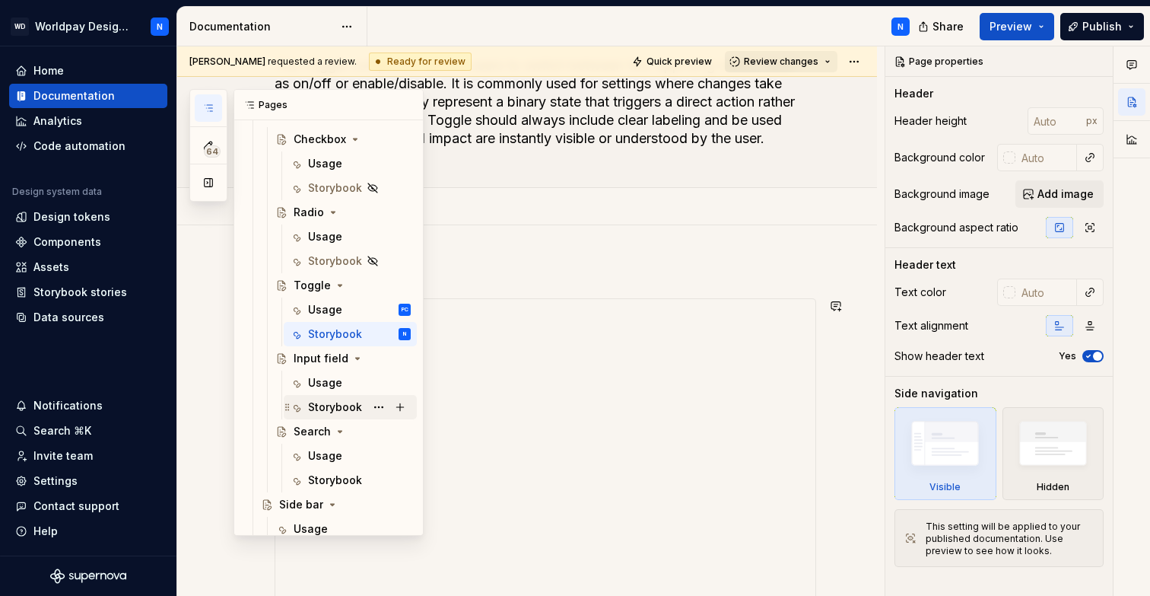
click at [344, 404] on div "Storybook" at bounding box center [335, 406] width 54 height 15
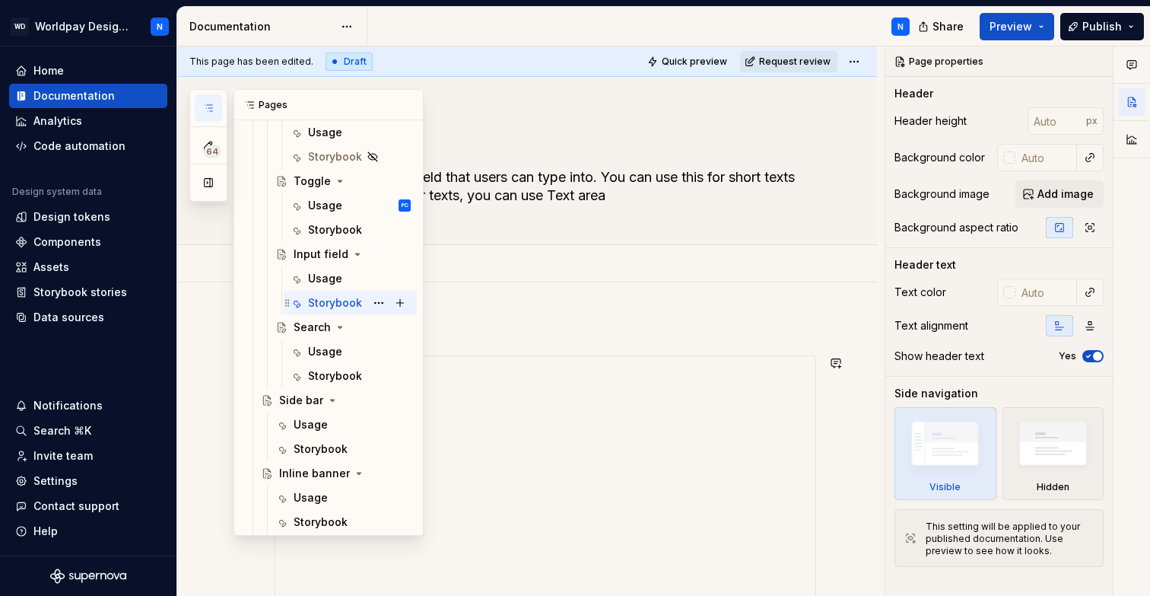
scroll to position [1301, 0]
click at [335, 373] on div "Storybook" at bounding box center [335, 374] width 54 height 15
click at [330, 450] on div "Storybook" at bounding box center [321, 447] width 54 height 15
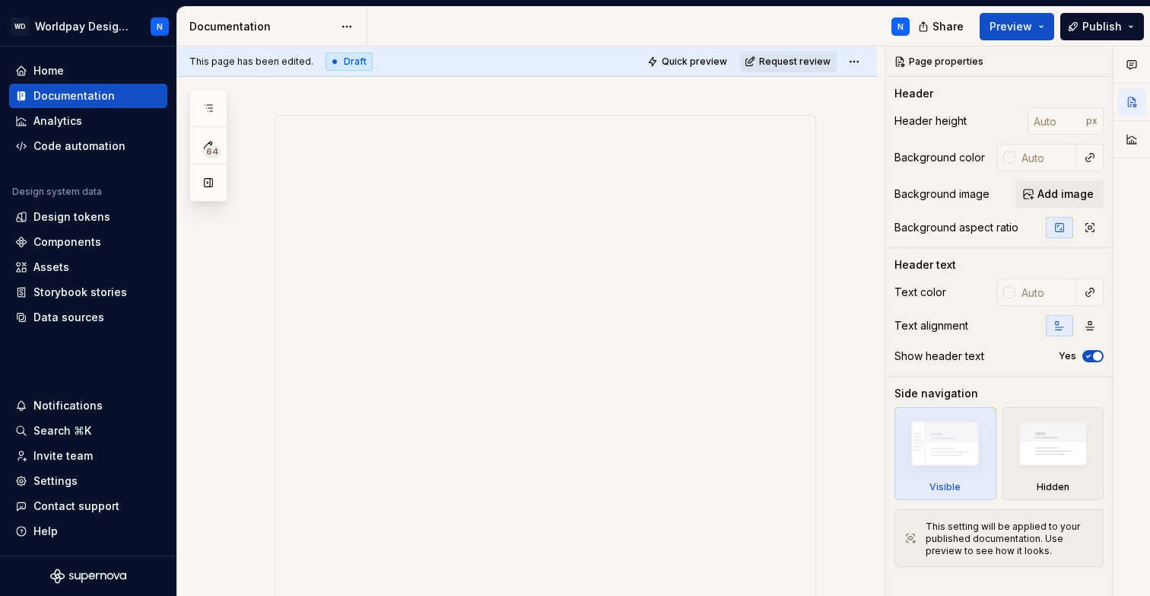
scroll to position [236, 0]
click at [257, 127] on span at bounding box center [259, 126] width 12 height 21
type textarea "*"
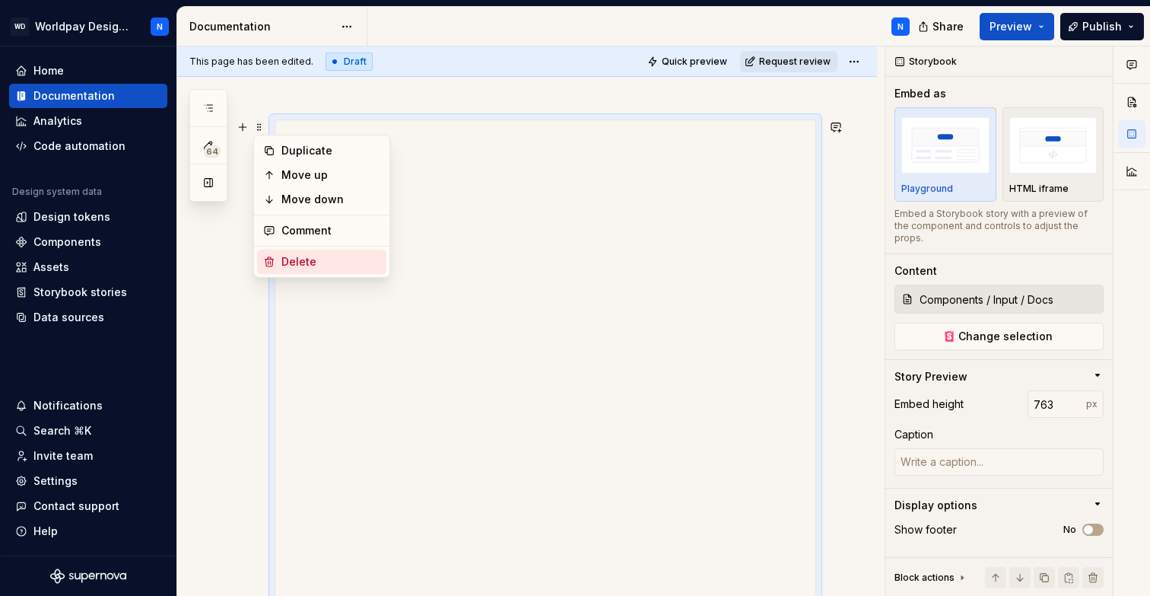
click at [296, 259] on div "Delete" at bounding box center [330, 261] width 99 height 15
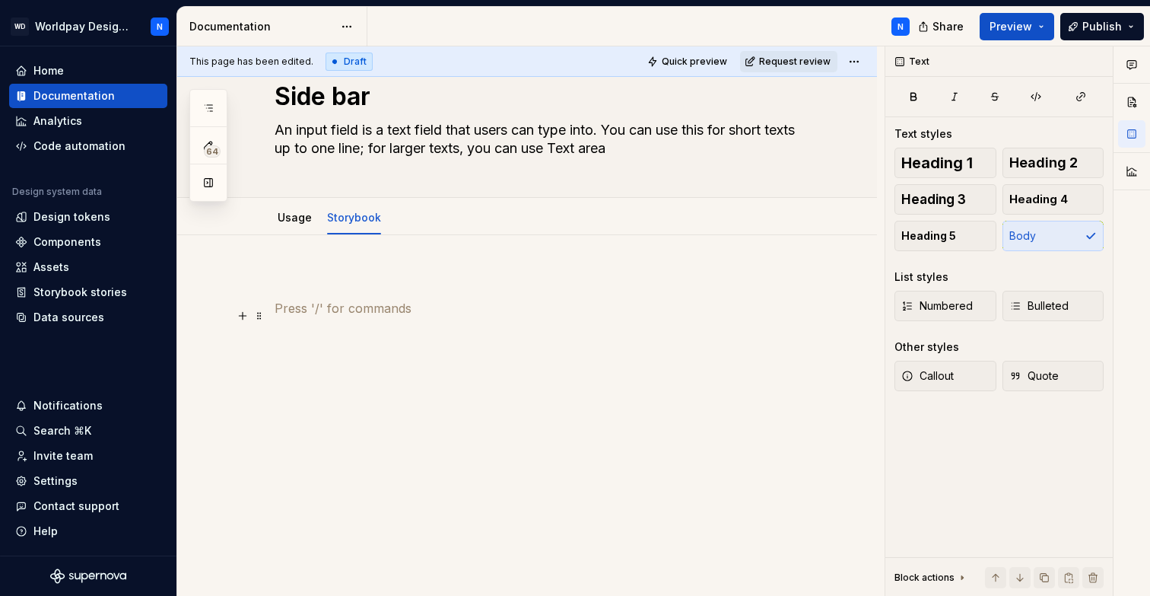
scroll to position [47, 0]
click at [241, 308] on button "button" at bounding box center [242, 307] width 21 height 21
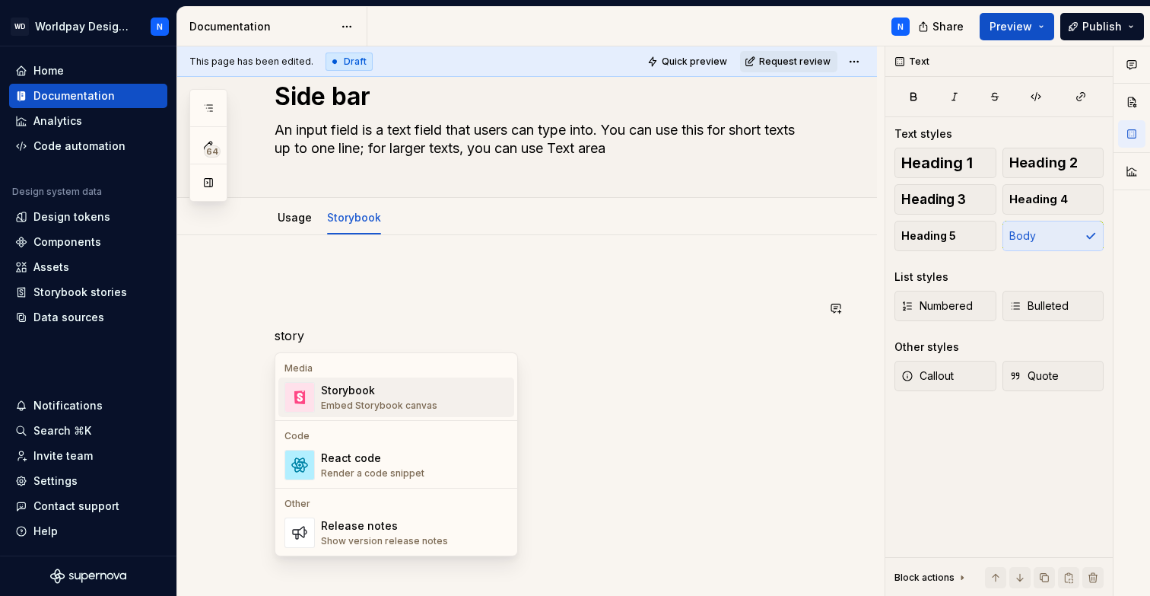
click at [398, 401] on div "Embed Storybook canvas" at bounding box center [379, 405] width 116 height 12
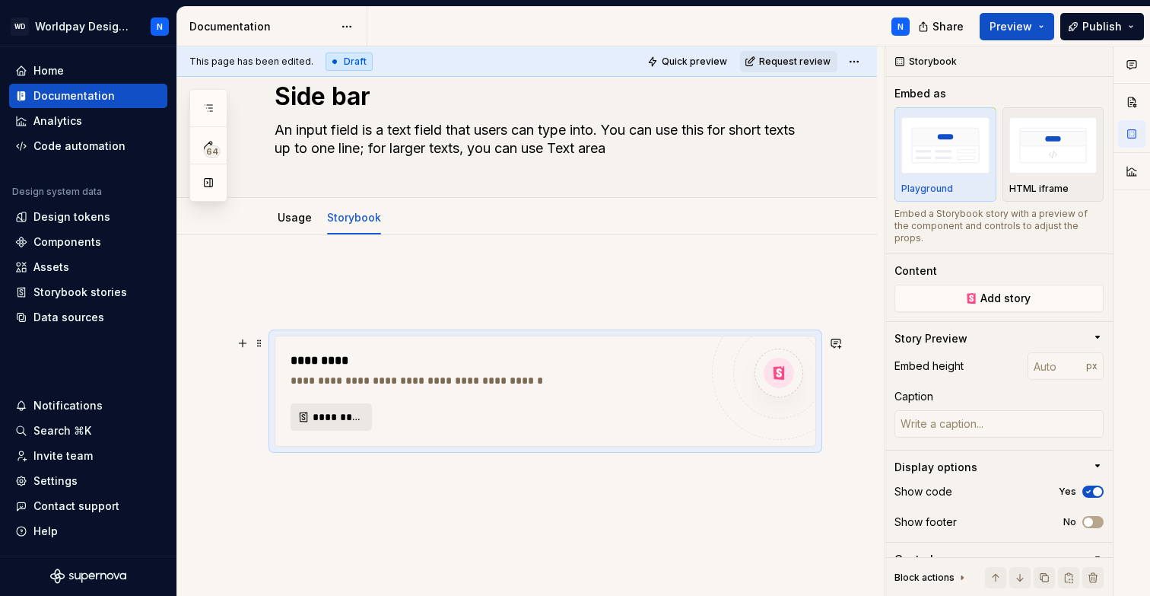
click at [338, 418] on span "*********" at bounding box center [337, 416] width 49 height 15
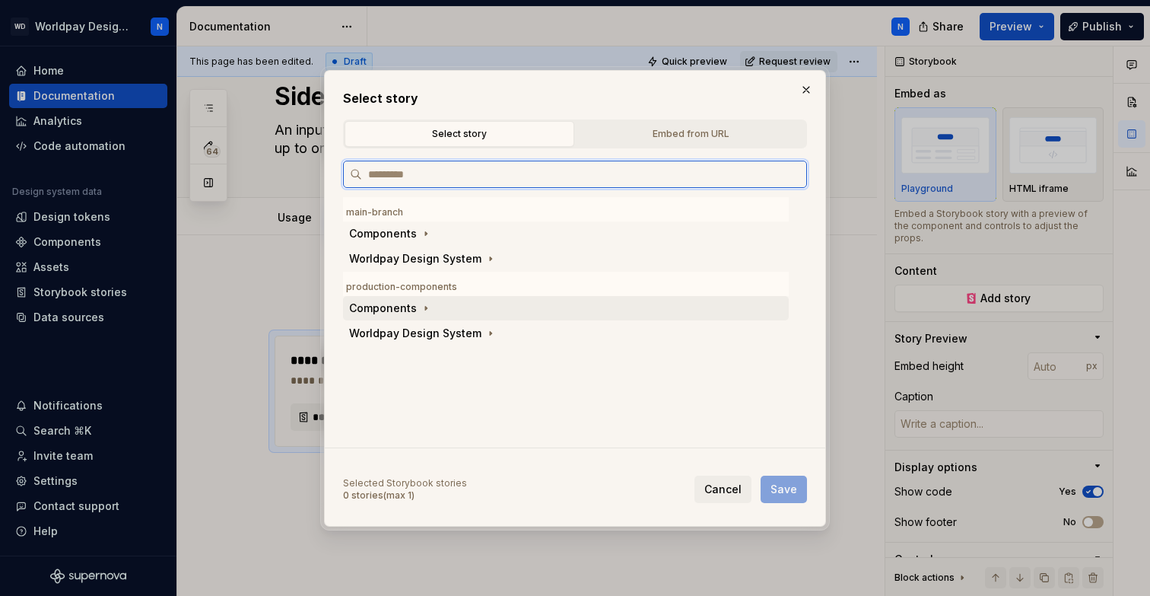
click at [405, 313] on div "Components" at bounding box center [383, 307] width 68 height 15
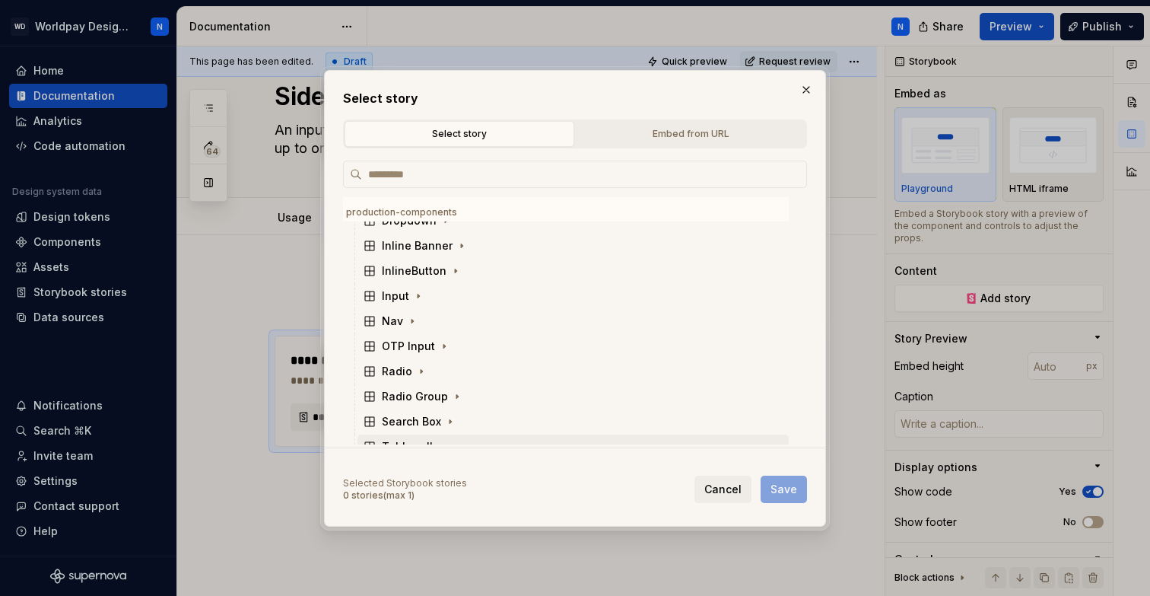
scroll to position [287, 0]
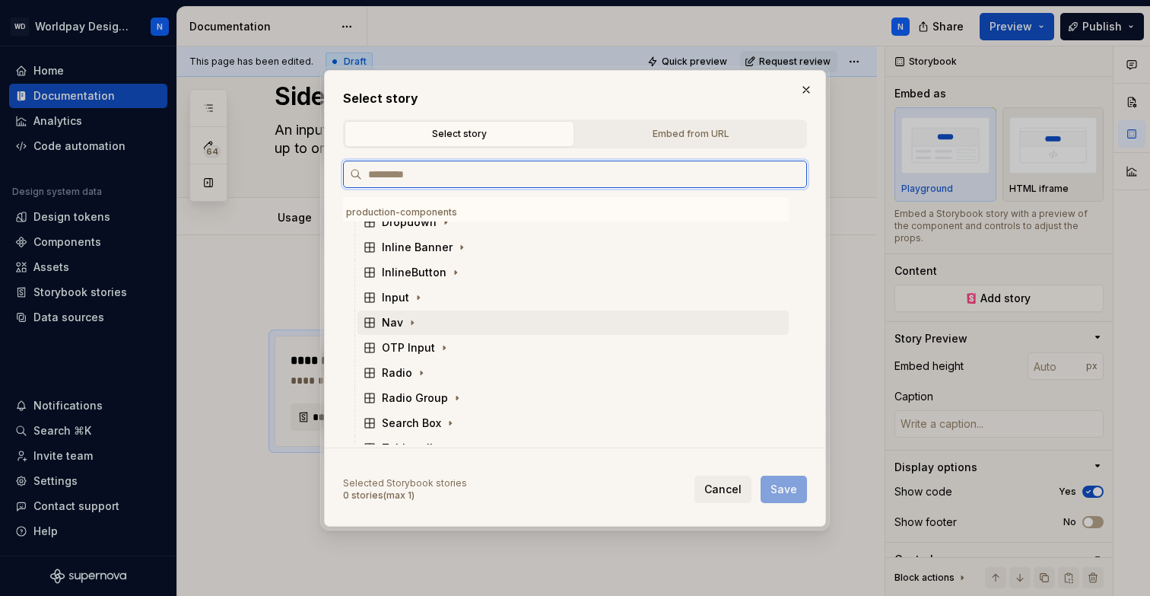
click at [399, 322] on div "Nav" at bounding box center [392, 322] width 21 height 15
click at [411, 343] on div "Docs" at bounding box center [409, 347] width 27 height 15
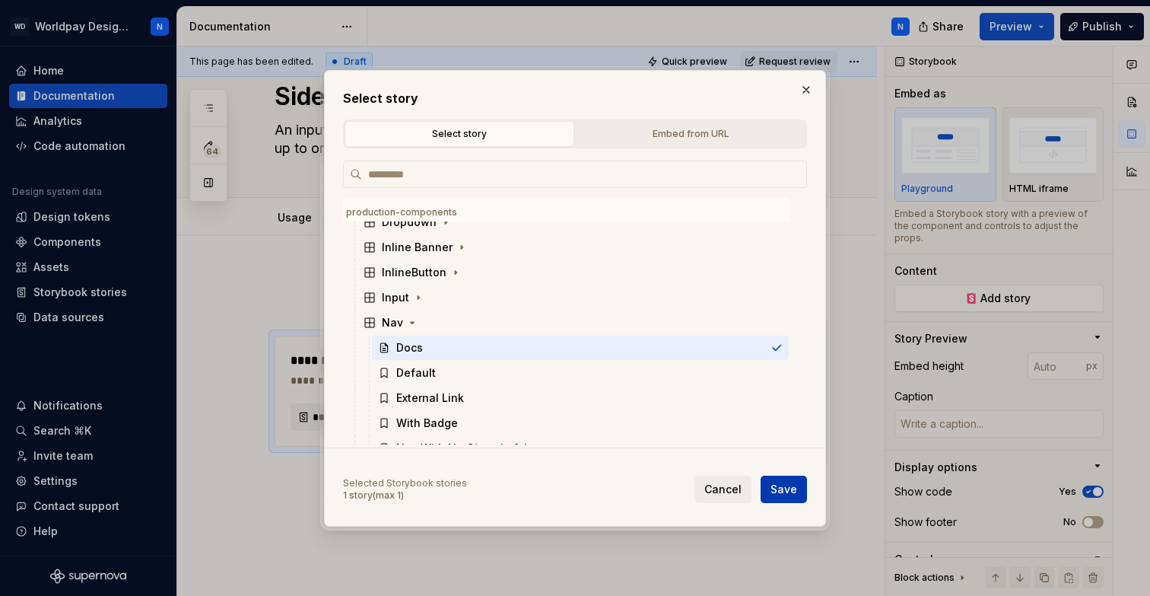
click at [806, 492] on div "Cancel Save" at bounding box center [750, 488] width 113 height 27
click at [785, 485] on span "Save" at bounding box center [783, 488] width 27 height 15
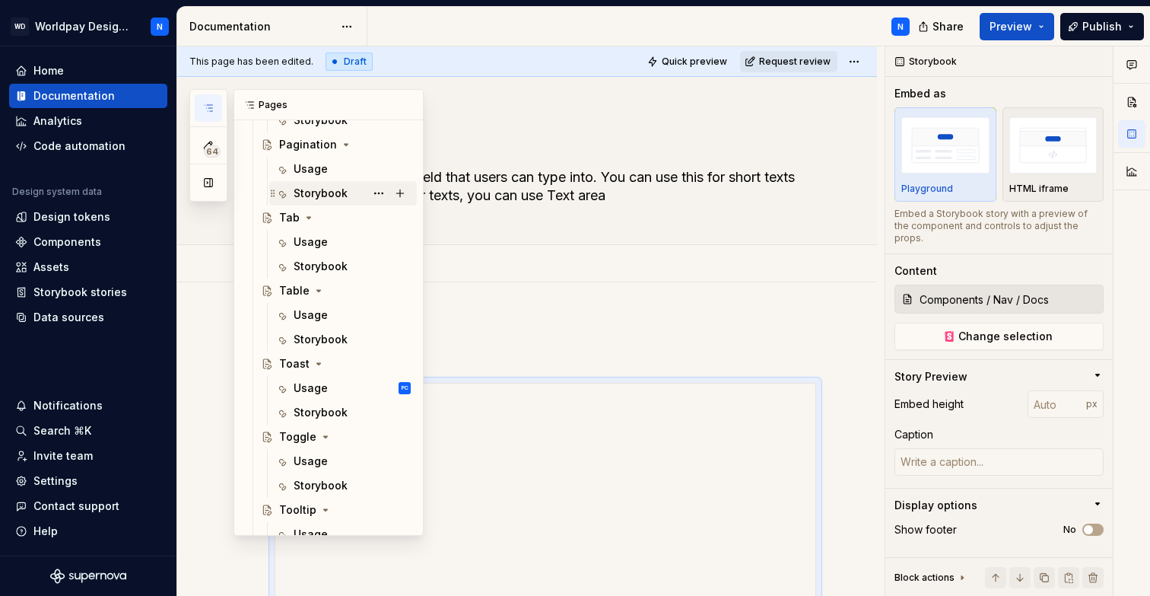
scroll to position [1933, 0]
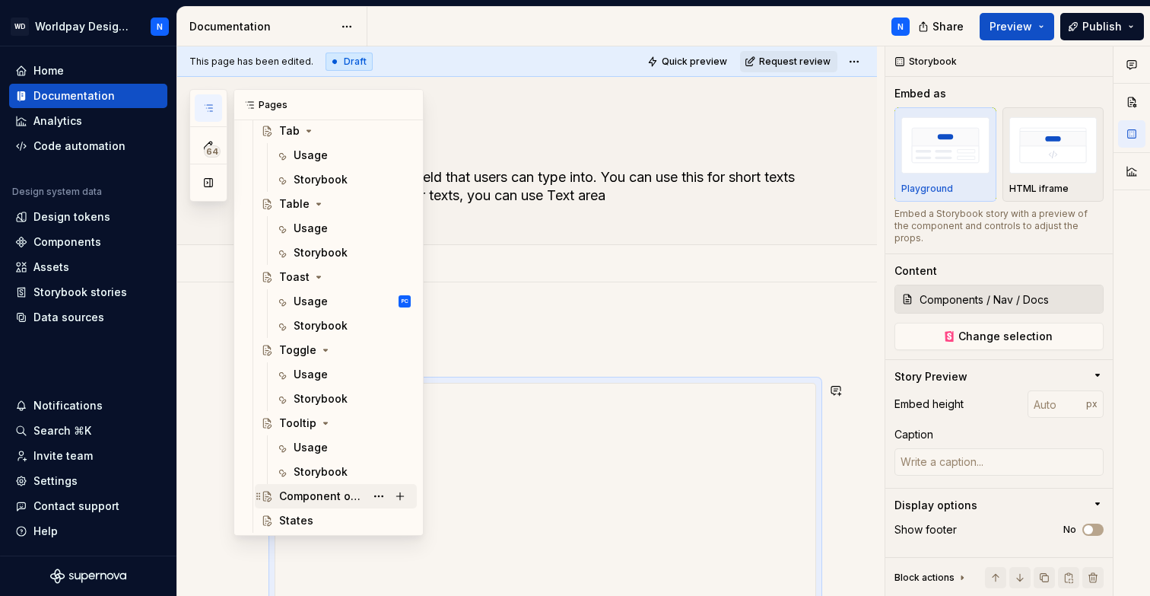
click at [320, 494] on div "Component overview" at bounding box center [322, 495] width 86 height 15
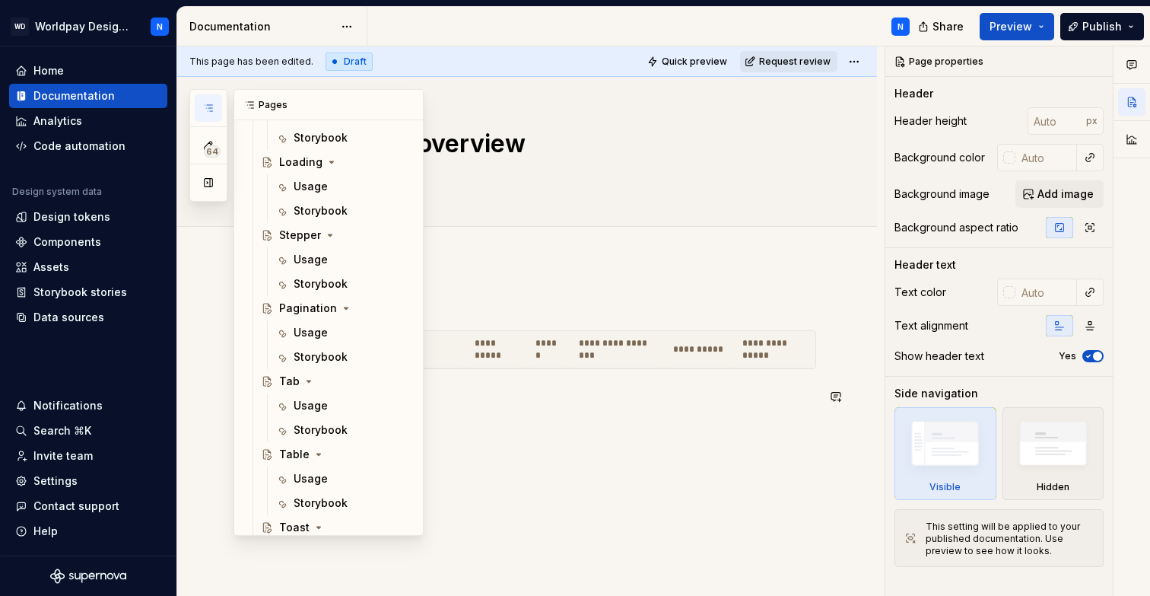
scroll to position [1698, 0]
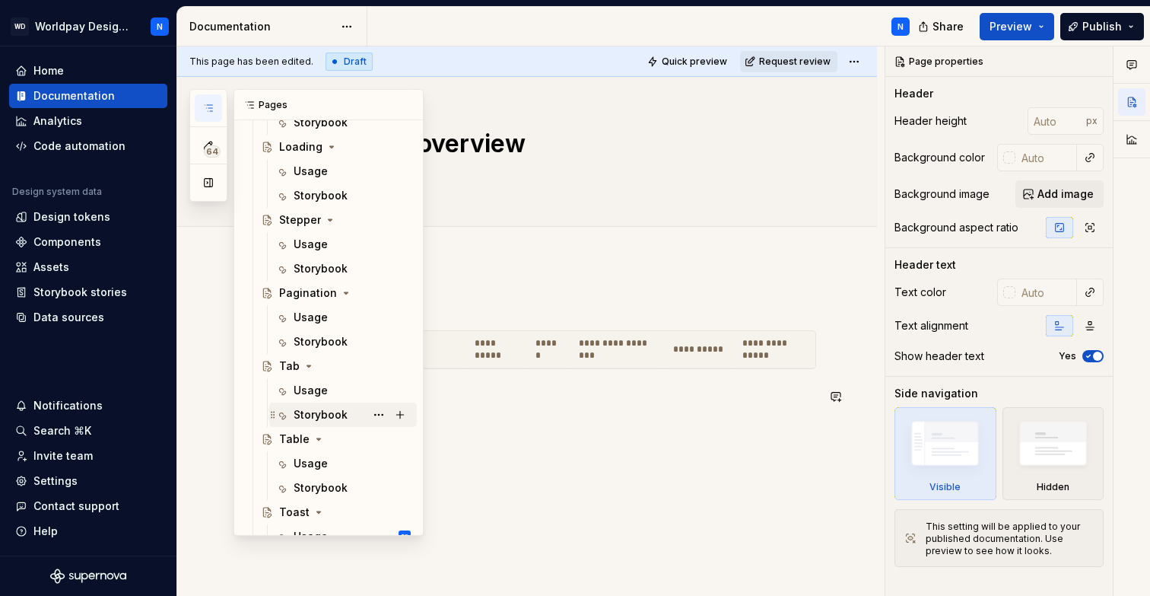
click at [319, 408] on div "Storybook" at bounding box center [321, 414] width 54 height 15
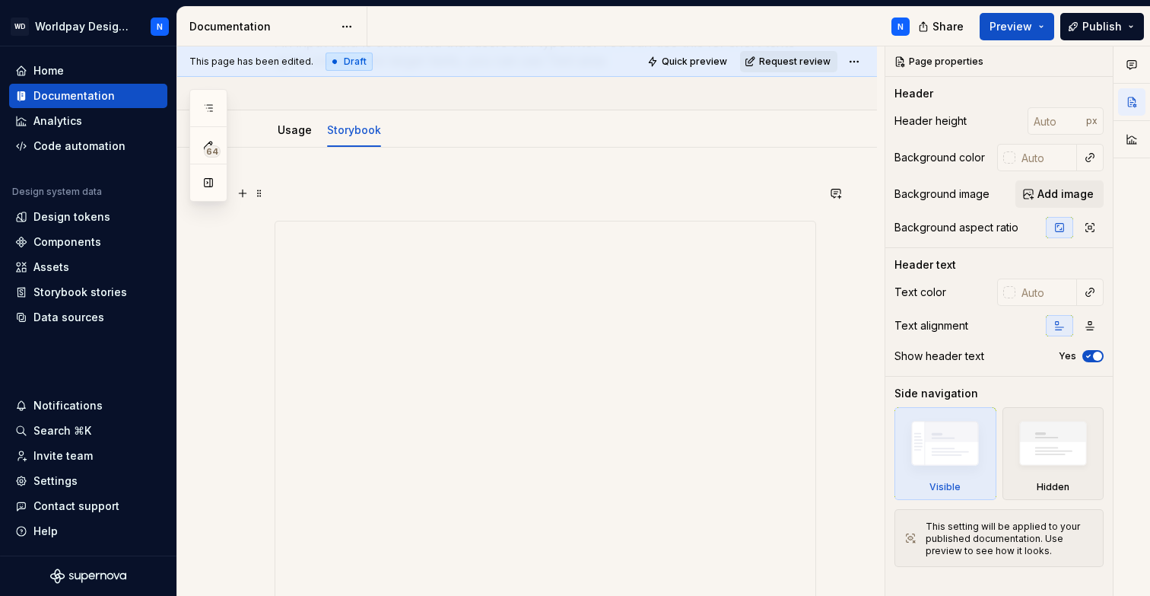
scroll to position [135, 0]
click at [254, 228] on span at bounding box center [259, 227] width 12 height 21
type textarea "*"
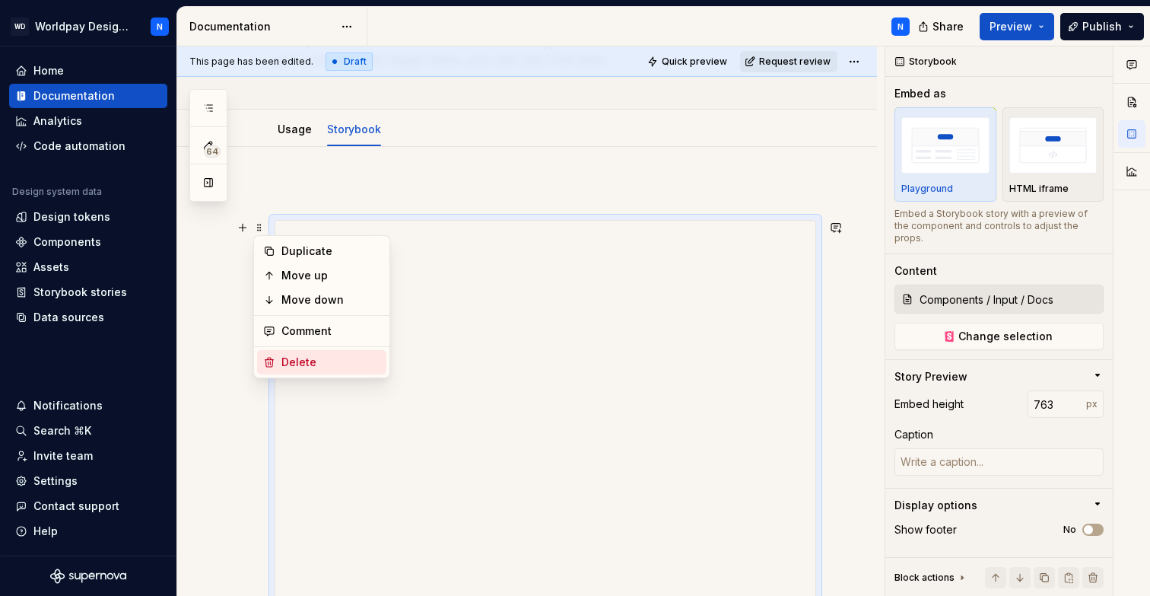
click at [297, 359] on div "Delete" at bounding box center [330, 361] width 99 height 15
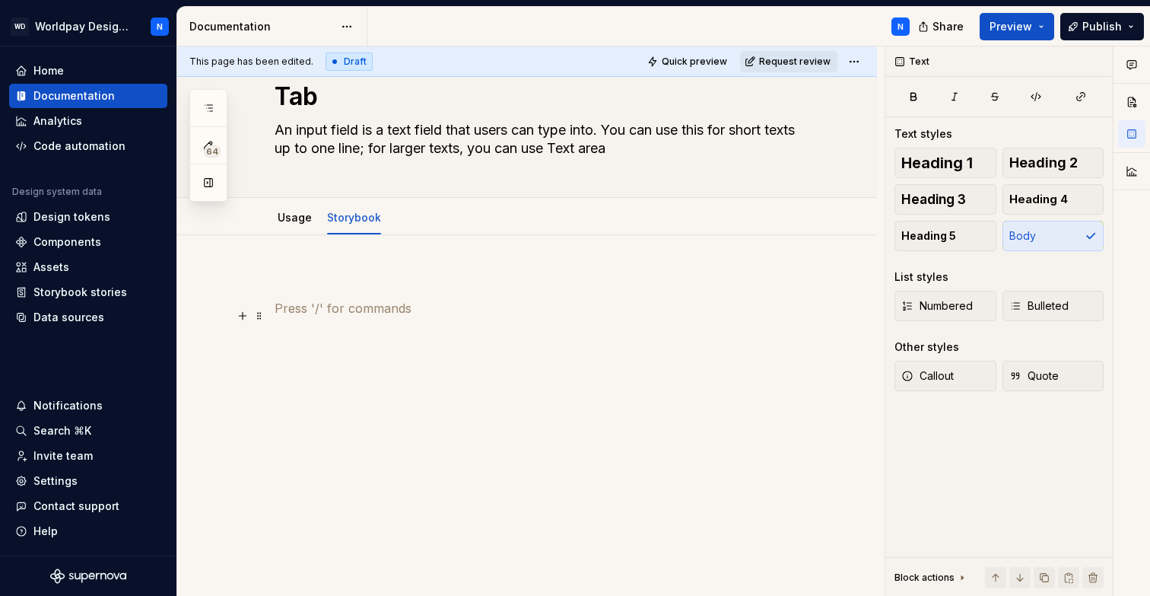
scroll to position [47, 0]
click at [241, 279] on button "button" at bounding box center [242, 280] width 21 height 21
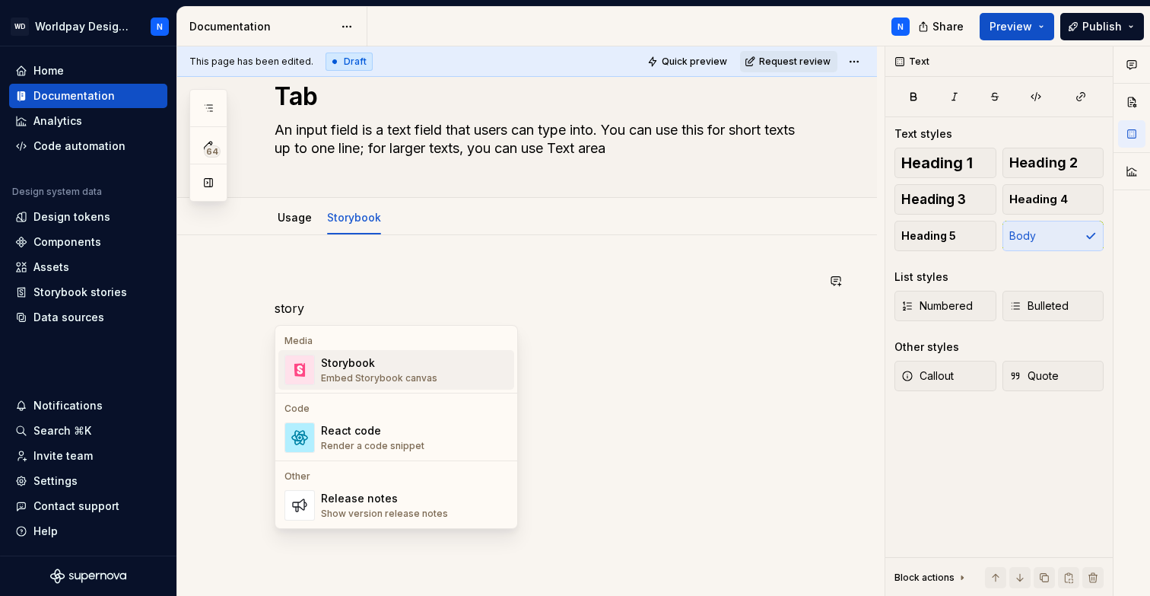
click at [357, 363] on div "Storybook" at bounding box center [379, 362] width 116 height 15
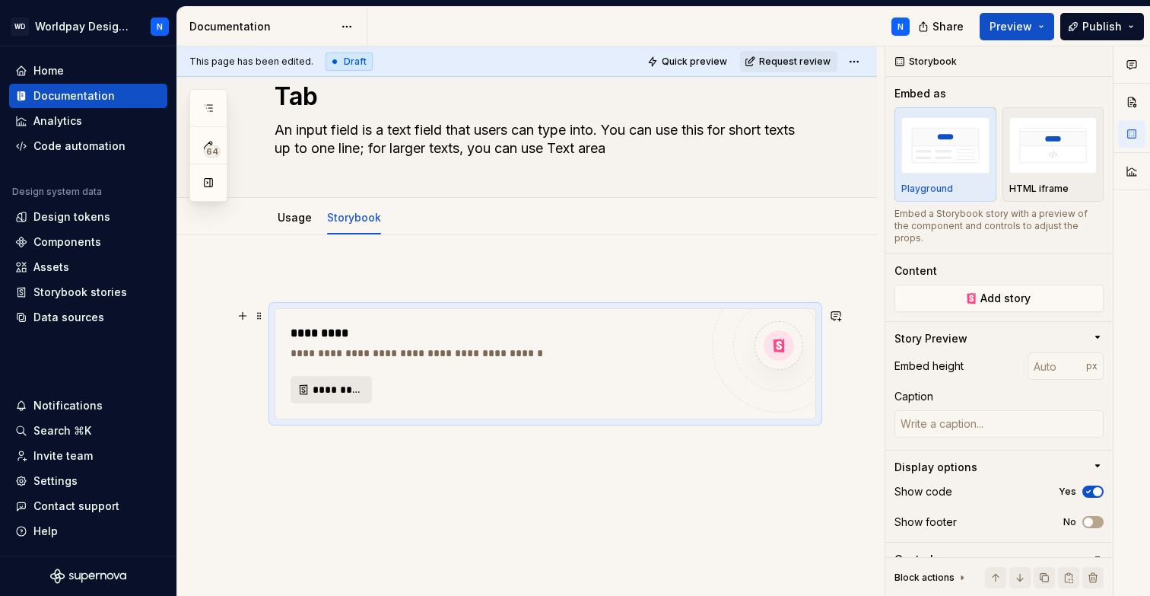
click at [341, 389] on span "*********" at bounding box center [337, 389] width 49 height 15
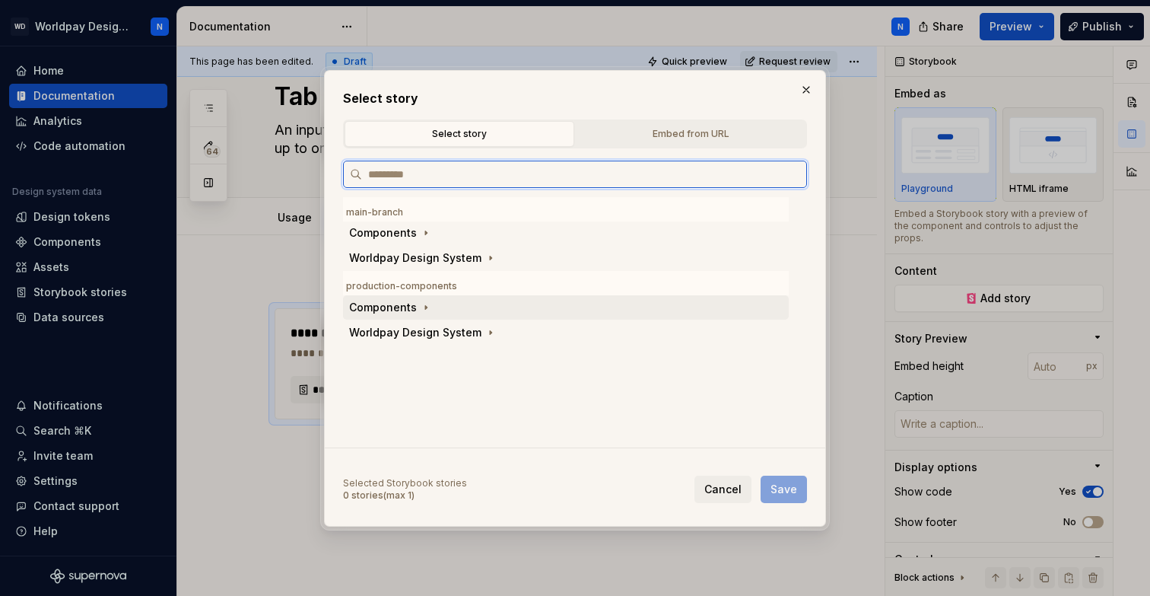
click at [400, 308] on div "Components" at bounding box center [383, 307] width 68 height 15
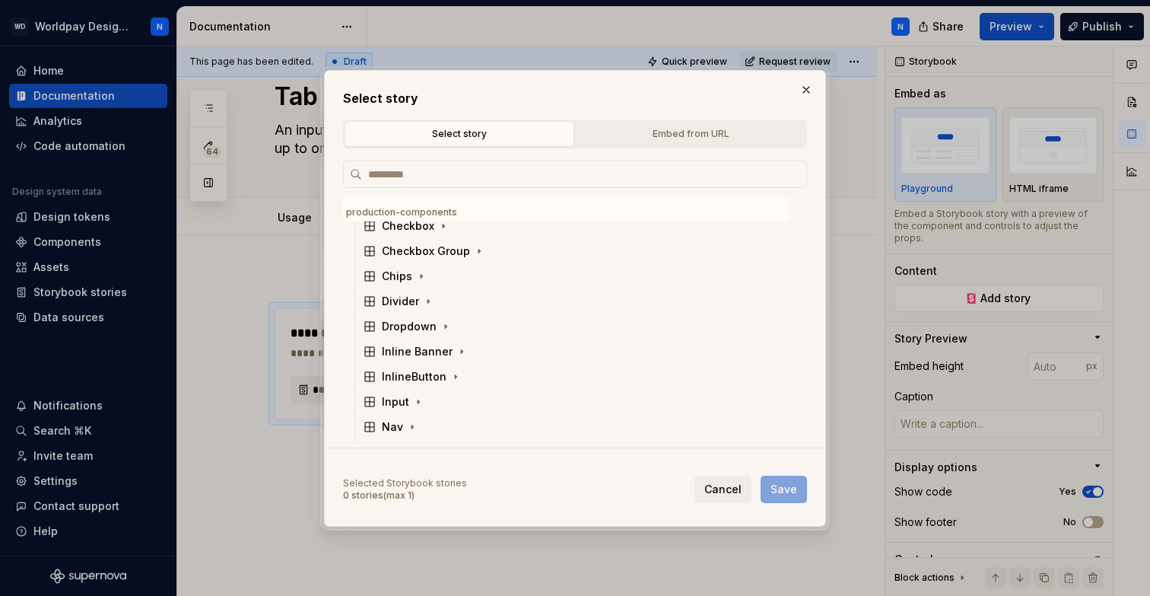
scroll to position [366, 0]
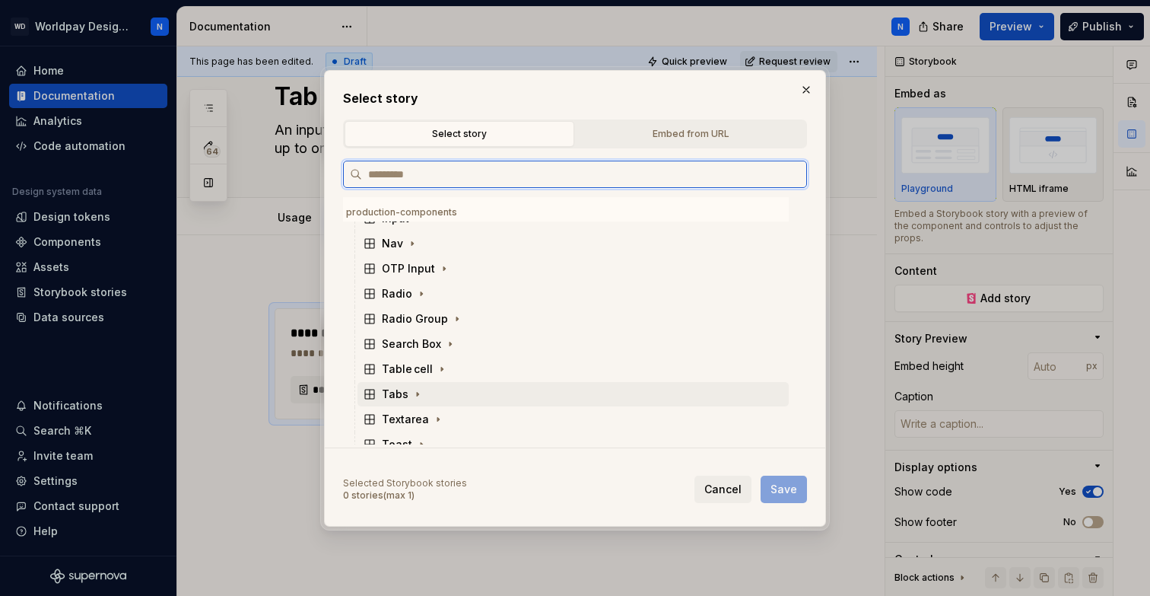
click at [404, 392] on div "Tabs" at bounding box center [395, 393] width 27 height 15
click at [439, 416] on div "Docs" at bounding box center [580, 419] width 417 height 24
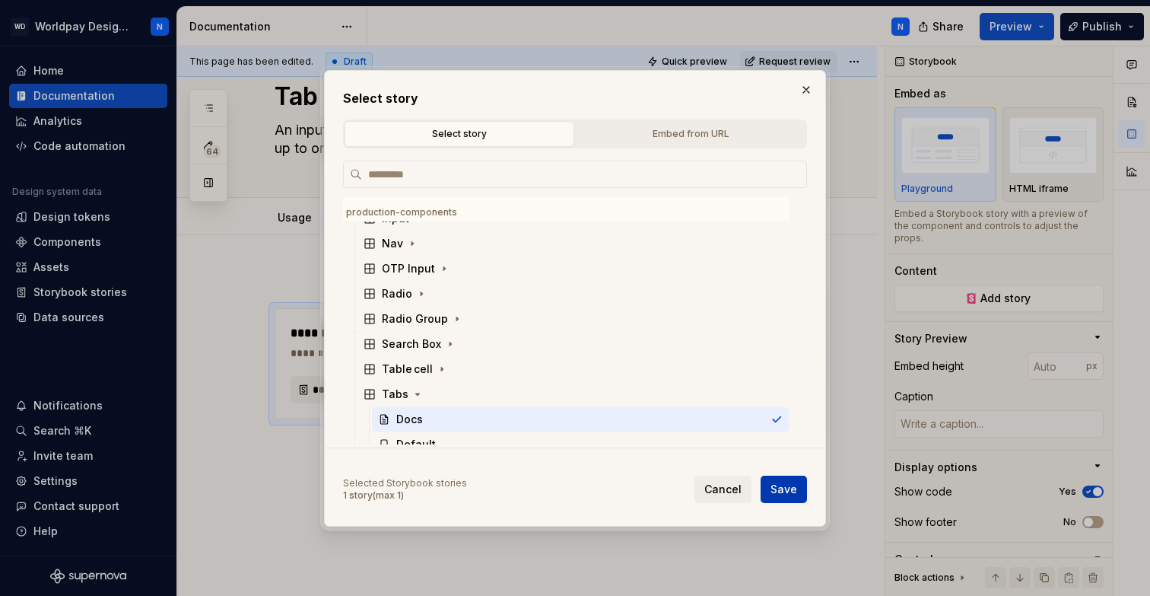
click at [796, 484] on span "Save" at bounding box center [783, 488] width 27 height 15
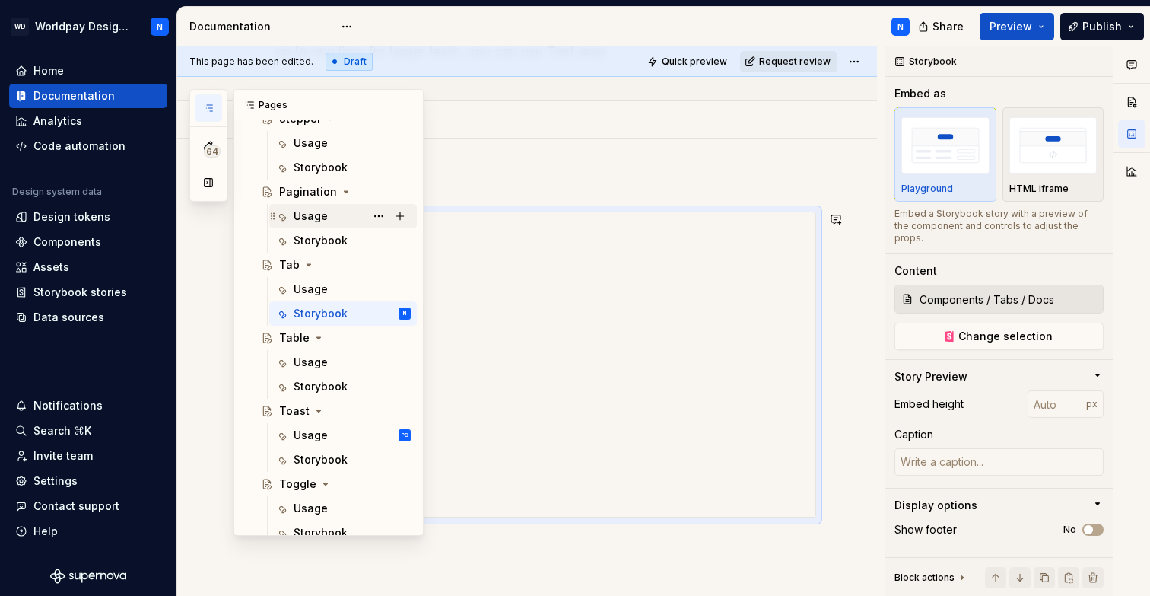
scroll to position [1800, 0]
click at [343, 456] on div "Storybook" at bounding box center [321, 458] width 54 height 15
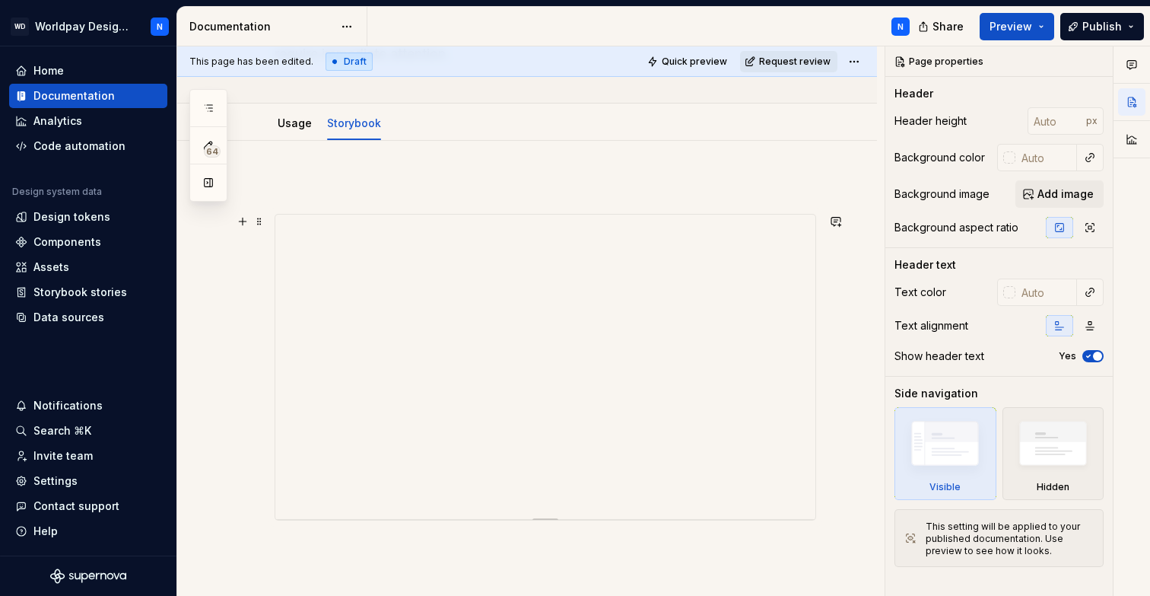
scroll to position [189, 0]
click at [259, 213] on span at bounding box center [259, 209] width 12 height 21
type textarea "*"
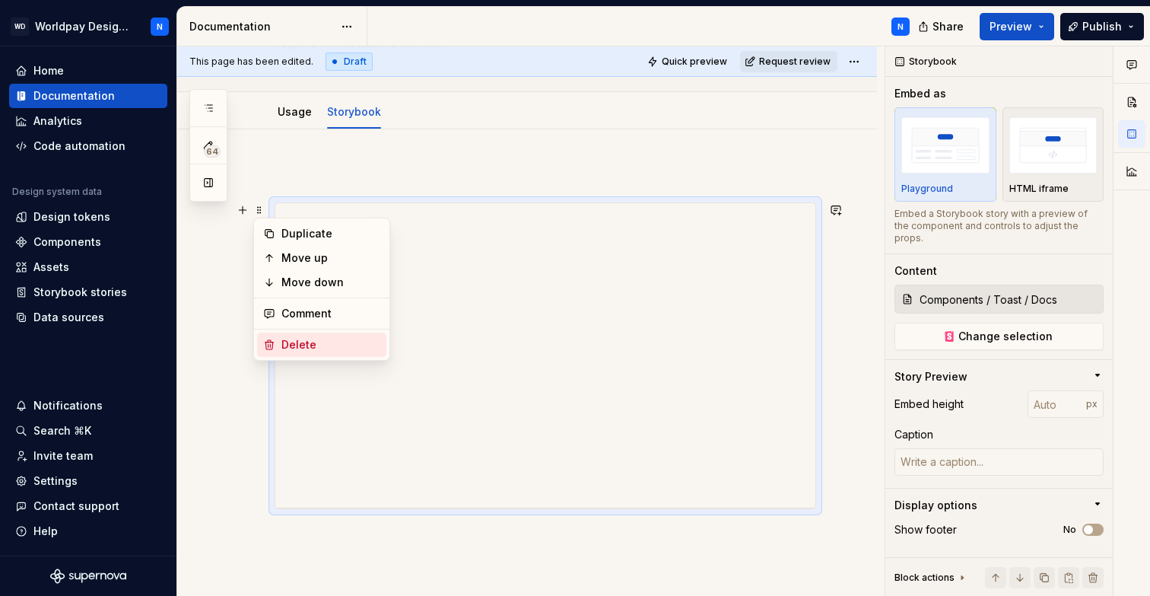
click at [297, 338] on div "Delete" at bounding box center [330, 344] width 99 height 15
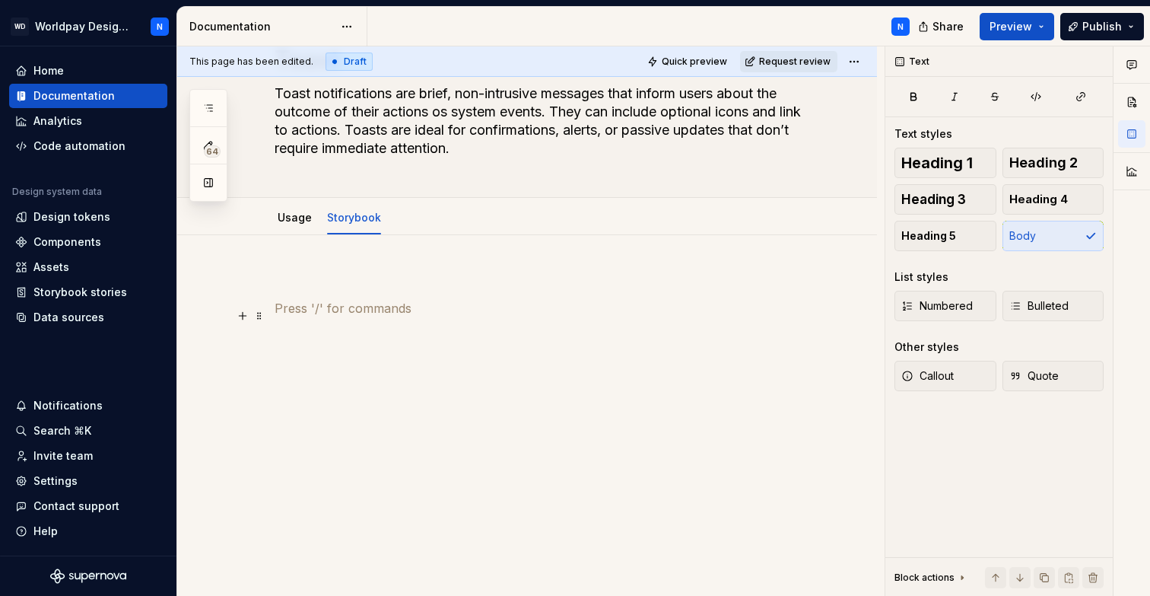
scroll to position [84, 0]
click at [244, 278] on button "button" at bounding box center [242, 280] width 21 height 21
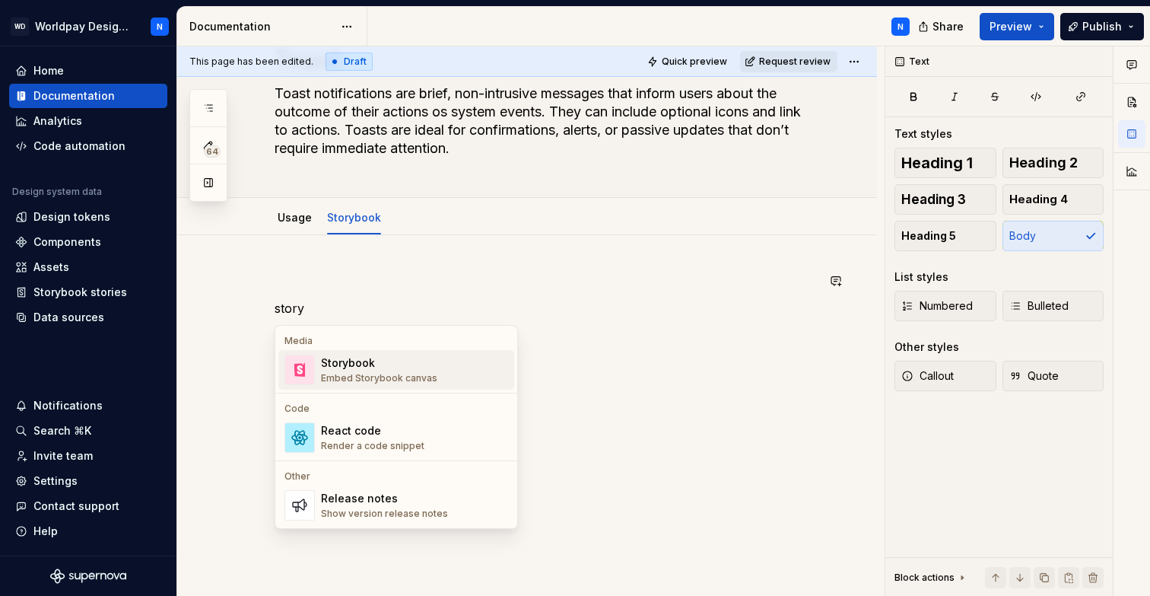
click at [369, 363] on div "Storybook" at bounding box center [379, 362] width 116 height 15
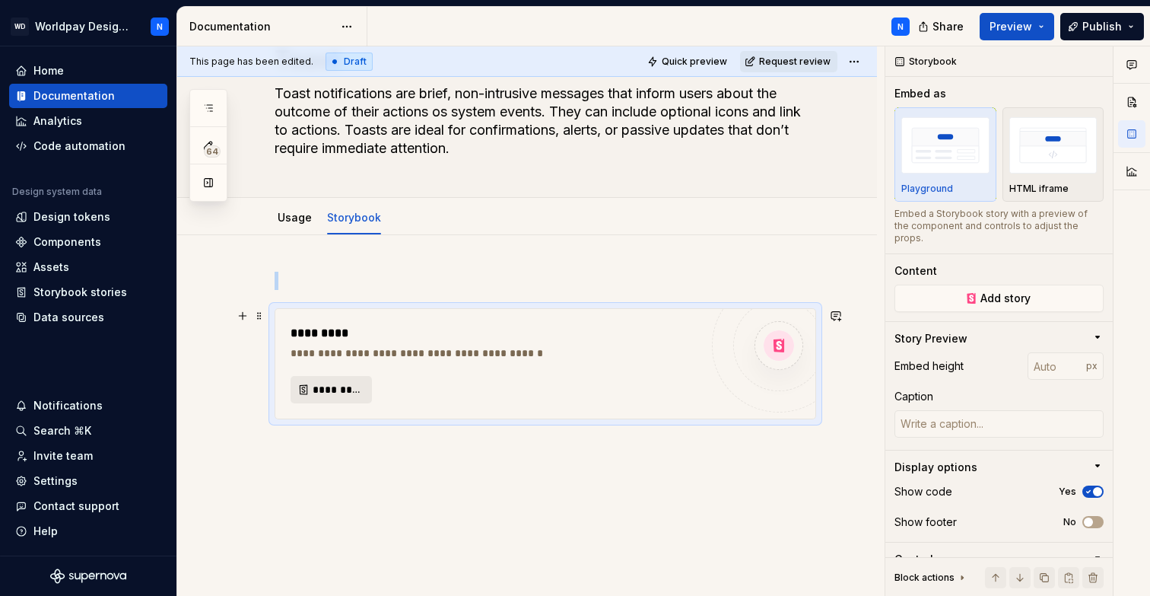
click at [343, 383] on span "*********" at bounding box center [337, 389] width 49 height 15
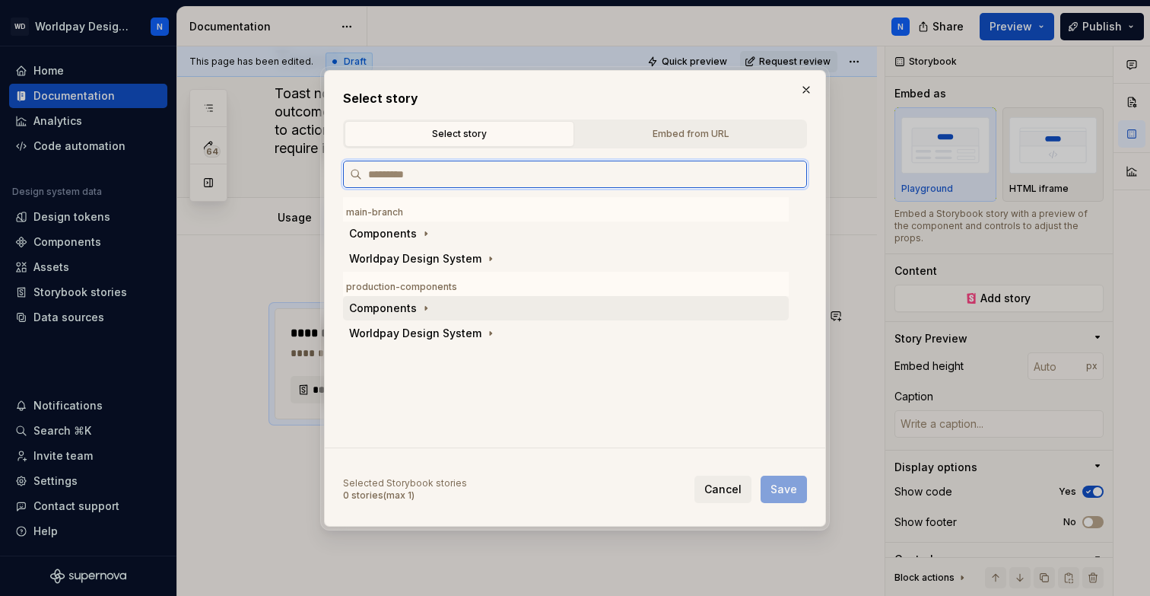
click at [408, 300] on div "Components" at bounding box center [383, 307] width 68 height 15
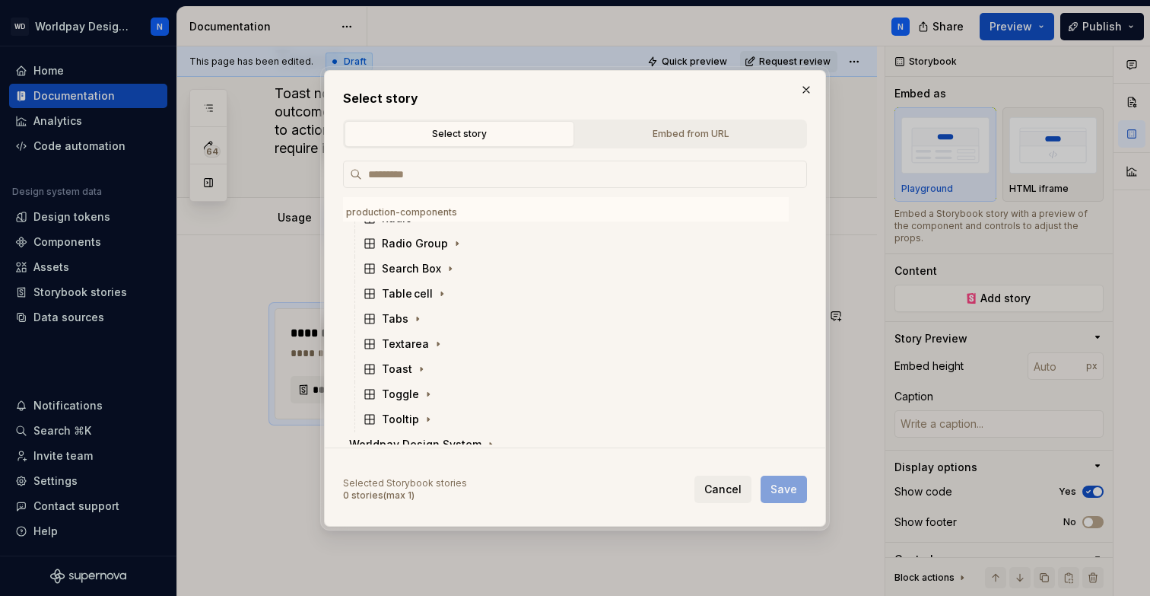
scroll to position [451, 0]
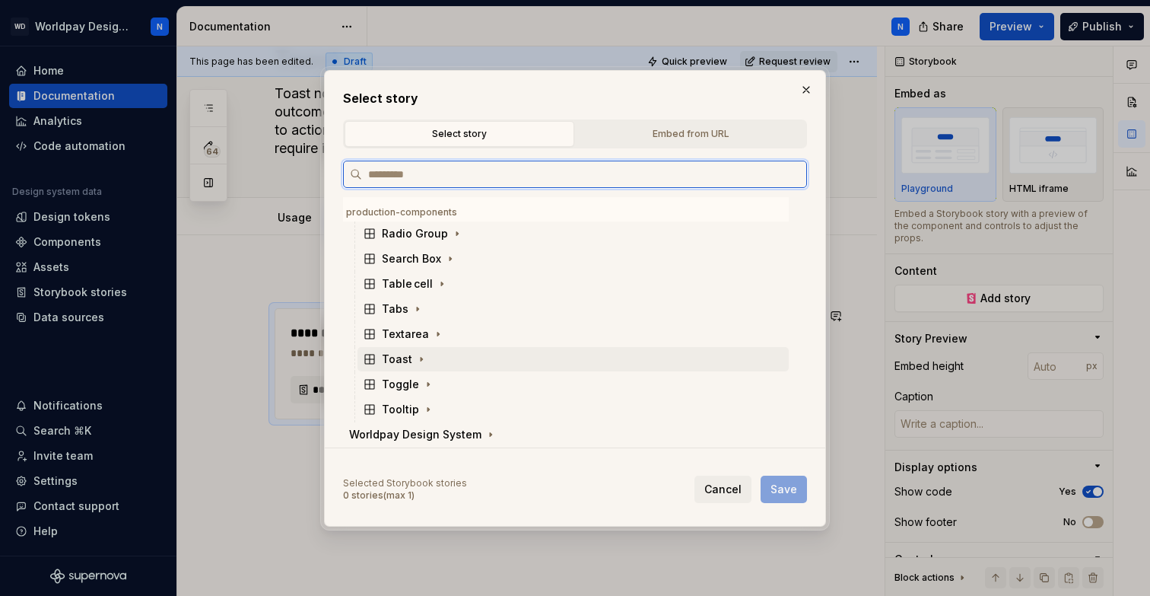
click at [402, 354] on div "Toast" at bounding box center [397, 358] width 30 height 15
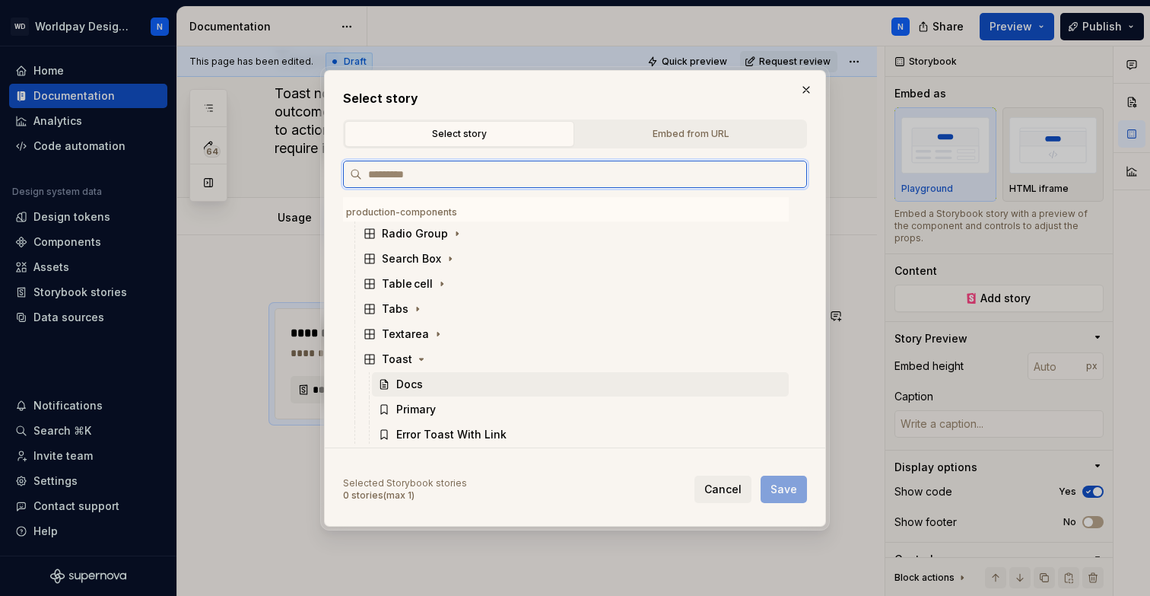
click at [465, 385] on div "Docs" at bounding box center [580, 384] width 417 height 24
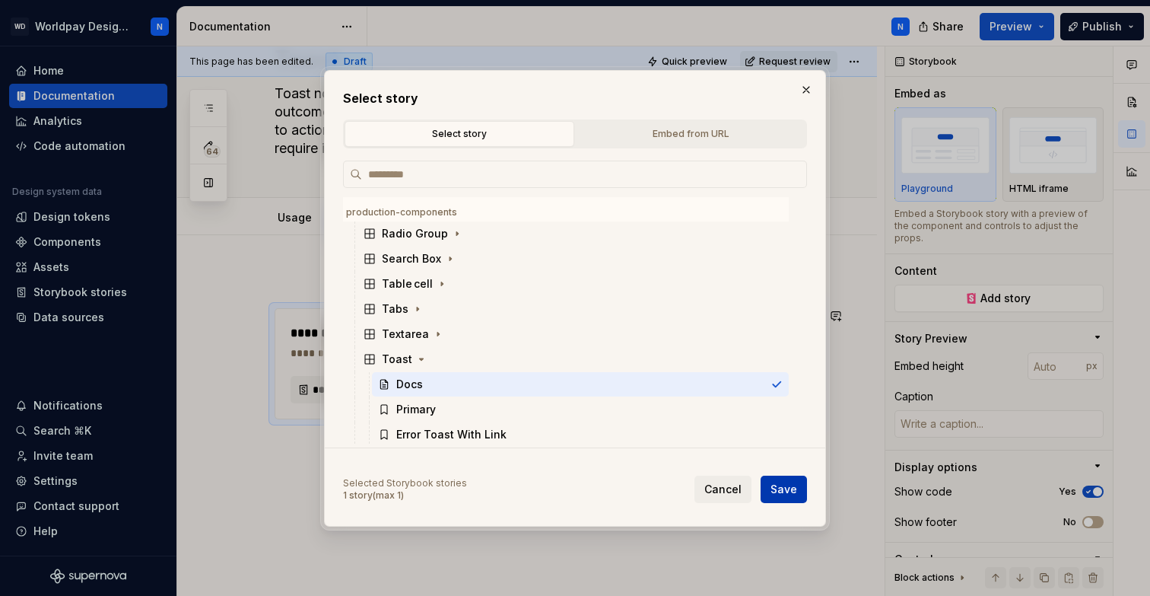
click at [783, 490] on span "Save" at bounding box center [783, 488] width 27 height 15
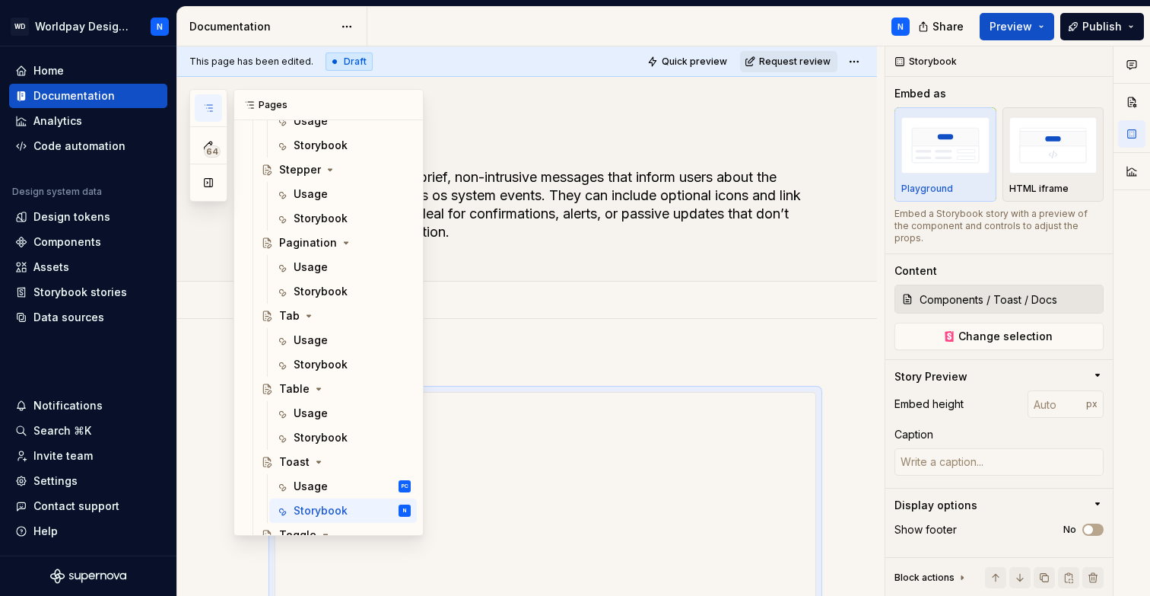
scroll to position [1753, 0]
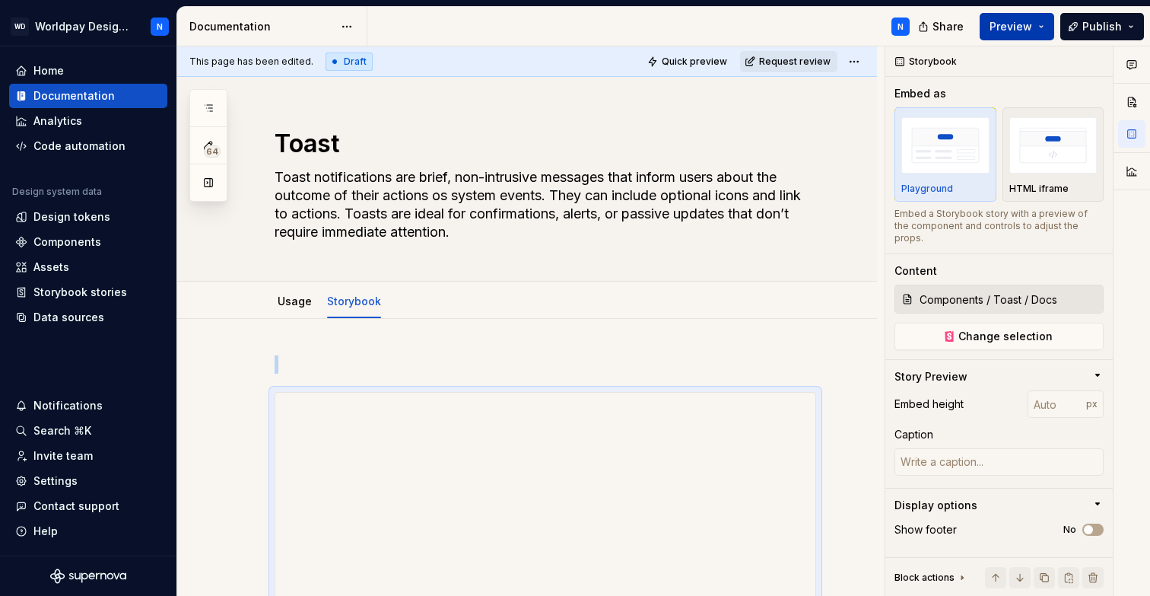
click at [1021, 26] on span "Preview" at bounding box center [1011, 26] width 43 height 15
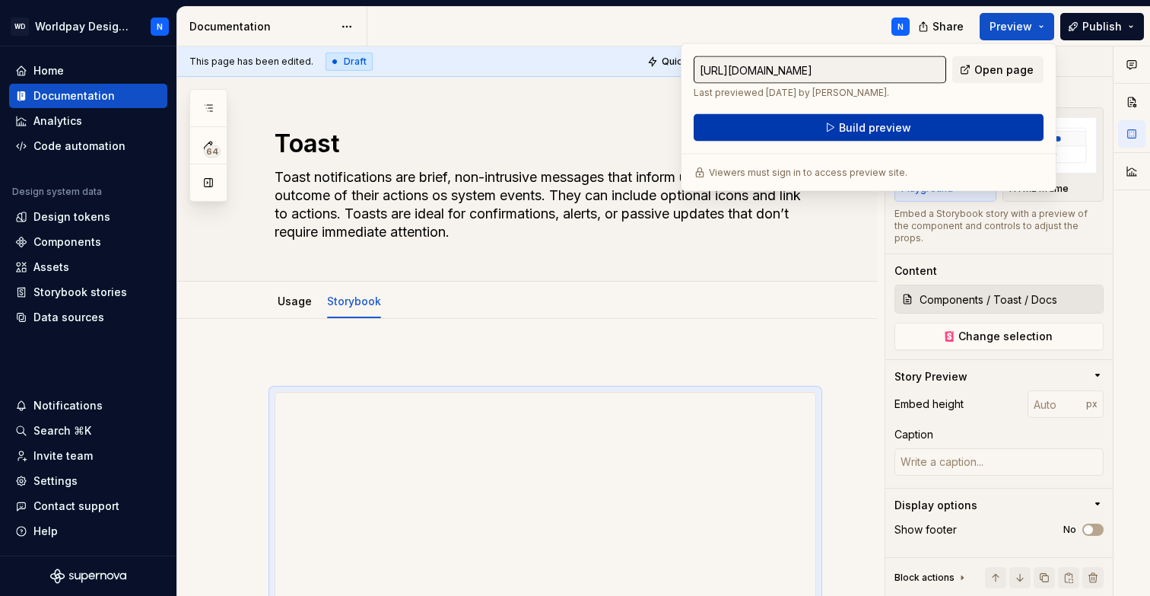
click at [896, 129] on span "Build preview" at bounding box center [875, 127] width 72 height 15
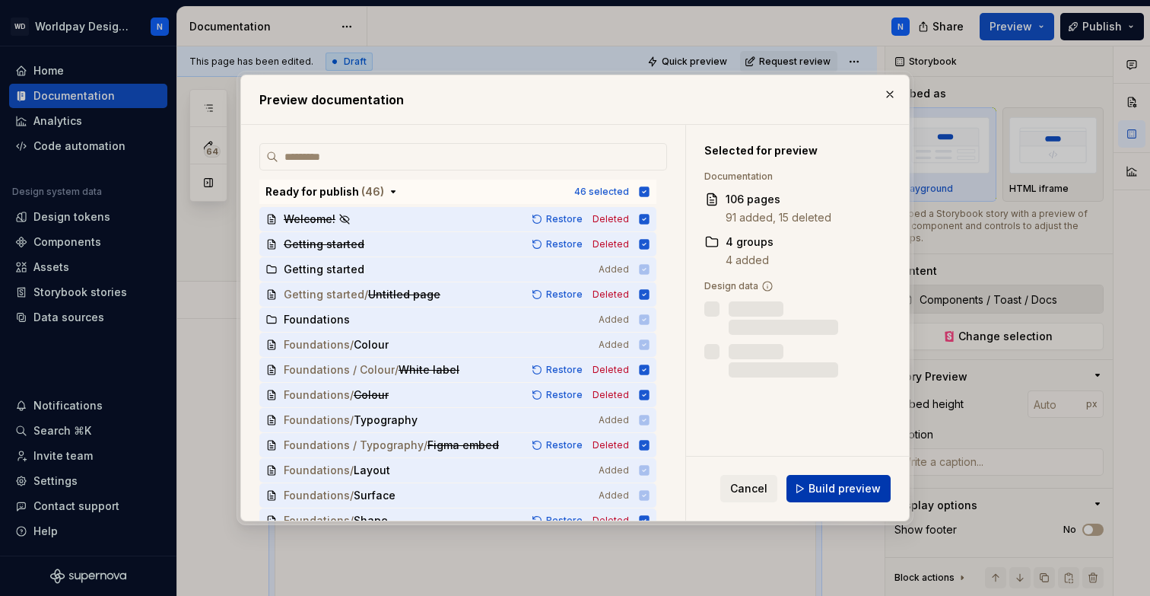
click at [861, 488] on span "Build preview" at bounding box center [844, 488] width 72 height 15
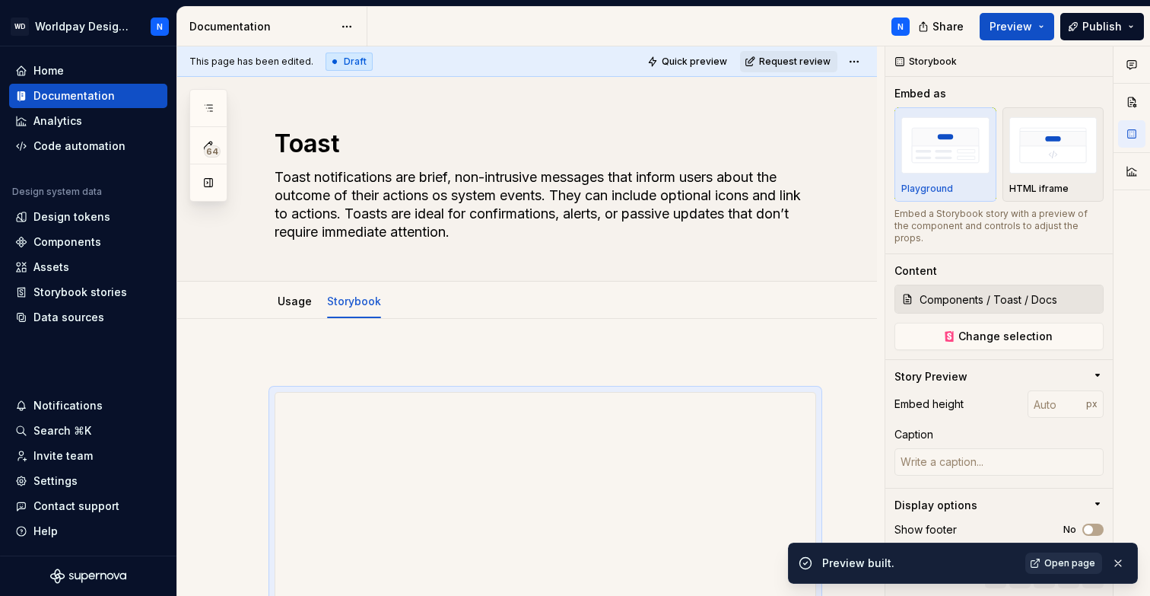
click at [1066, 561] on span "Open page" at bounding box center [1069, 563] width 51 height 12
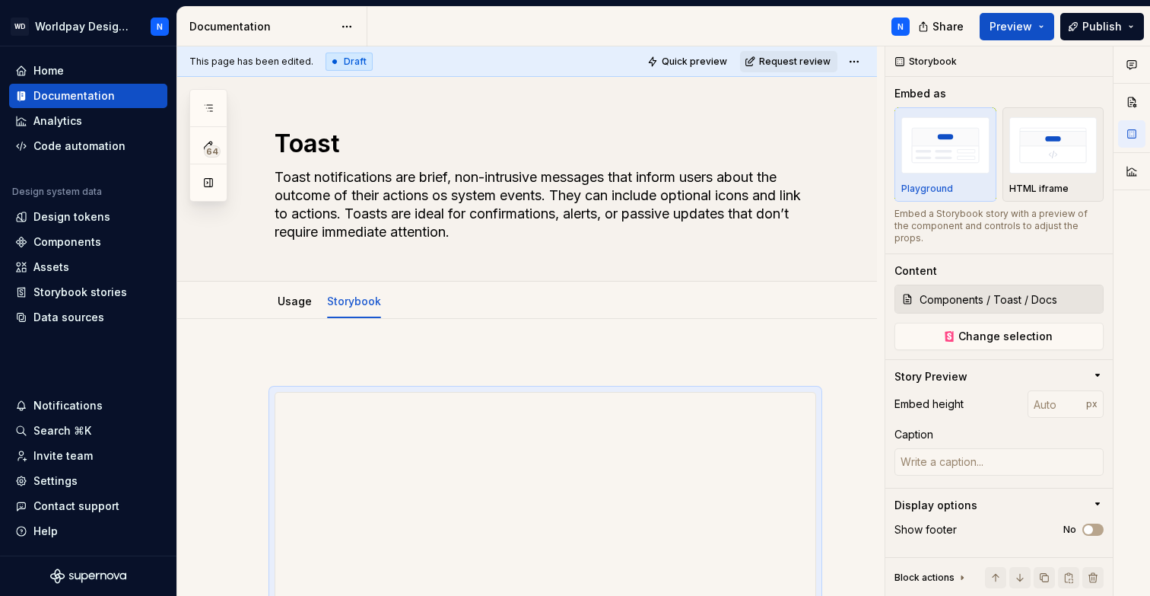
type textarea "*"
